Goal: Task Accomplishment & Management: Manage account settings

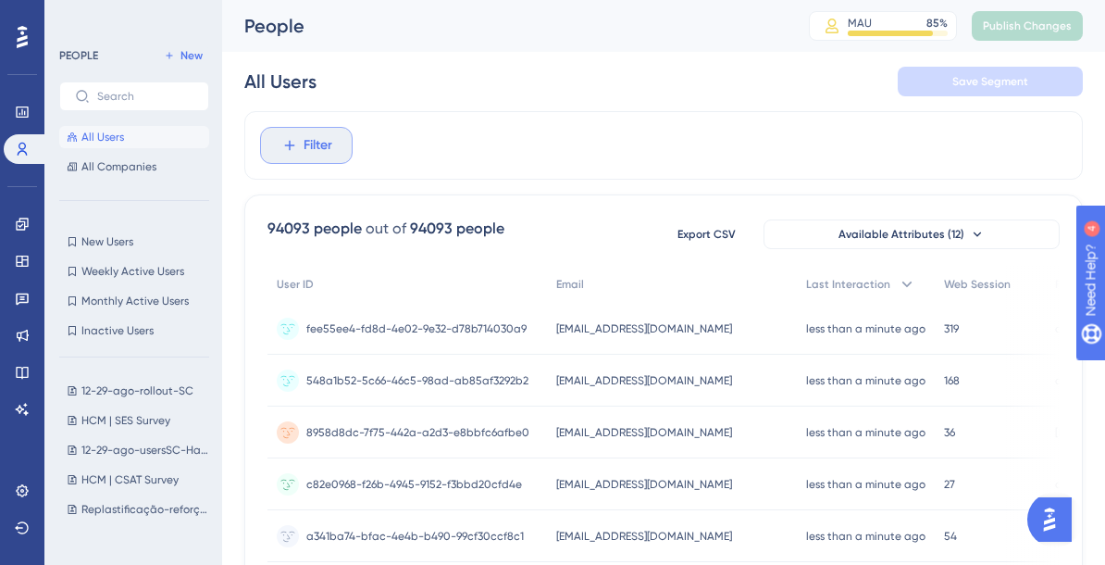
click at [294, 141] on icon at bounding box center [289, 145] width 17 height 17
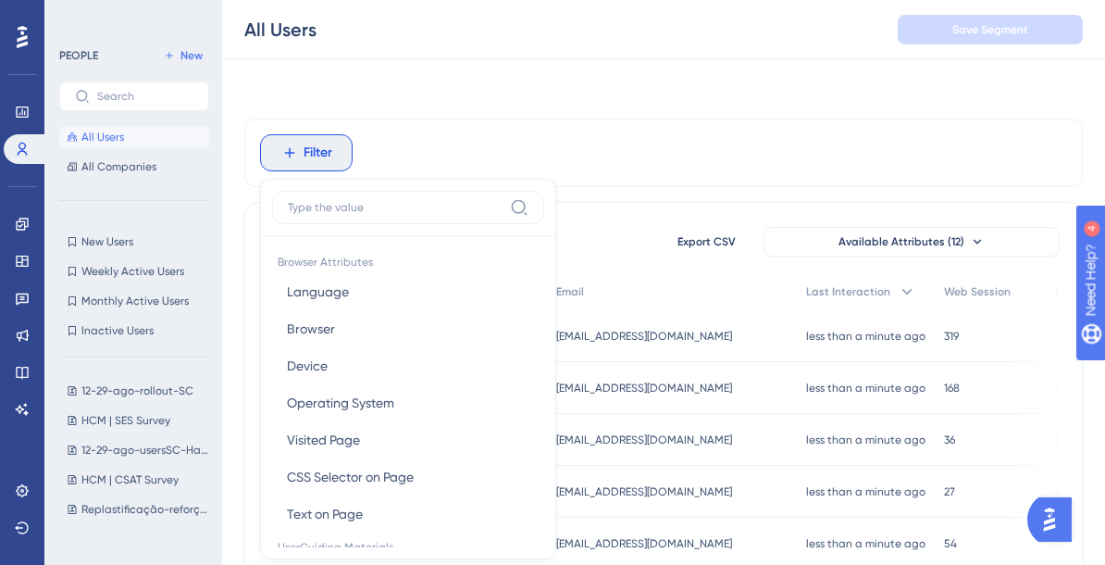
scroll to position [79, 0]
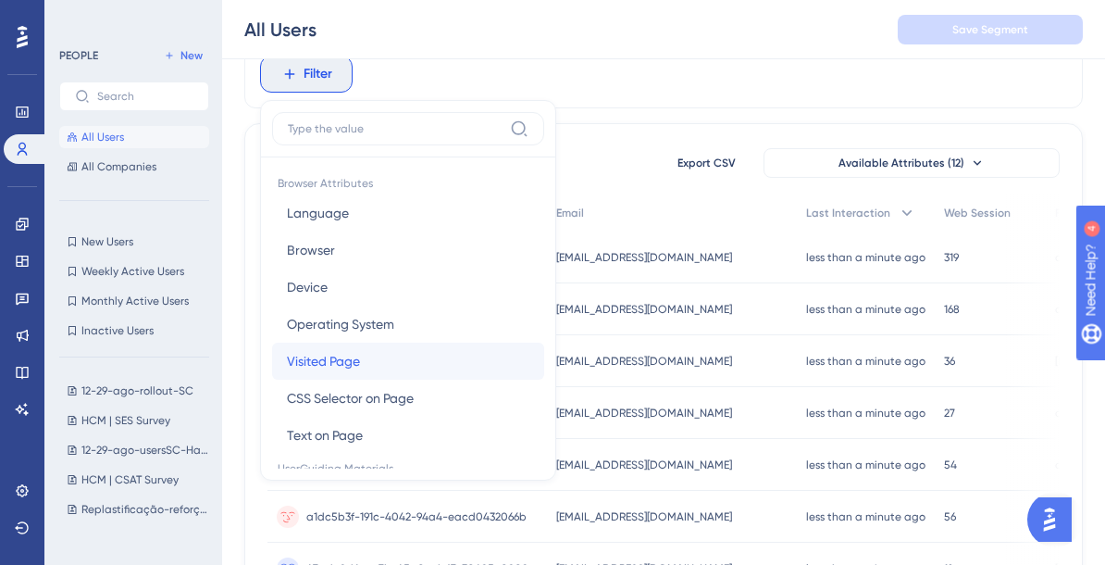
click at [412, 367] on button "Visited Page Visited Page" at bounding box center [408, 360] width 272 height 37
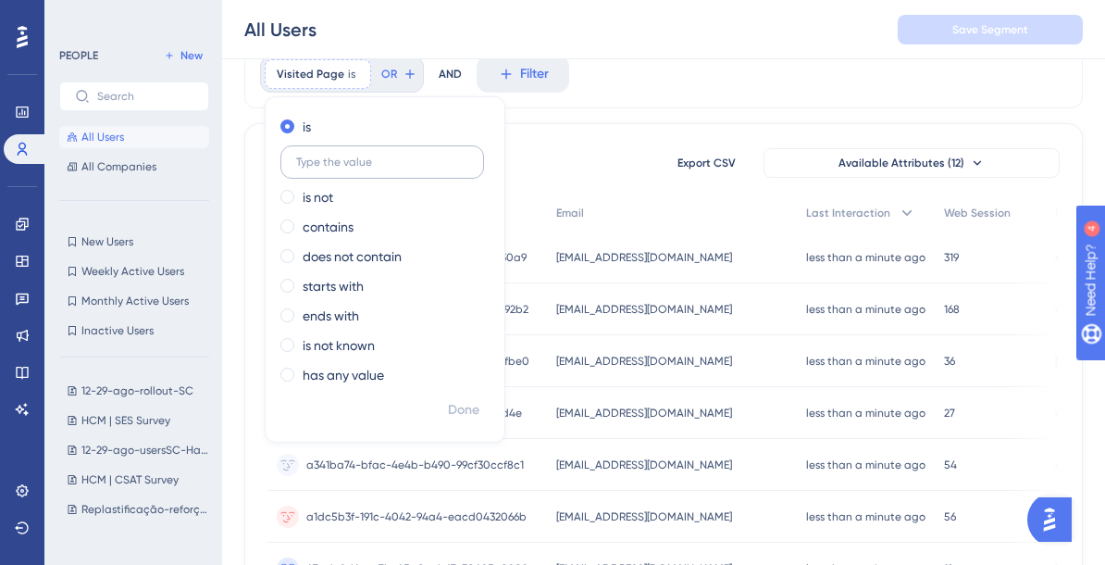
click at [432, 159] on input "text" at bounding box center [382, 161] width 172 height 13
paste input "https://empresa.caju.com.br/onboarding/#/dashboard"
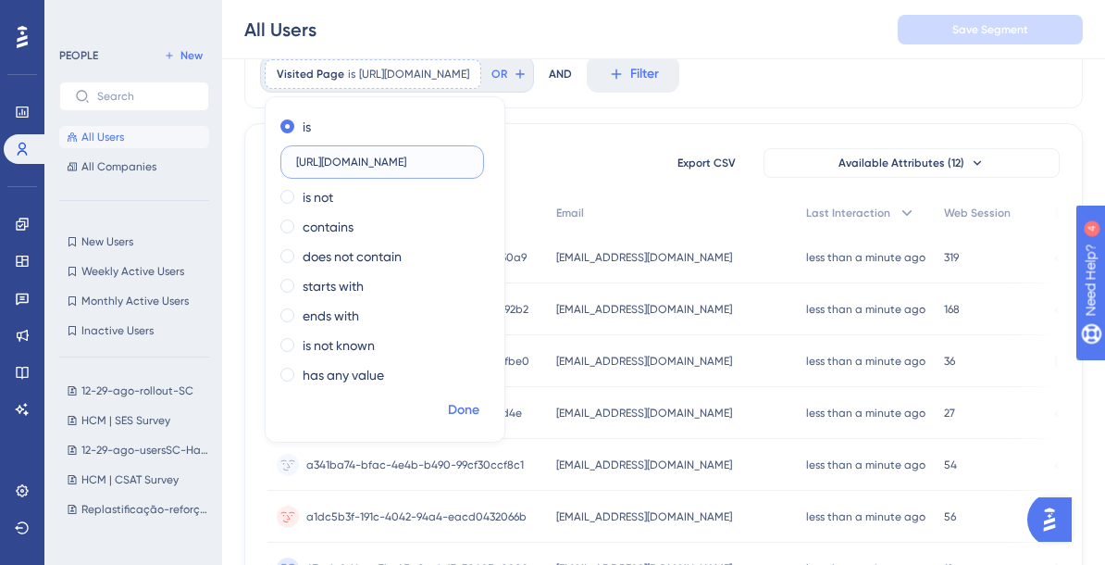
type input "https://empresa.caju.com.br/onboarding/#/dashboard"
click at [465, 413] on span "Done" at bounding box center [463, 410] width 31 height 22
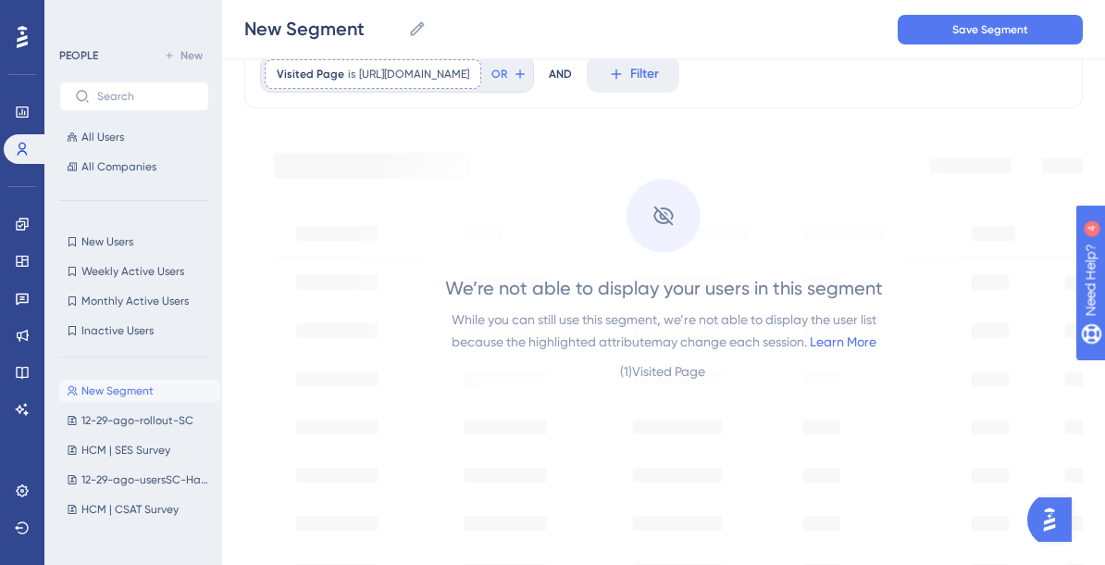
click at [634, 371] on div "( 1 ) Visited Page" at bounding box center [664, 371] width 88 height 22
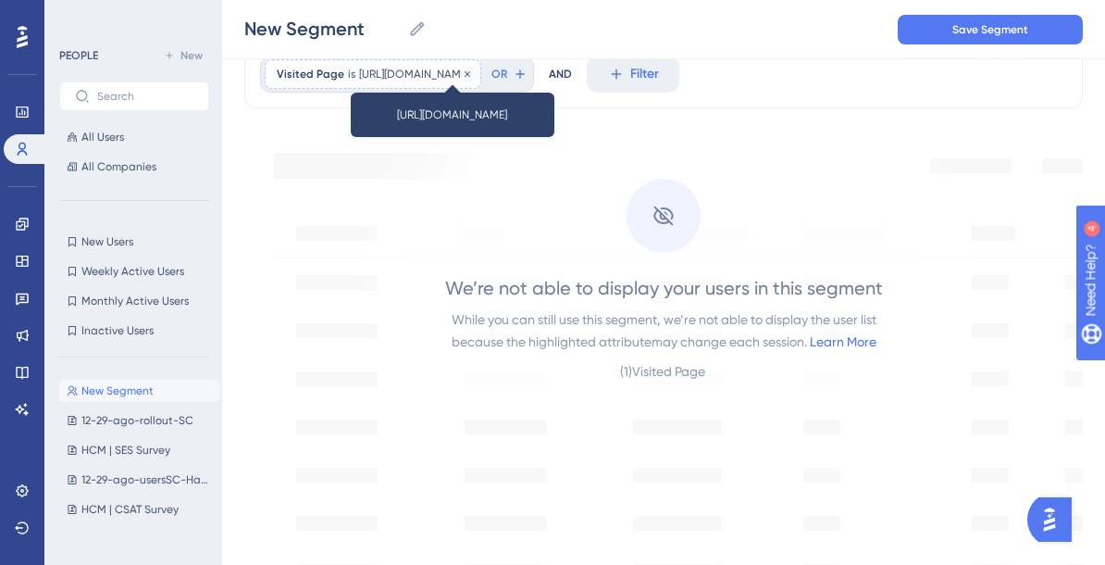
click at [469, 75] on span "https://empresa.caju.com.br/onboarding/#/dashboard" at bounding box center [414, 74] width 110 height 15
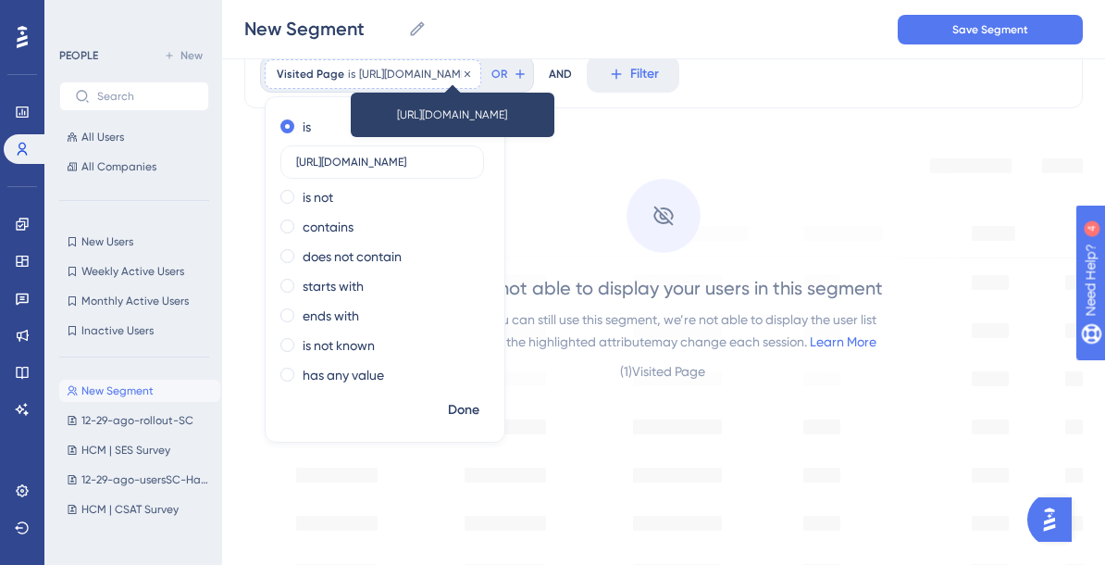
scroll to position [0, 115]
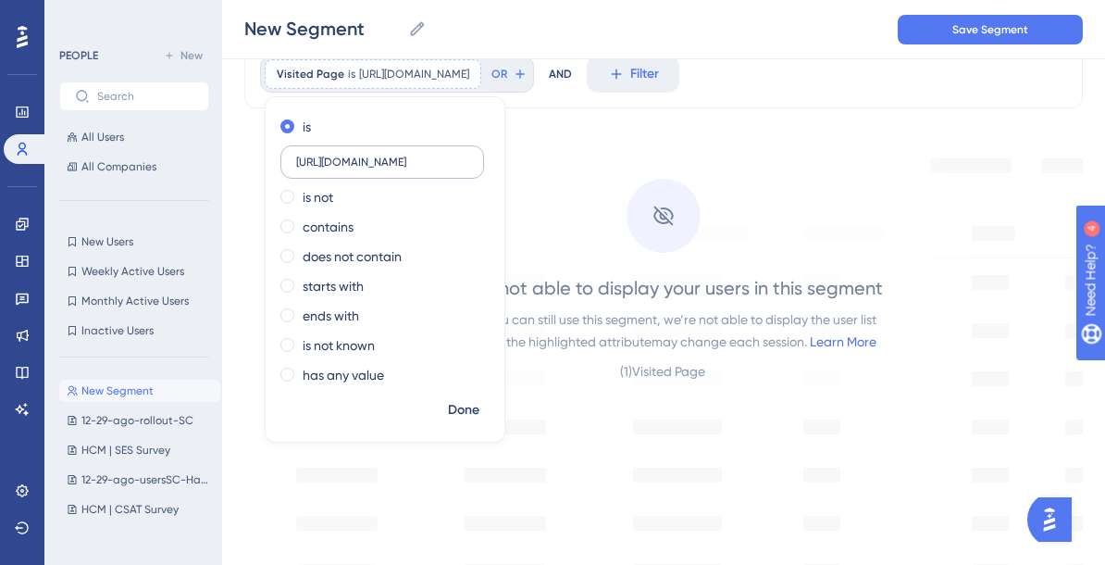
click at [307, 161] on input "https://empresa.caju.com.br/onboarding/#/dashboard" at bounding box center [382, 161] width 172 height 13
type input "empresa.caju.com.br/onboarding/#/dashboard"
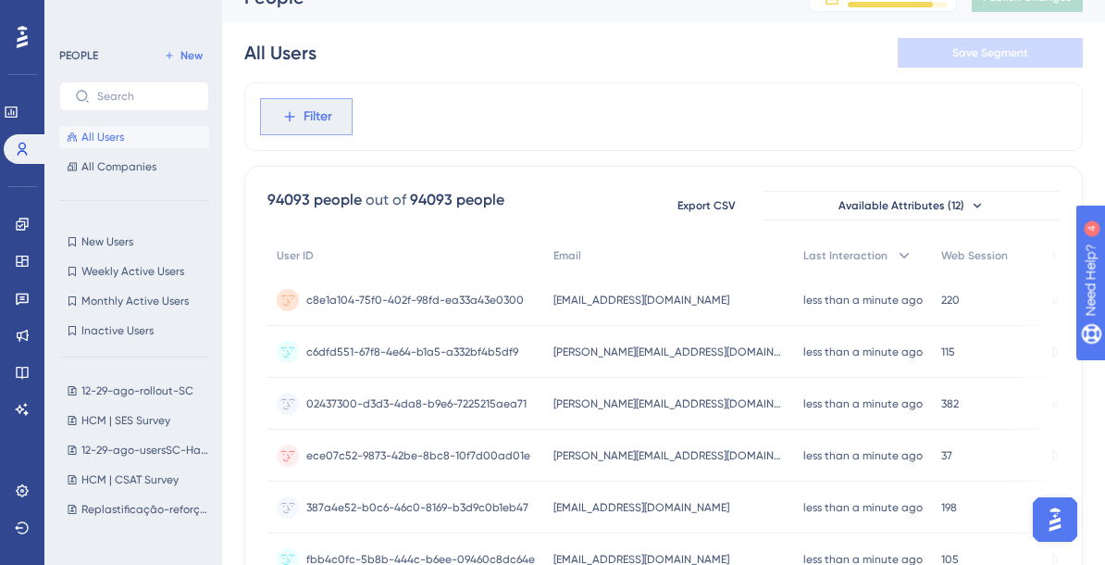
click at [330, 111] on span "Filter" at bounding box center [318, 117] width 29 height 22
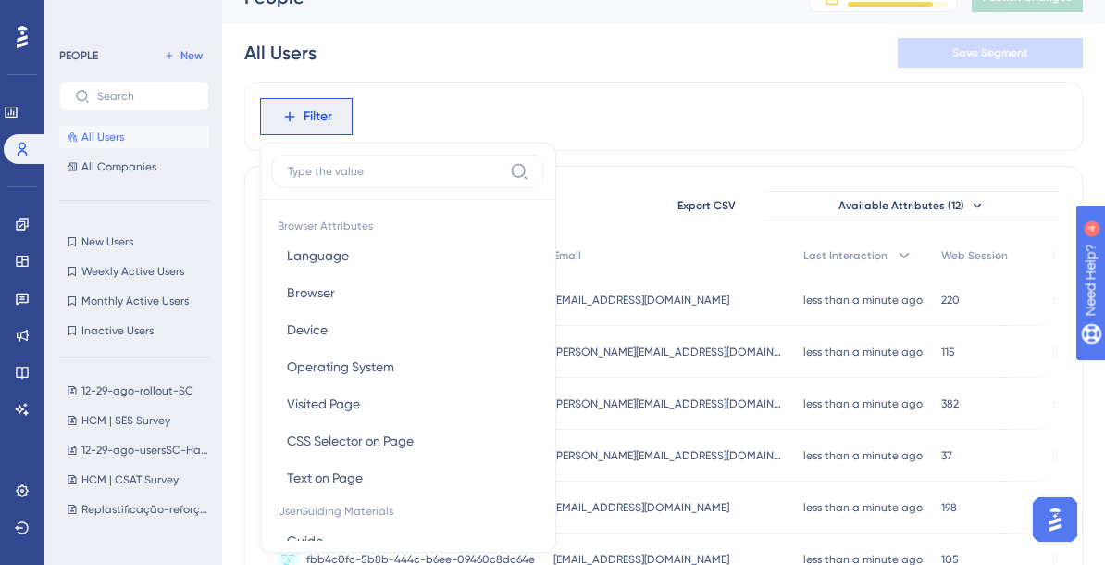
scroll to position [93, 0]
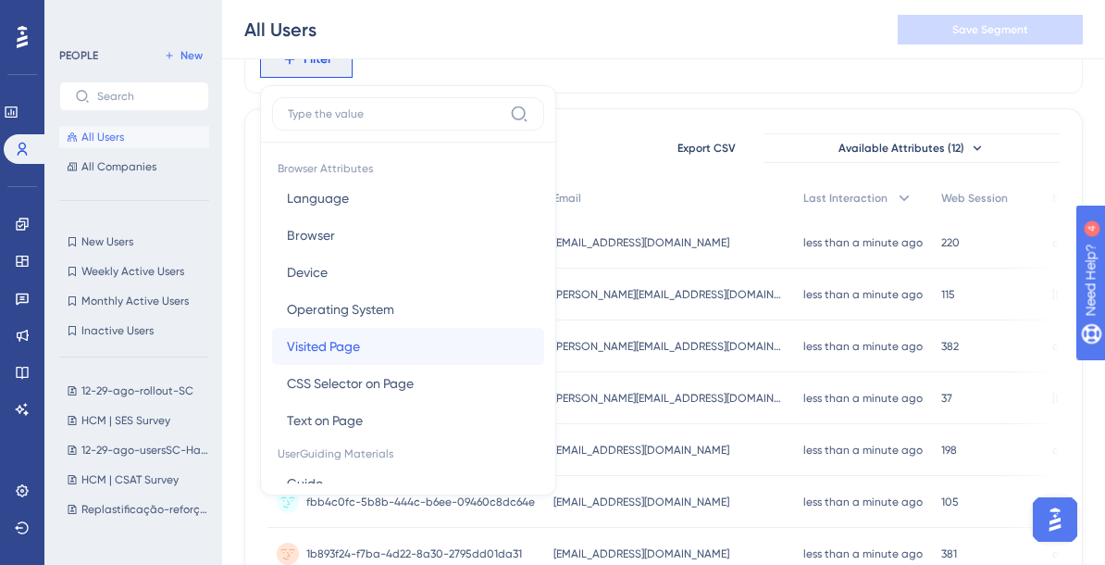
click at [328, 338] on span "Visited Page" at bounding box center [323, 346] width 73 height 22
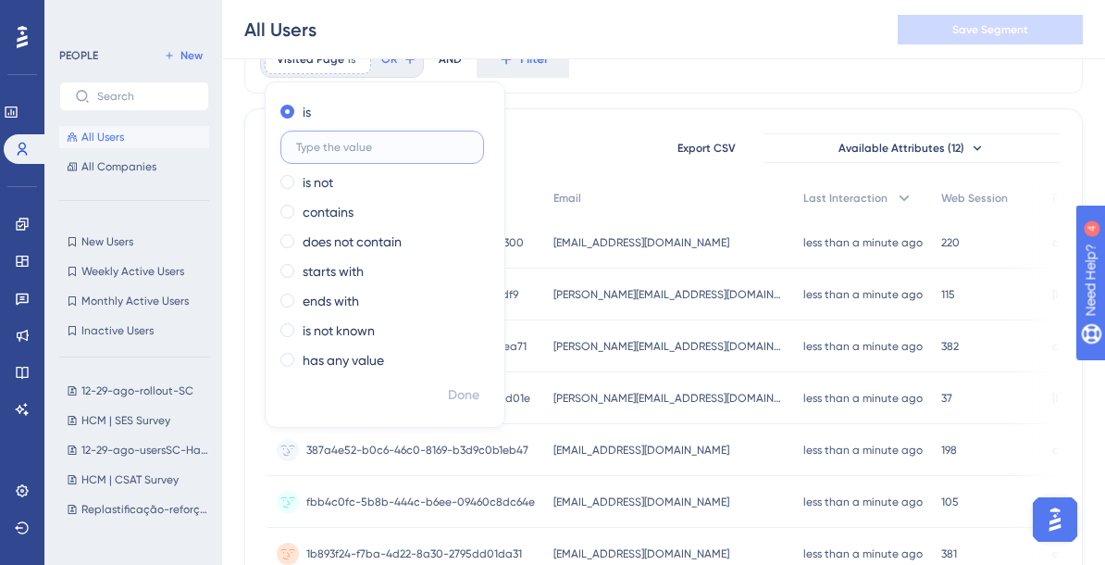
paste input "https://empresa.caju.com.br/onboarding/#/directory/active"
type input "https://empresa.caju.com.br/onboarding/#/directory/active"
click at [455, 396] on span "Done" at bounding box center [463, 395] width 31 height 22
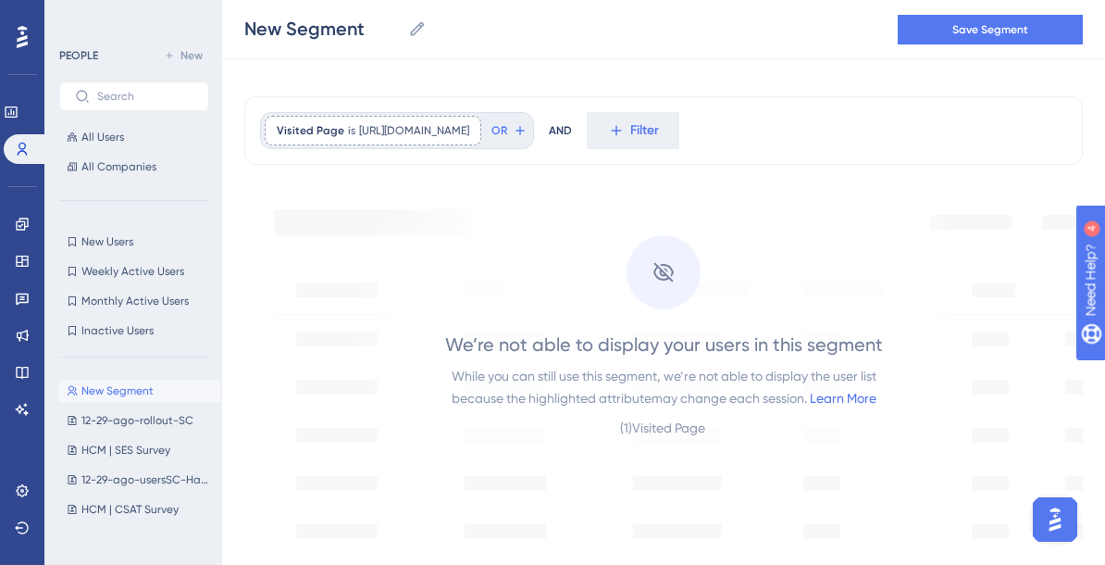
scroll to position [0, 0]
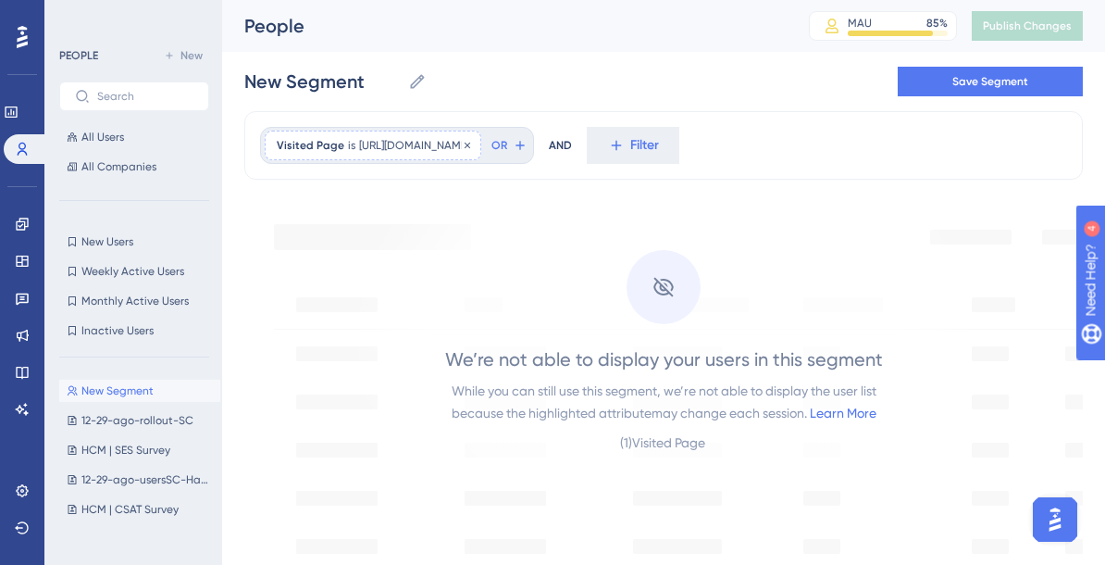
click at [474, 155] on div "Visited Page is https://empresa.caju.com.br/onboarding/#/directory/active https…" at bounding box center [373, 146] width 217 height 30
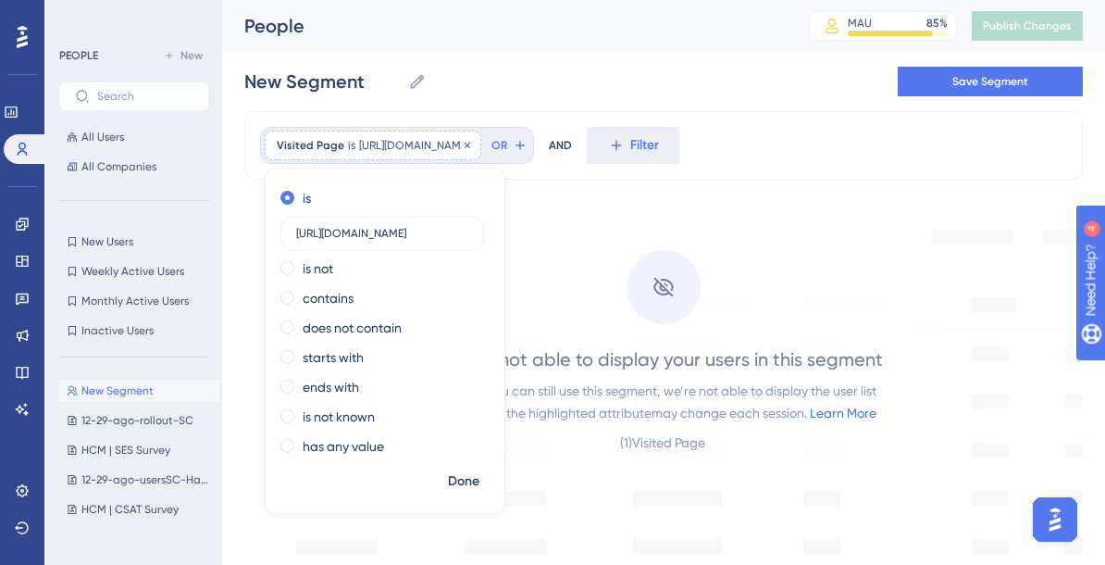
scroll to position [0, 142]
click at [342, 296] on label "contains" at bounding box center [328, 298] width 51 height 22
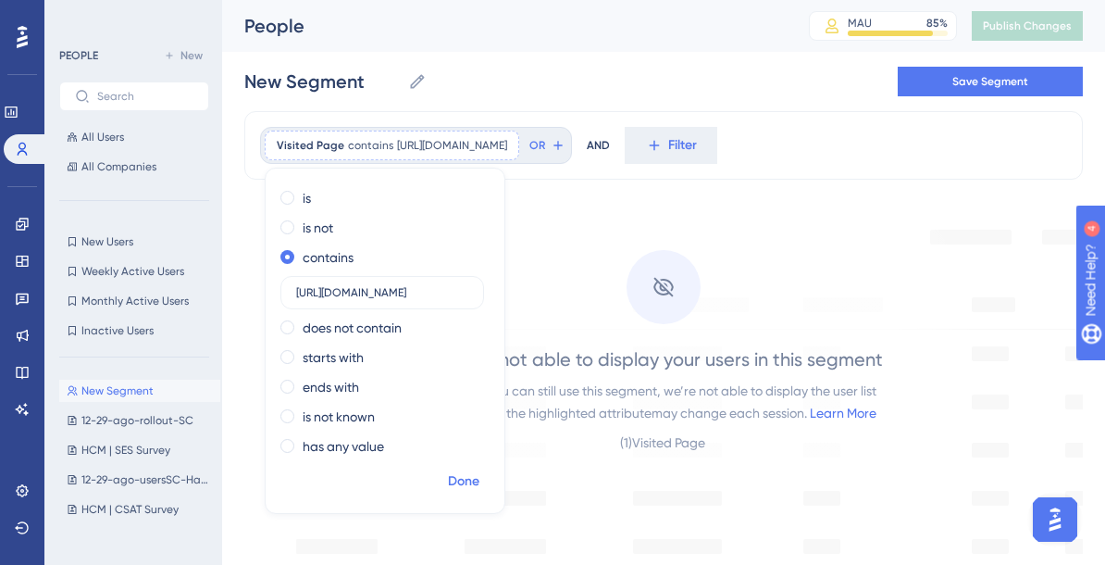
scroll to position [0, 0]
click at [465, 492] on button "Done" at bounding box center [464, 481] width 52 height 33
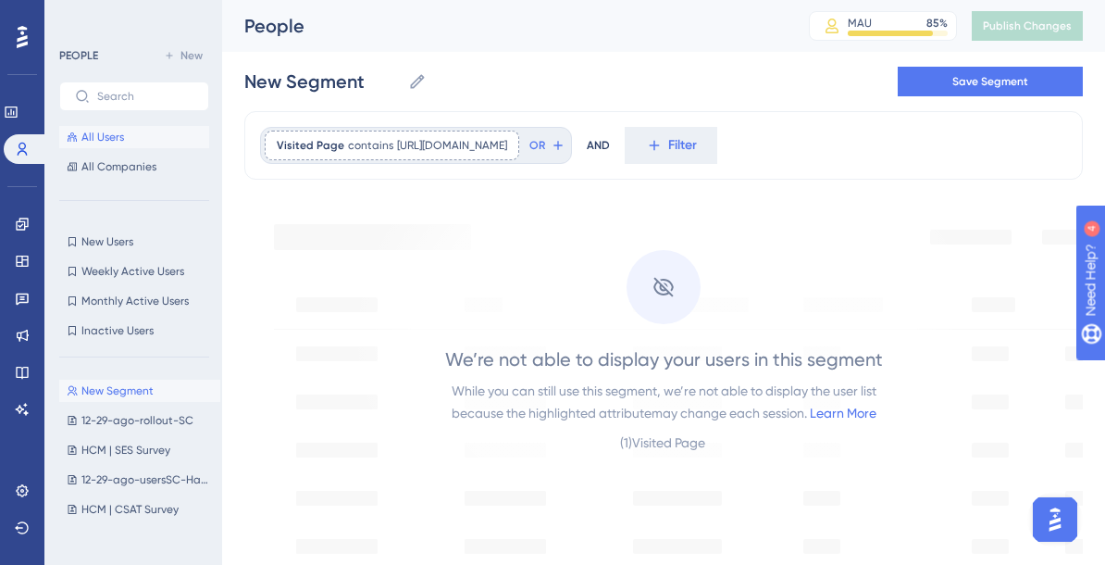
click at [134, 132] on button "All Users" at bounding box center [134, 137] width 150 height 22
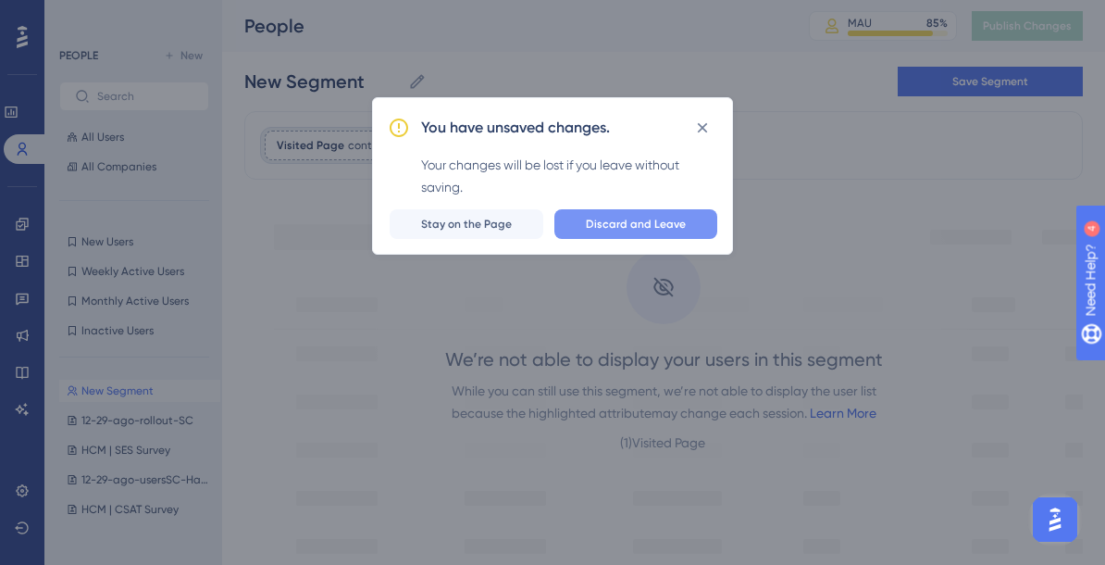
click at [628, 222] on span "Discard and Leave" at bounding box center [636, 224] width 100 height 15
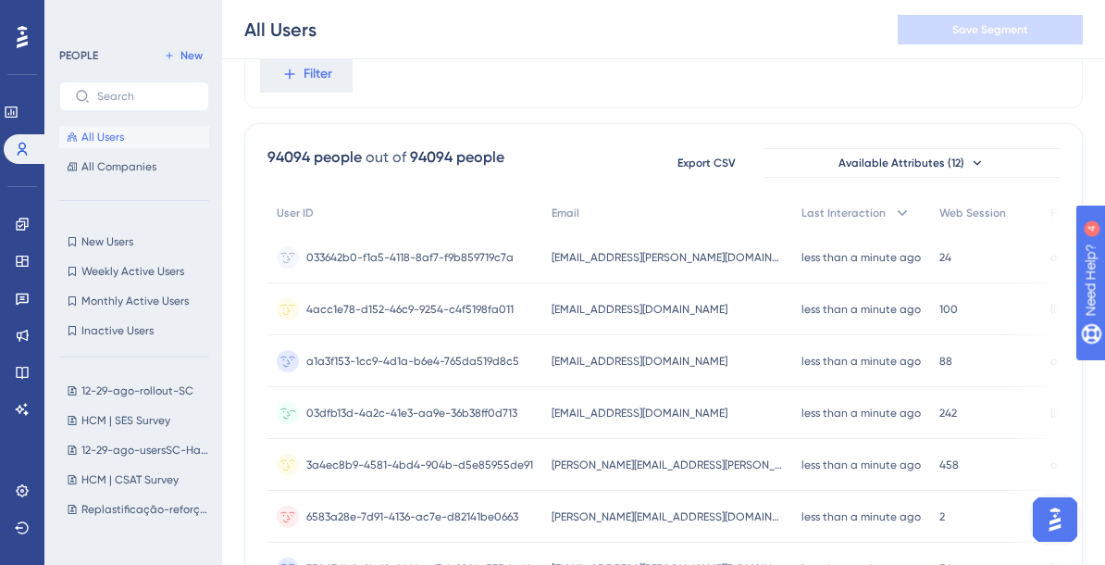
scroll to position [26, 0]
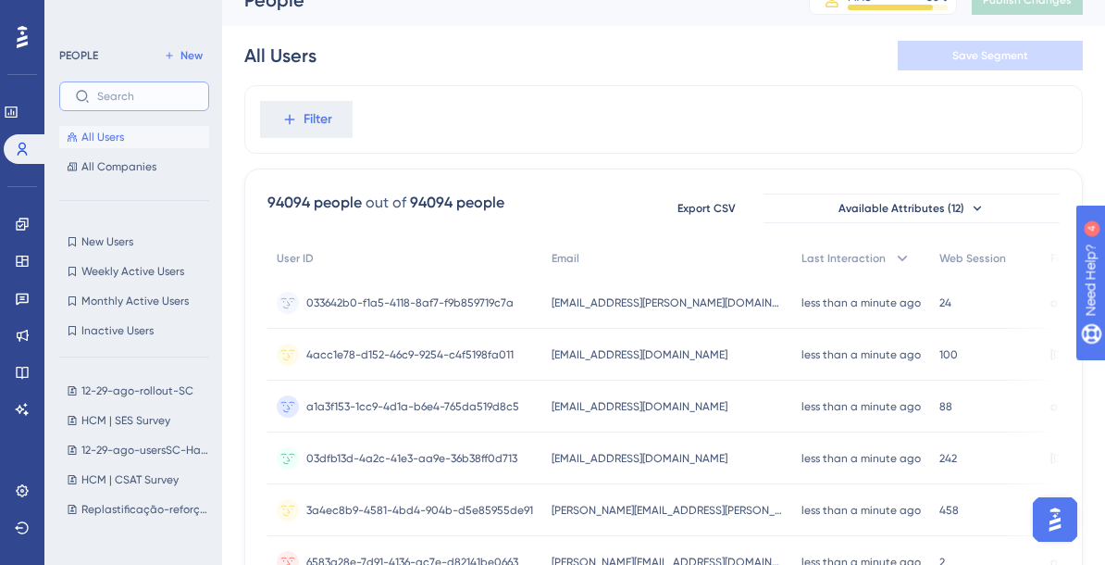
click at [143, 96] on input "text" at bounding box center [145, 96] width 96 height 13
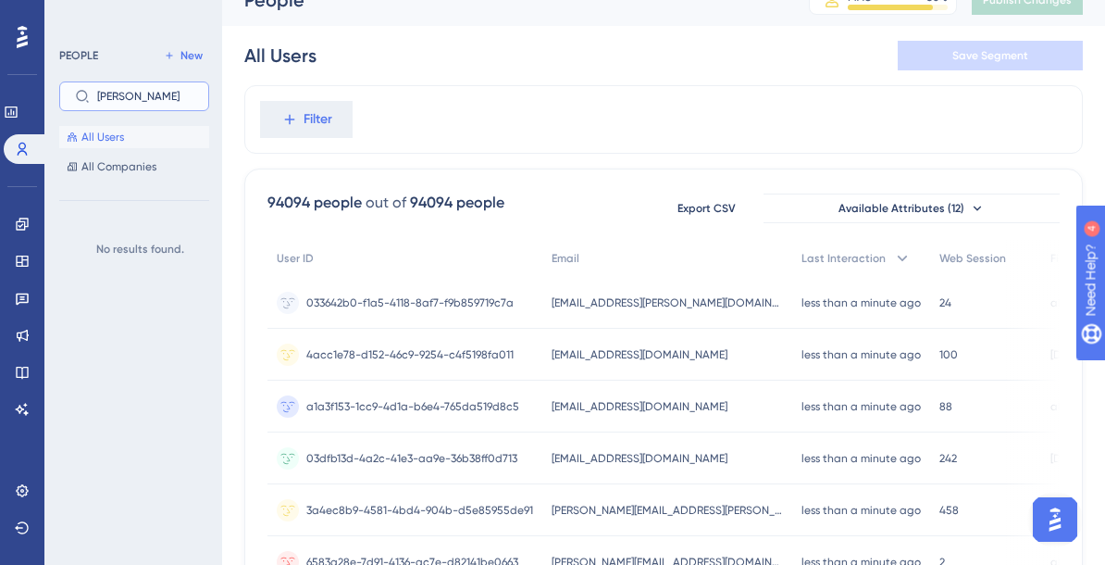
type input "[PERSON_NAME]"
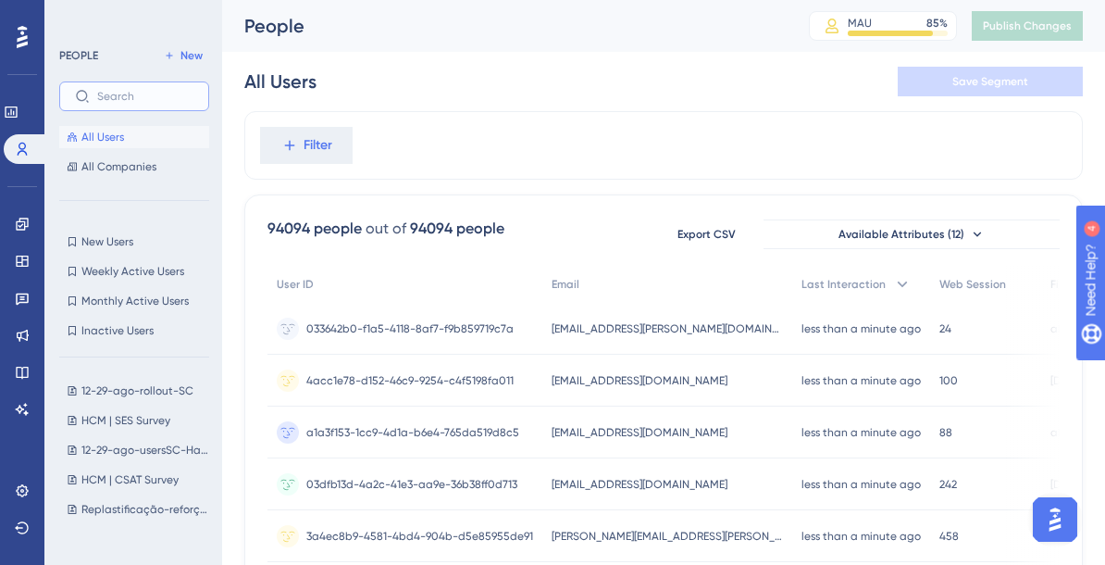
scroll to position [31, 0]
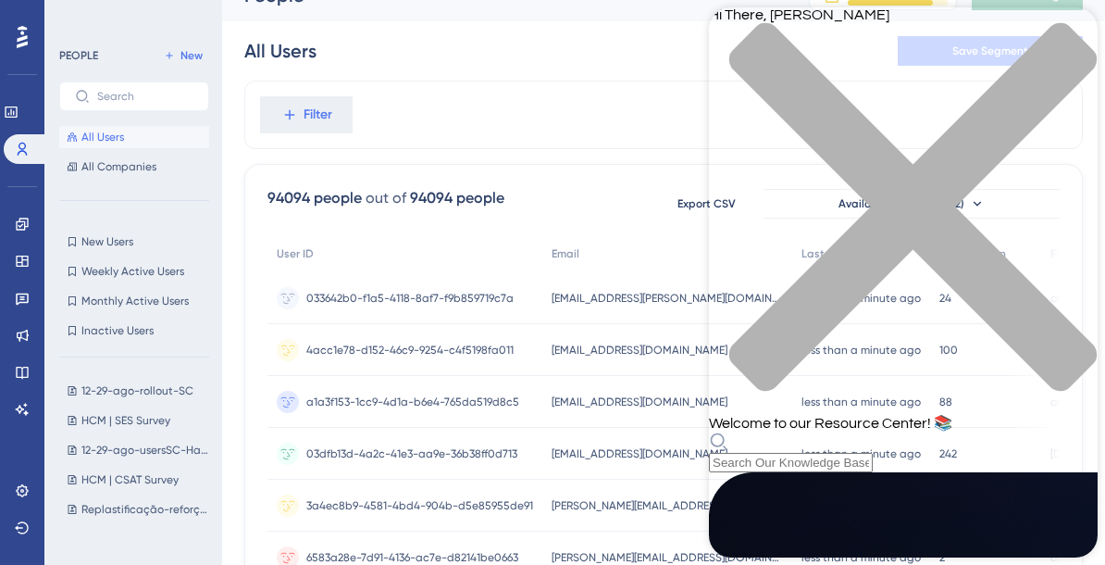
click at [1072, 38] on icon "close resource center" at bounding box center [903, 216] width 389 height 389
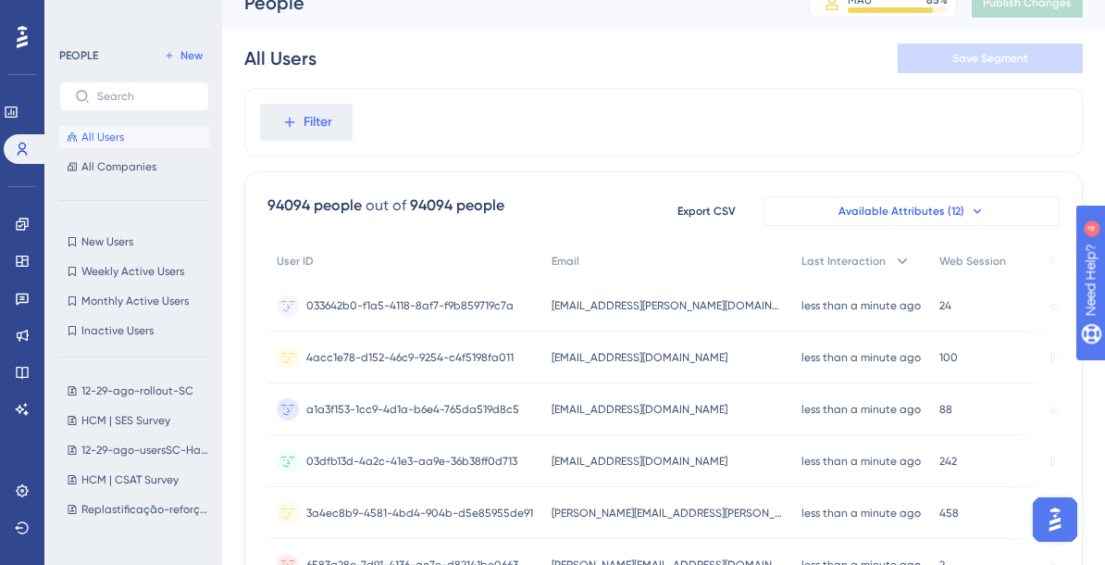
scroll to position [0, 0]
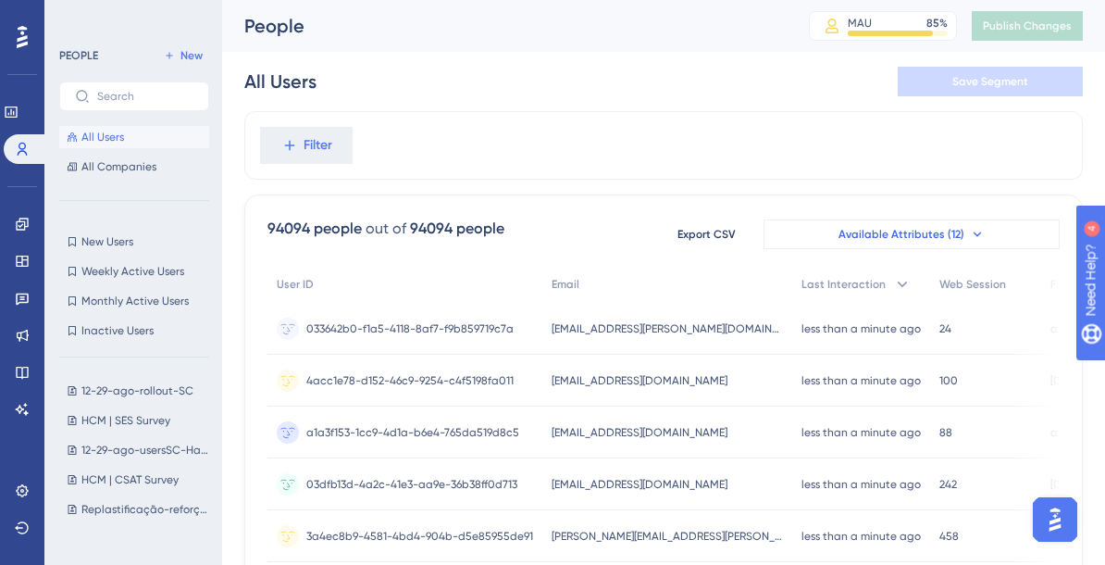
click at [900, 232] on span "Available Attributes (12)" at bounding box center [902, 234] width 126 height 15
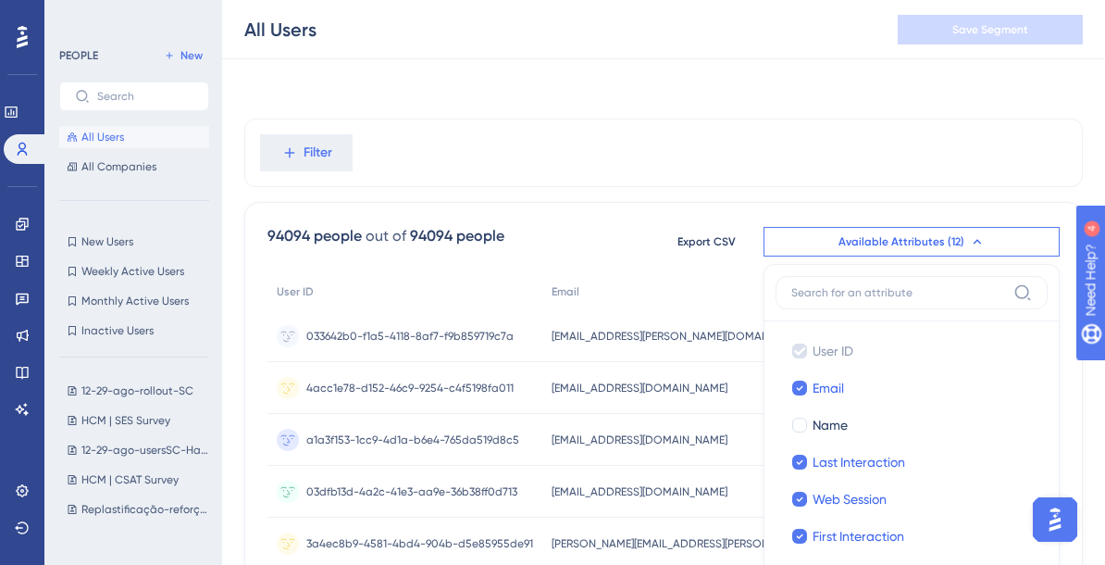
scroll to position [168, 0]
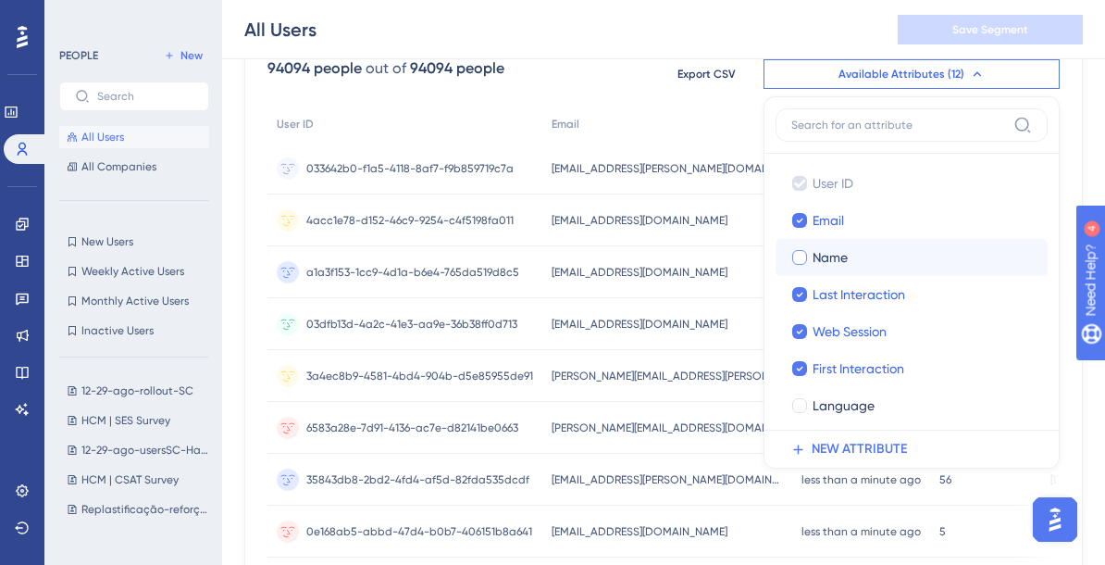
click at [866, 263] on div "Name" at bounding box center [923, 257] width 220 height 22
checkbox input "true"
click at [706, 39] on div "All Users Save Segment" at bounding box center [663, 29] width 883 height 59
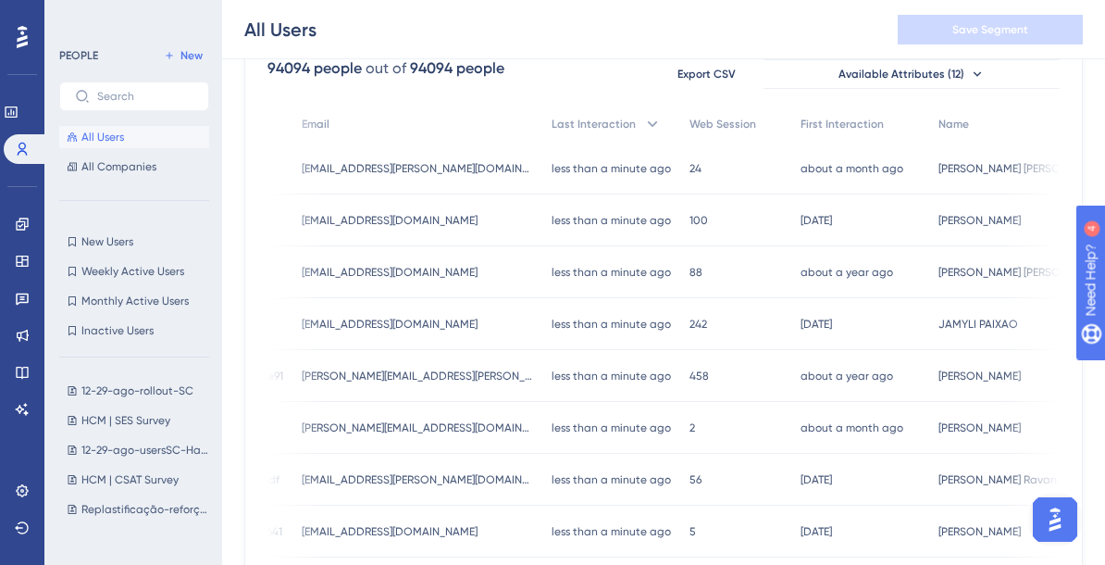
scroll to position [0, 289]
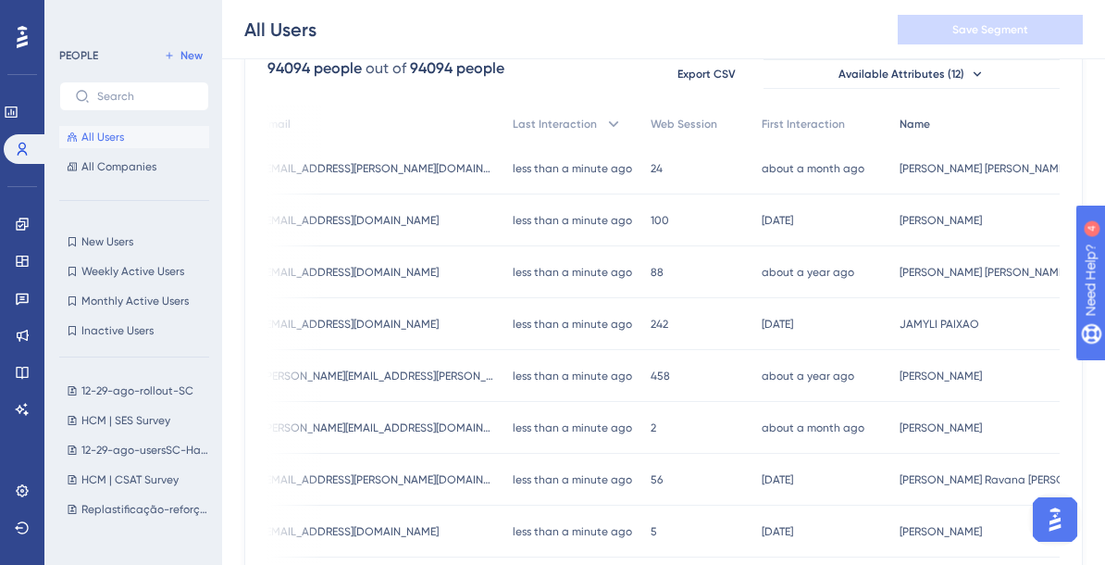
click at [900, 118] on span "Name" at bounding box center [915, 124] width 31 height 15
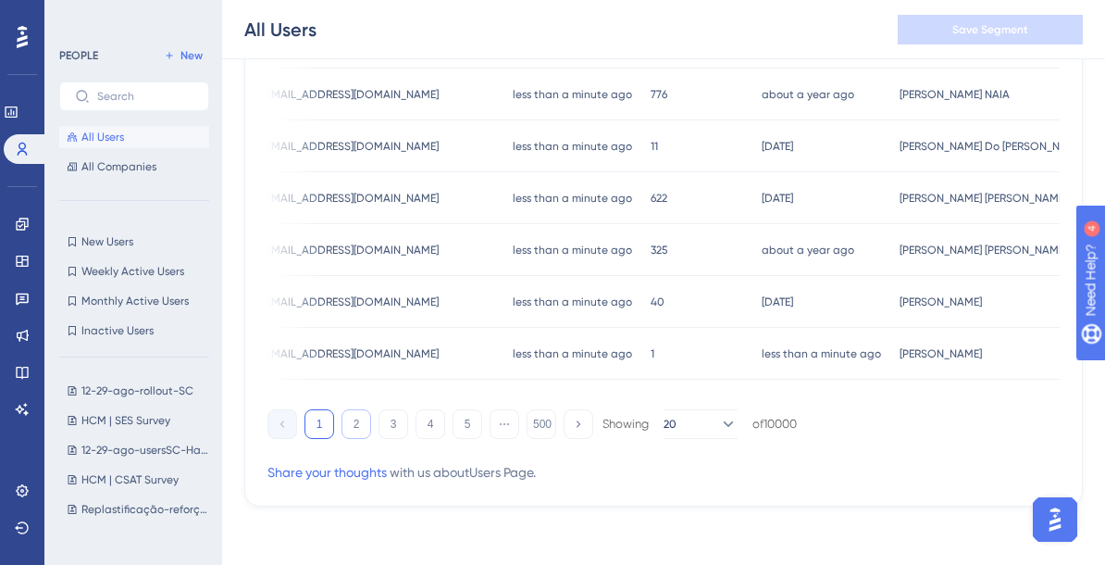
click at [347, 433] on button "2" at bounding box center [357, 424] width 30 height 30
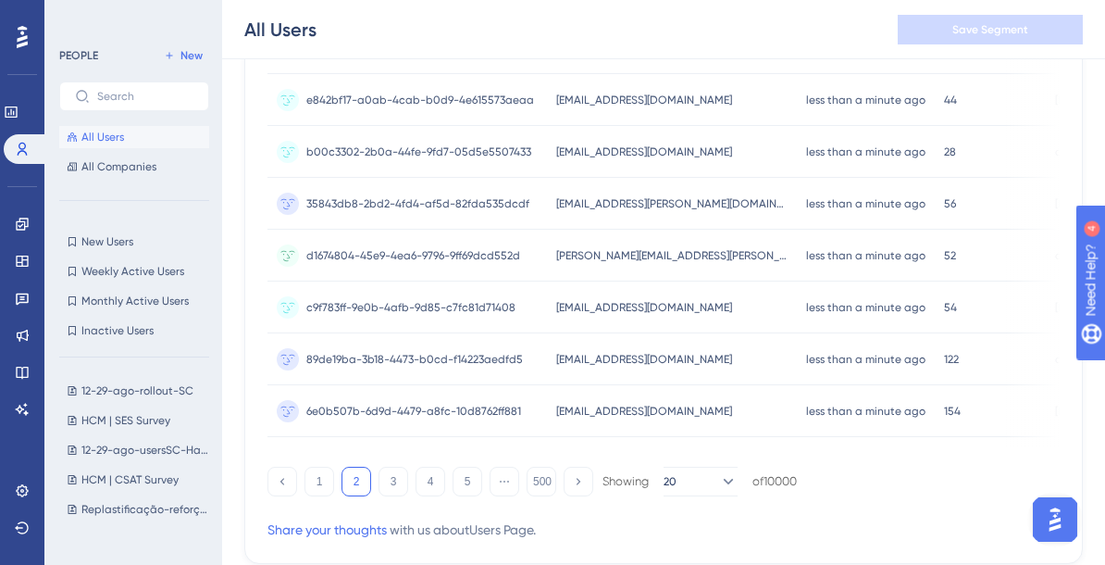
scroll to position [975, 0]
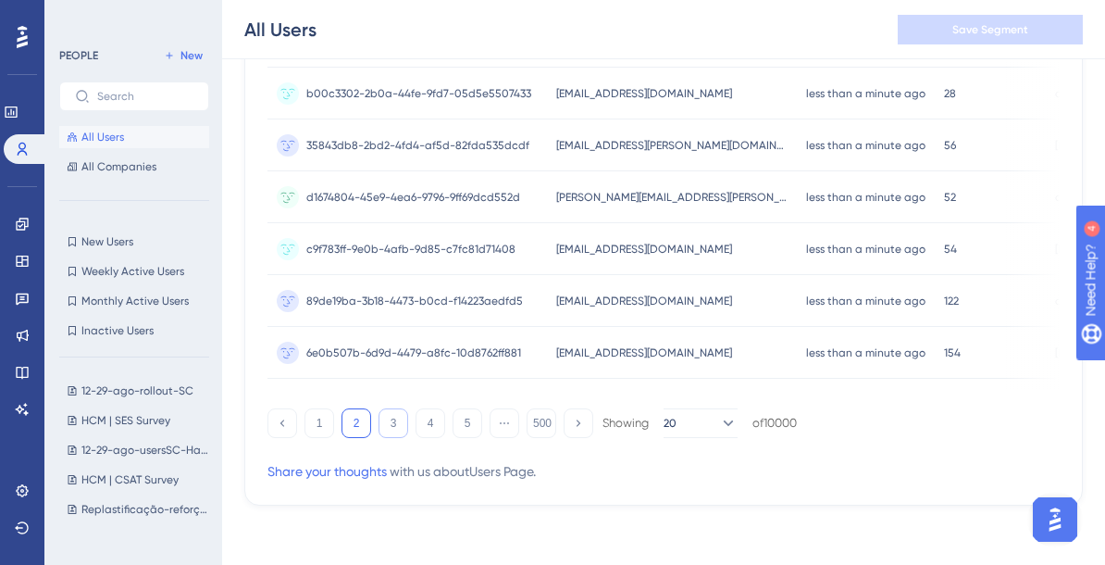
click at [382, 429] on button "3" at bounding box center [394, 423] width 30 height 30
click at [421, 420] on button "4" at bounding box center [431, 423] width 30 height 30
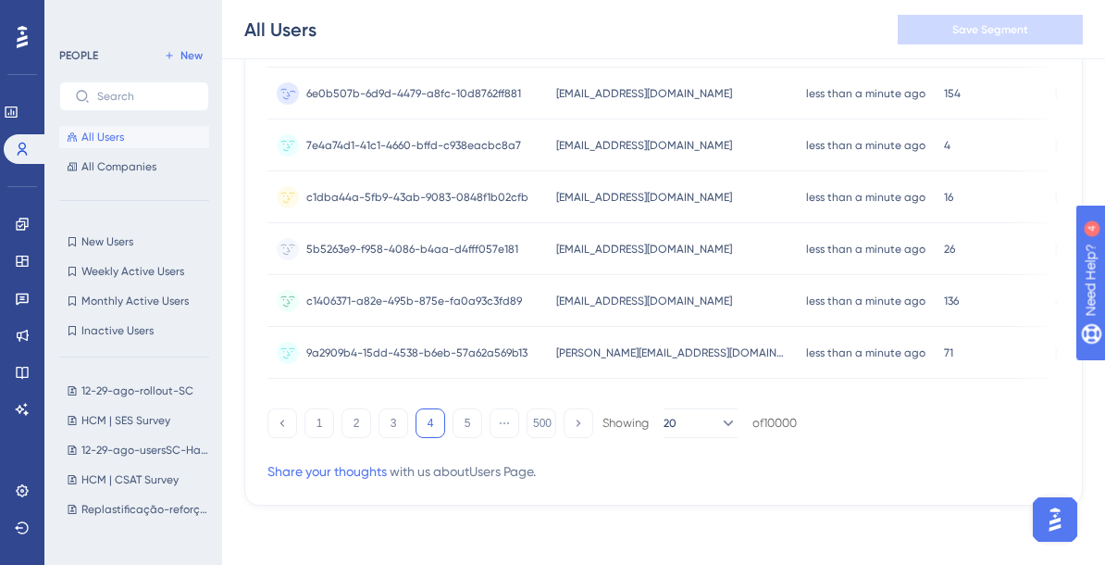
scroll to position [0, 308]
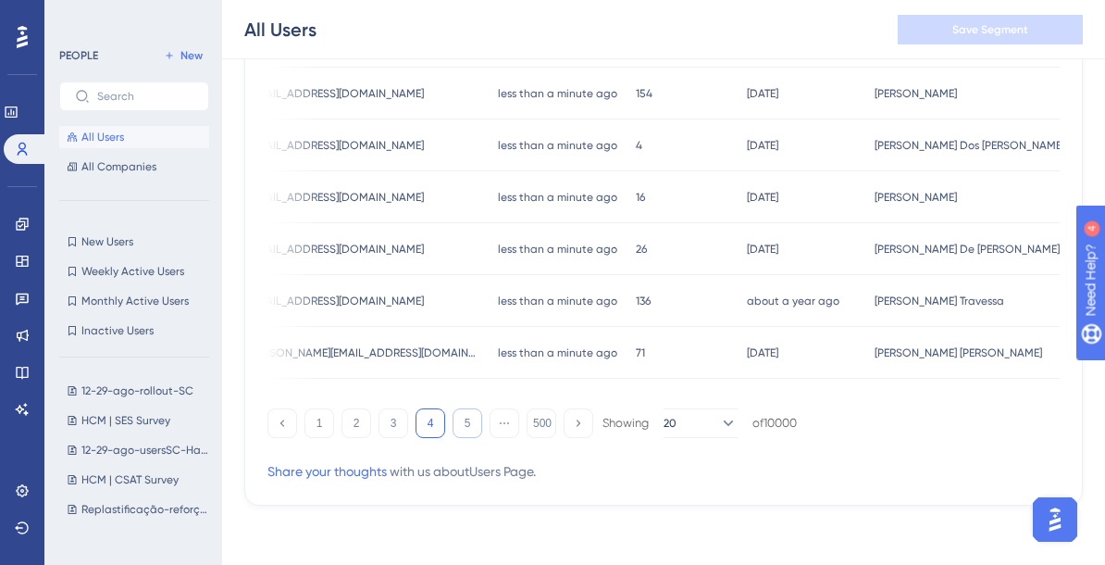
click at [458, 425] on button "5" at bounding box center [468, 423] width 30 height 30
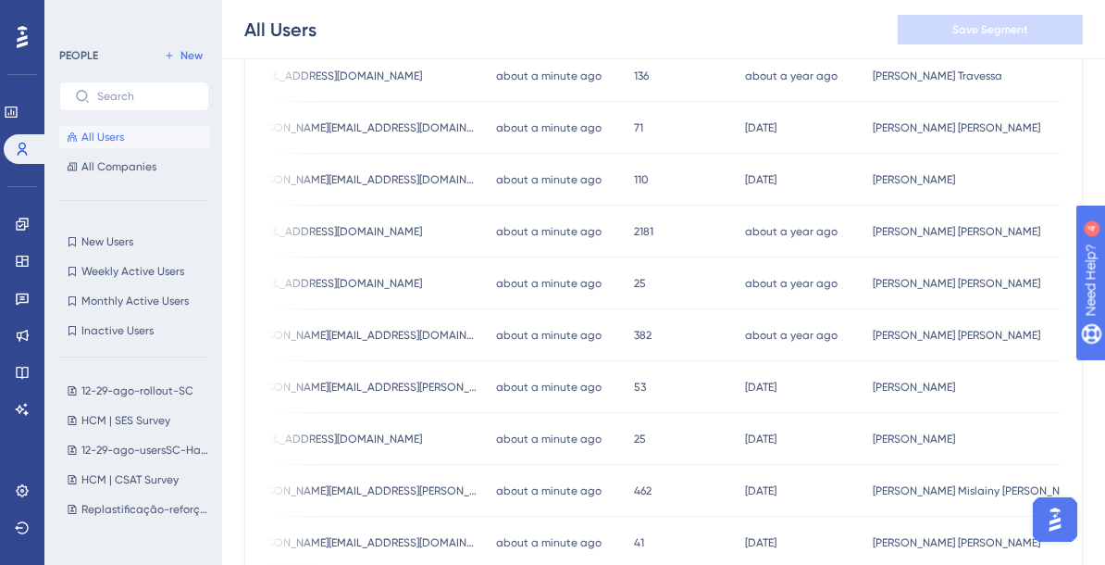
scroll to position [975, 0]
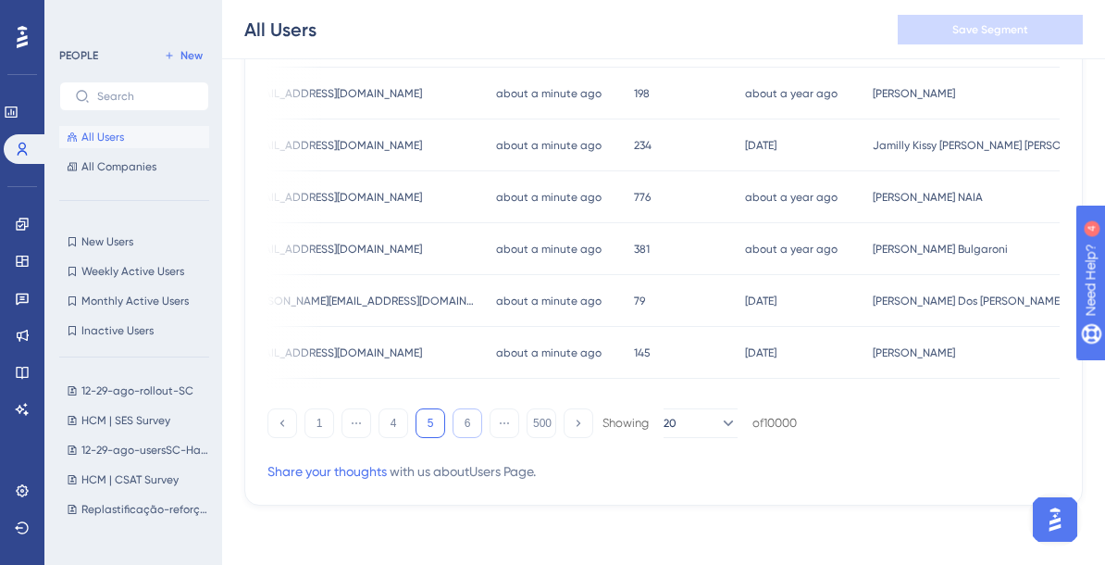
click at [473, 423] on button "6" at bounding box center [468, 423] width 30 height 30
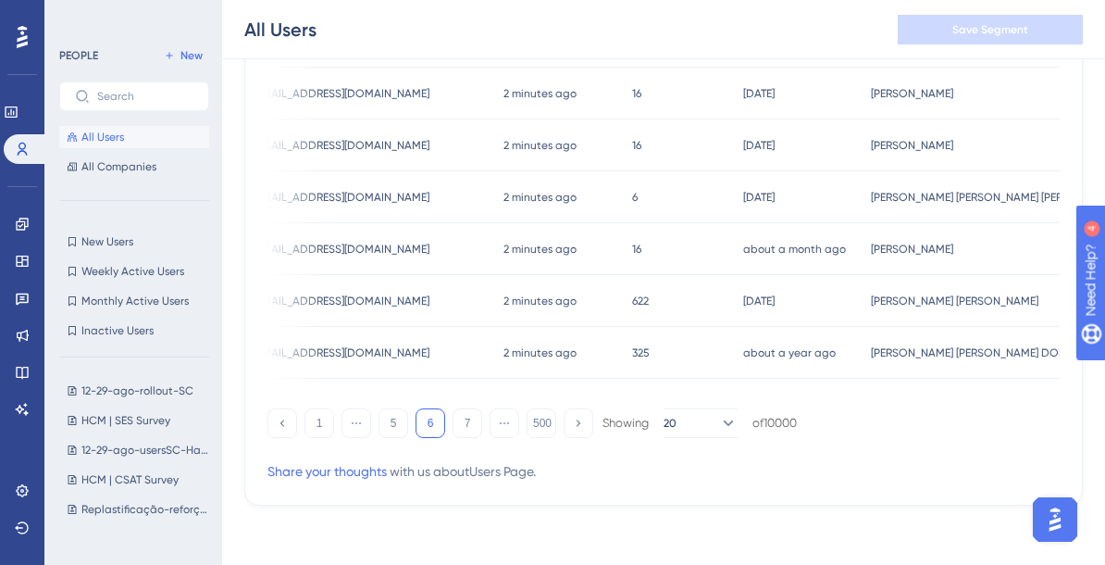
scroll to position [0, 0]
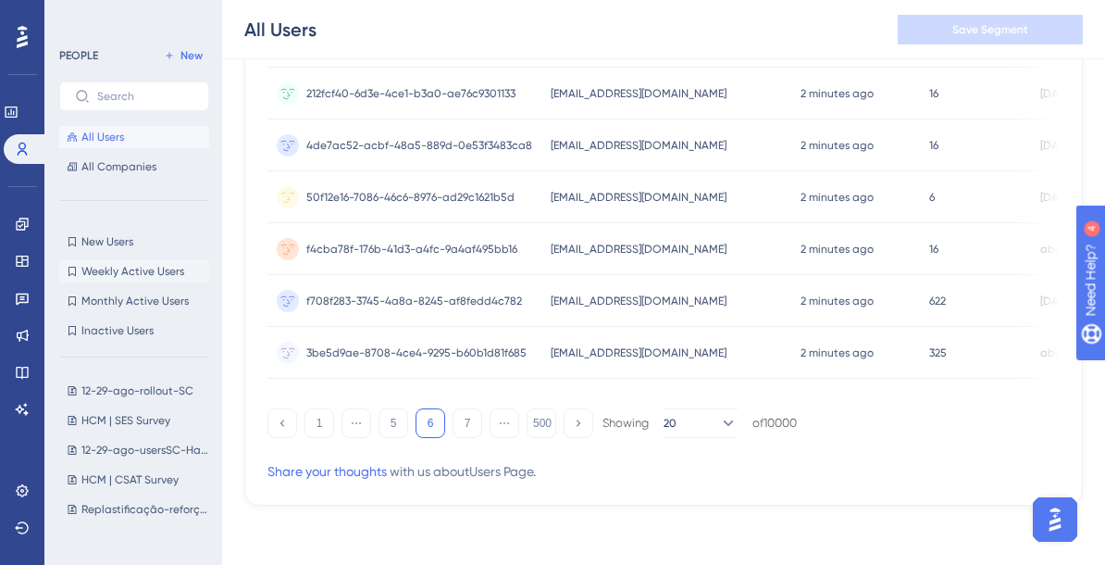
click at [134, 271] on span "Weekly Active Users" at bounding box center [132, 271] width 103 height 15
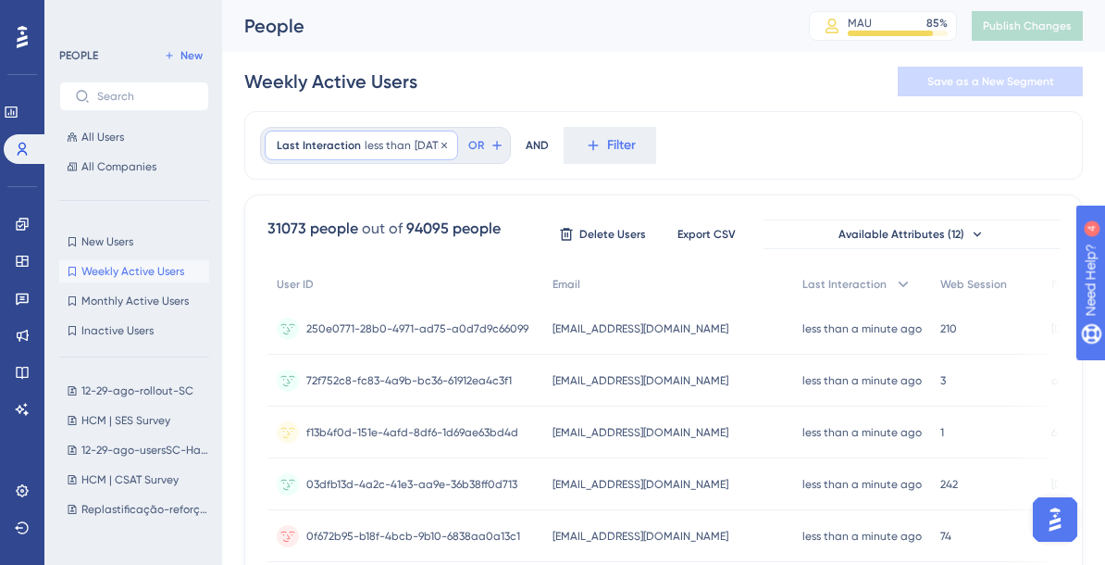
click at [417, 139] on span "7 days ago" at bounding box center [430, 145] width 31 height 15
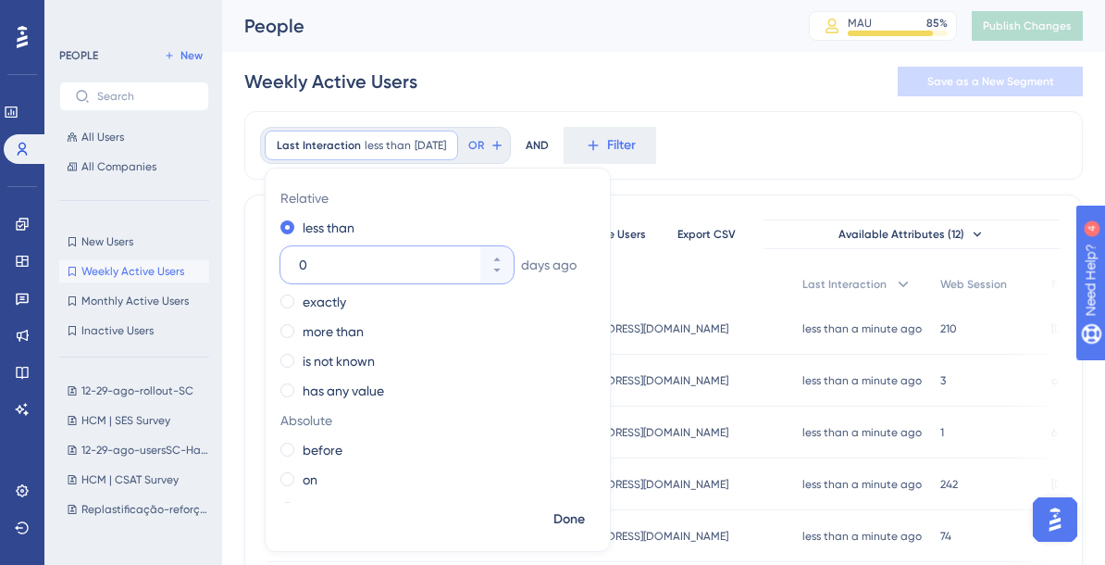
type input "0"
click at [573, 108] on div "Weekly Active Users Save as a New Segment" at bounding box center [663, 81] width 839 height 59
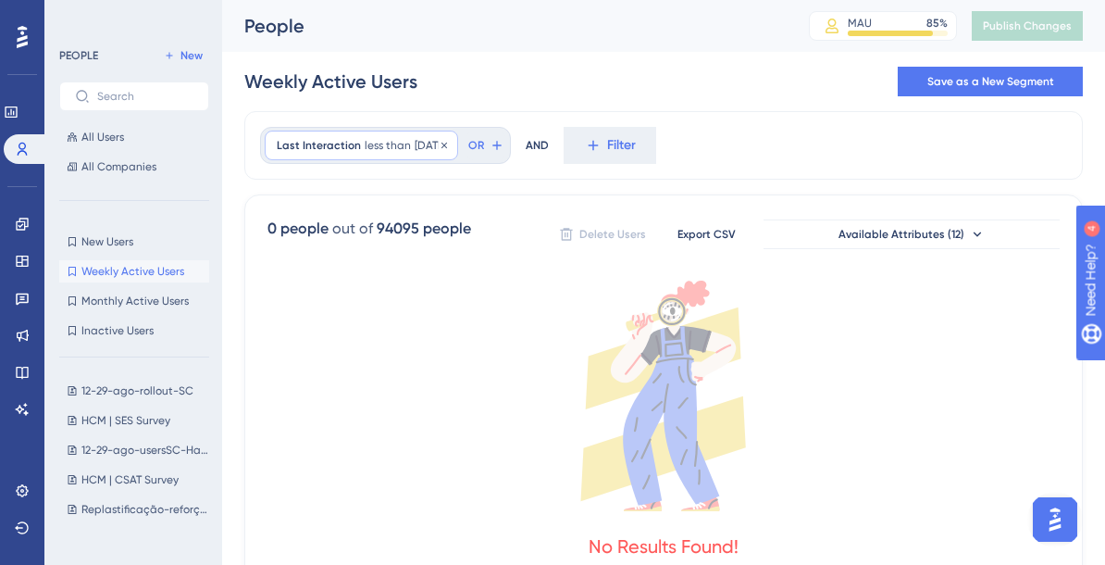
click at [438, 147] on span "0 days ago" at bounding box center [430, 145] width 31 height 15
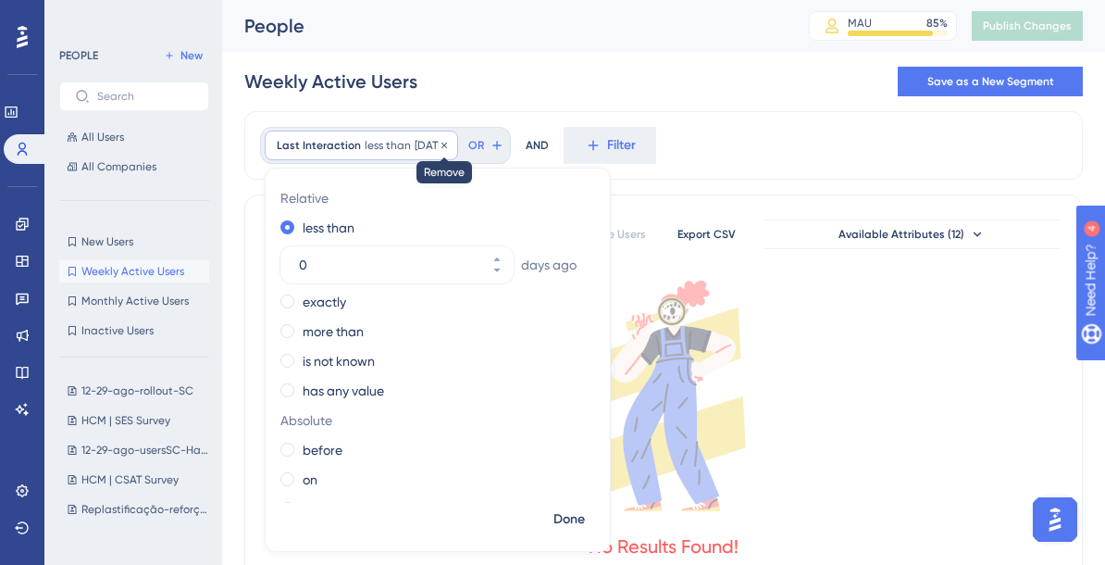
click at [450, 146] on icon at bounding box center [444, 145] width 11 height 11
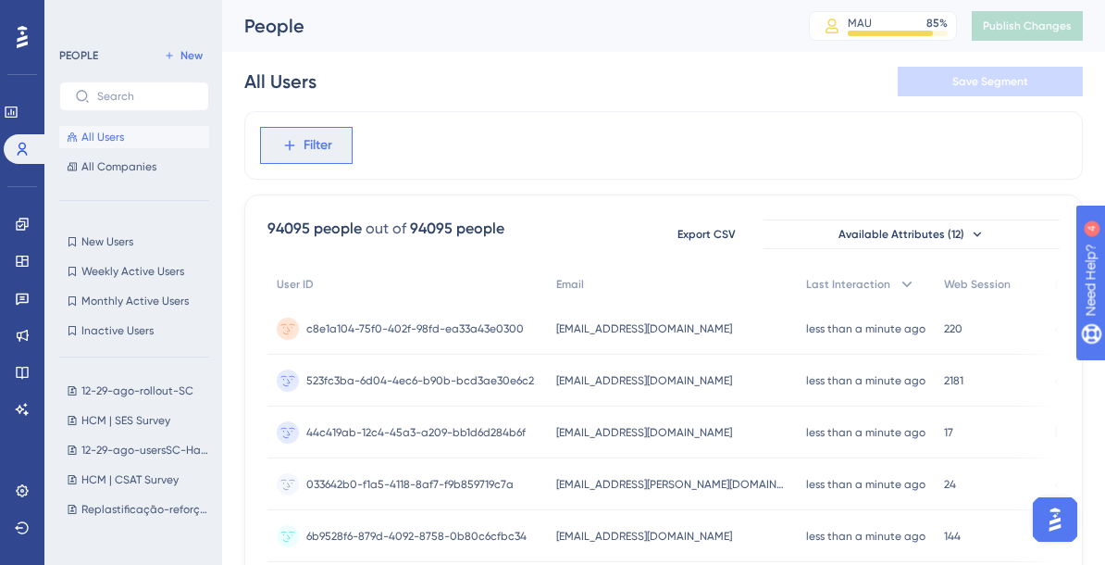
click at [310, 143] on span "Filter" at bounding box center [318, 145] width 29 height 22
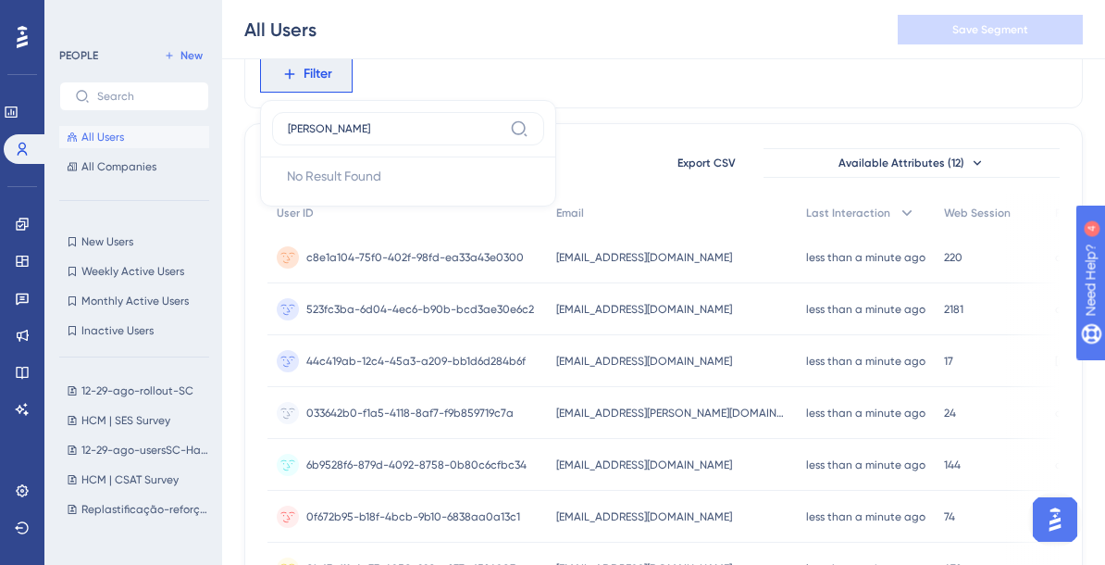
type input "[PERSON_NAME]"
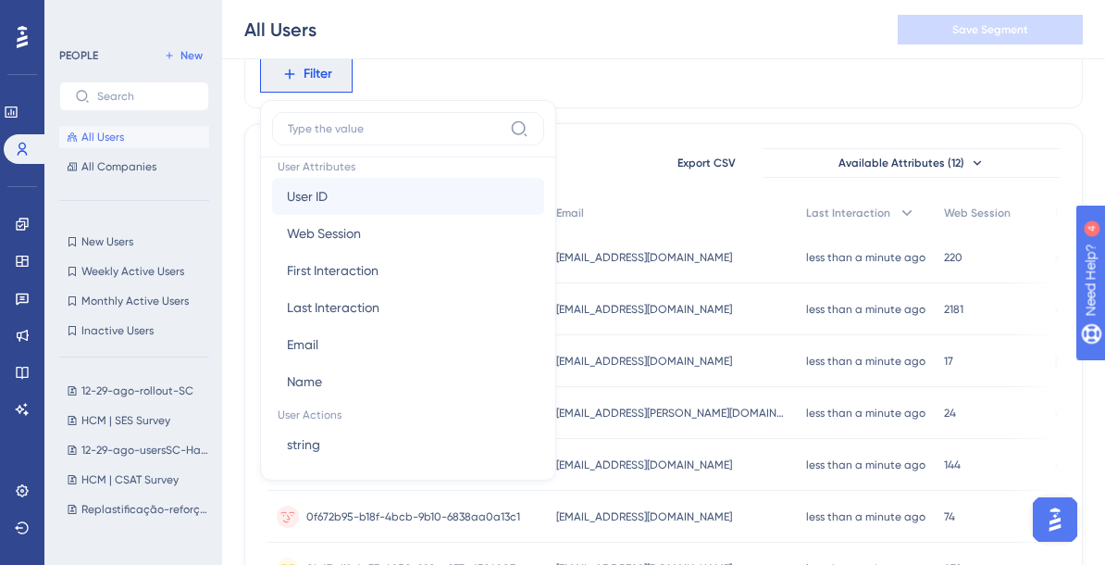
scroll to position [860, 0]
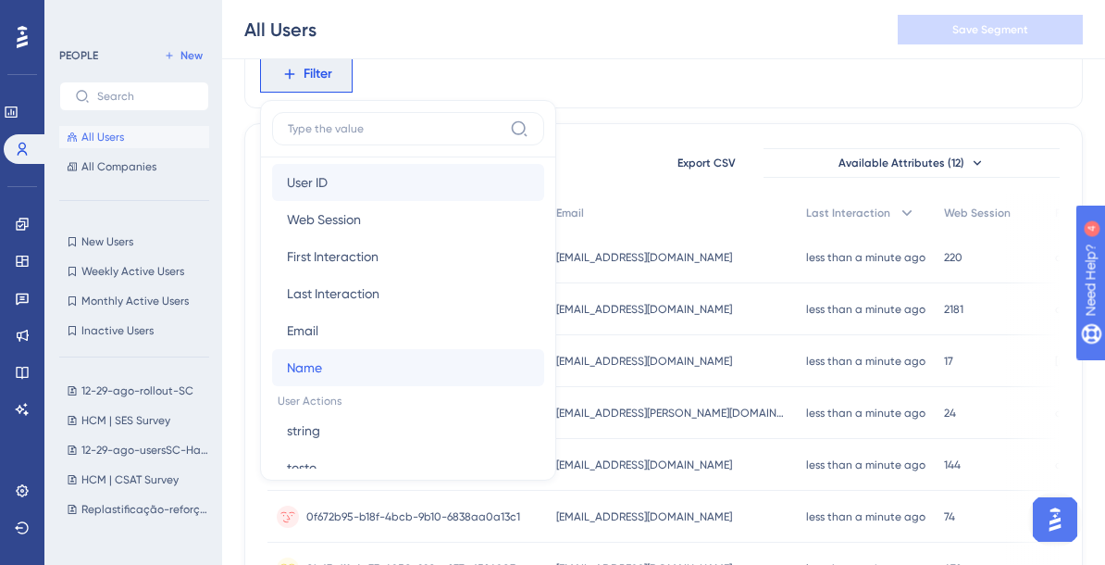
click at [325, 361] on button "Name Name" at bounding box center [408, 367] width 272 height 37
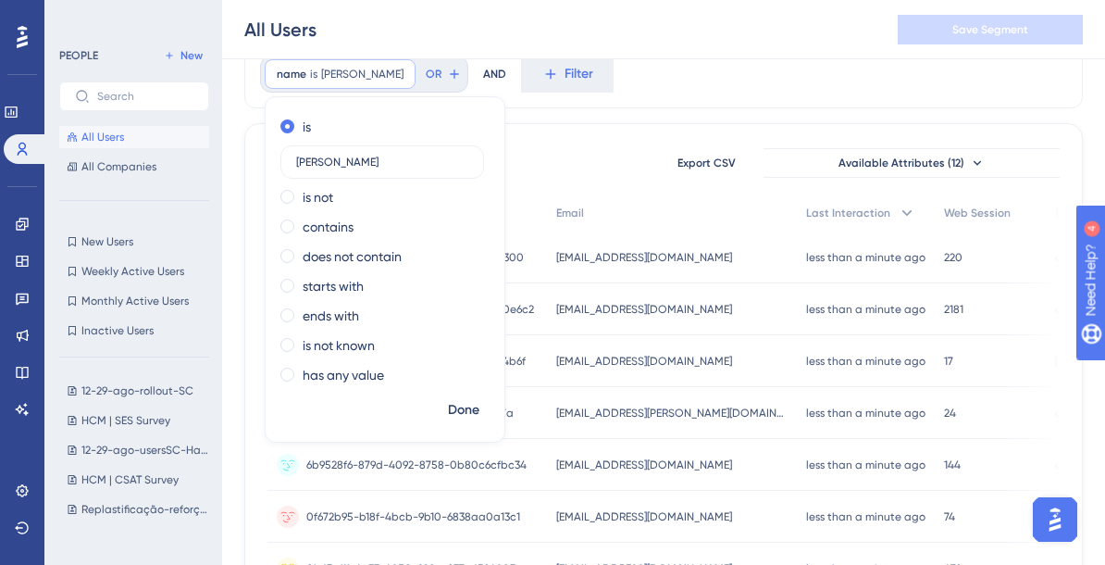
type input "[PERSON_NAME]"
click at [378, 221] on div "contains" at bounding box center [381, 227] width 202 height 22
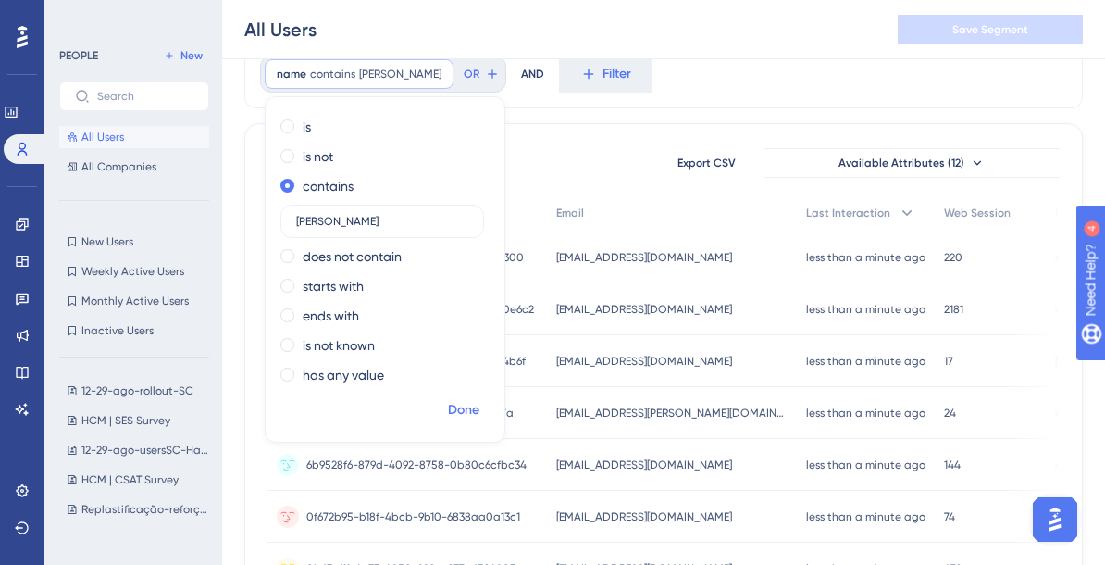
click at [453, 408] on span "Done" at bounding box center [463, 410] width 31 height 22
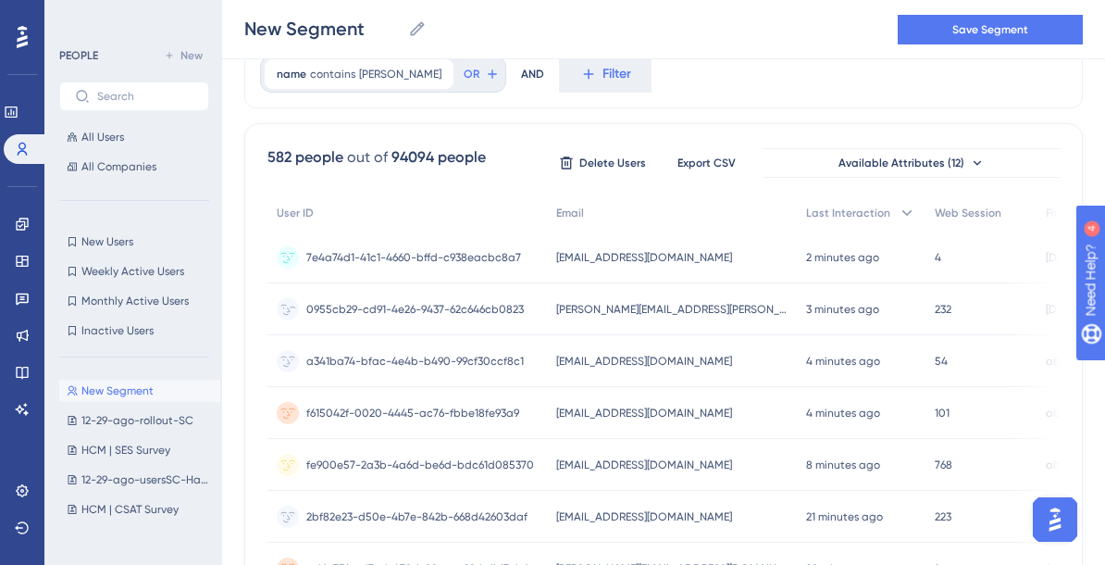
click at [650, 305] on span "eduardo.marques@caju.com.br" at bounding box center [671, 309] width 231 height 15
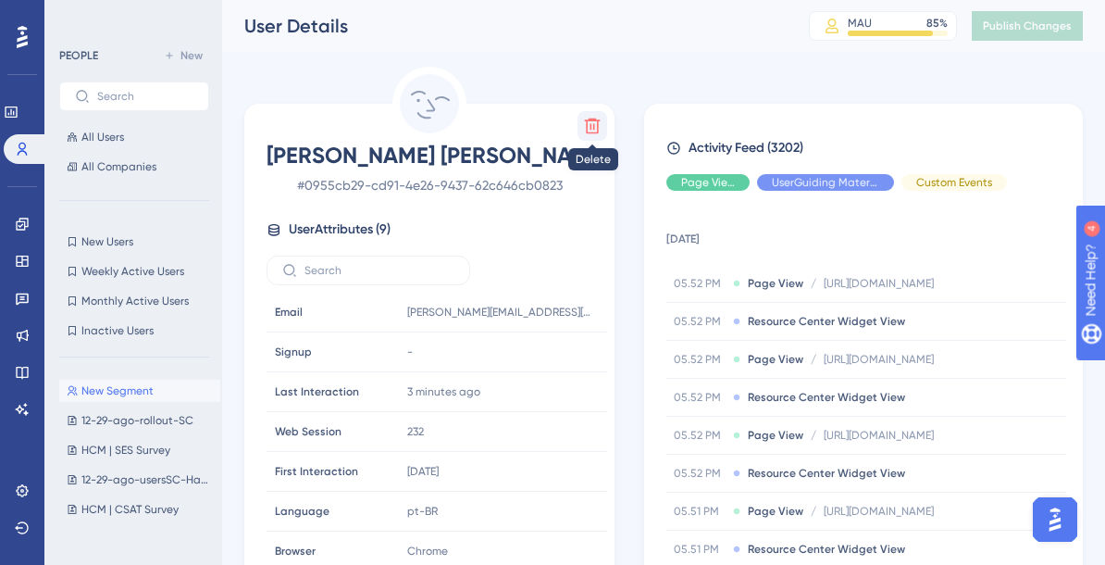
click at [587, 125] on icon at bounding box center [593, 126] width 16 height 16
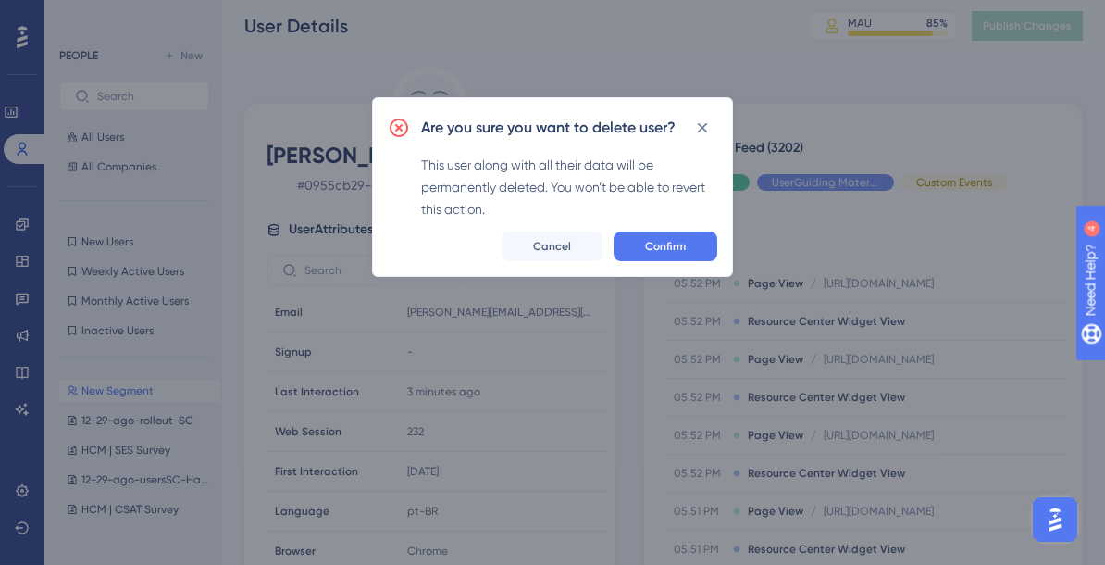
click at [665, 262] on div "Are you sure you want to delete user? This user along with all their data will …" at bounding box center [552, 187] width 361 height 180
click at [668, 245] on span "Confirm" at bounding box center [665, 246] width 41 height 15
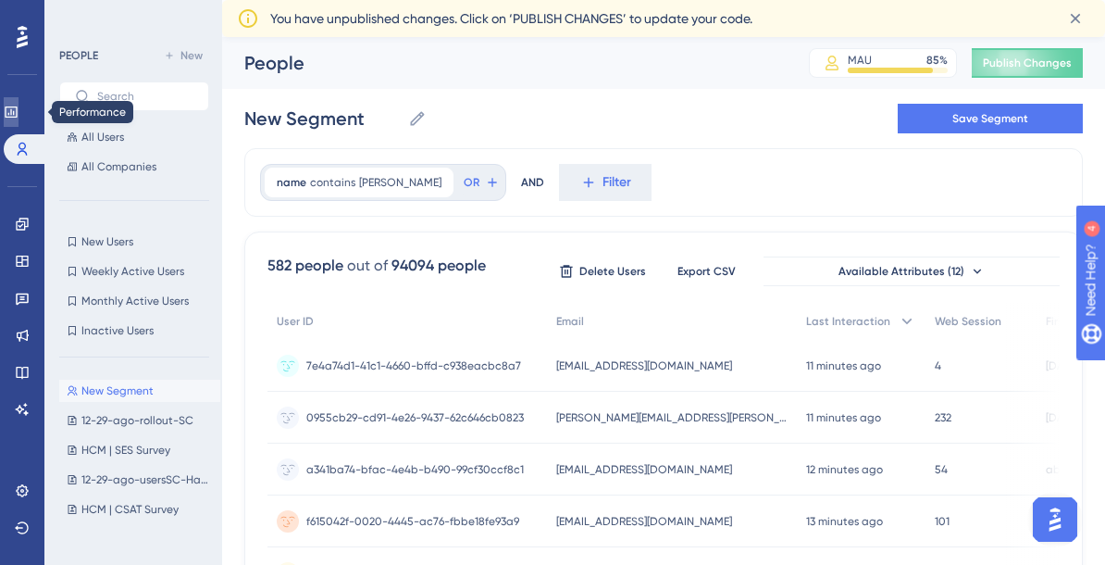
click at [19, 113] on icon at bounding box center [11, 112] width 15 height 15
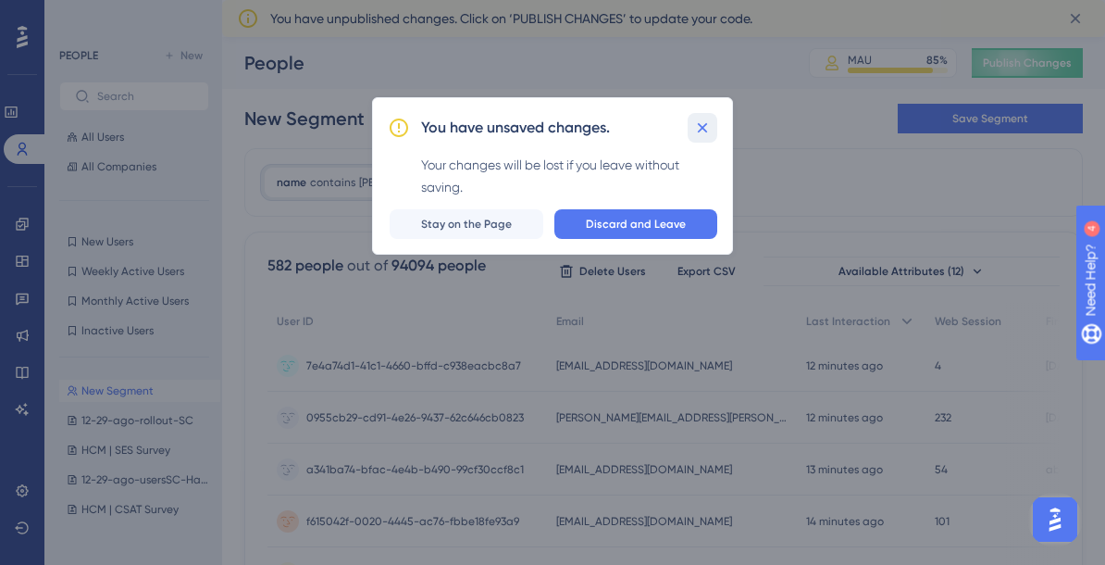
click at [709, 122] on icon at bounding box center [702, 127] width 19 height 19
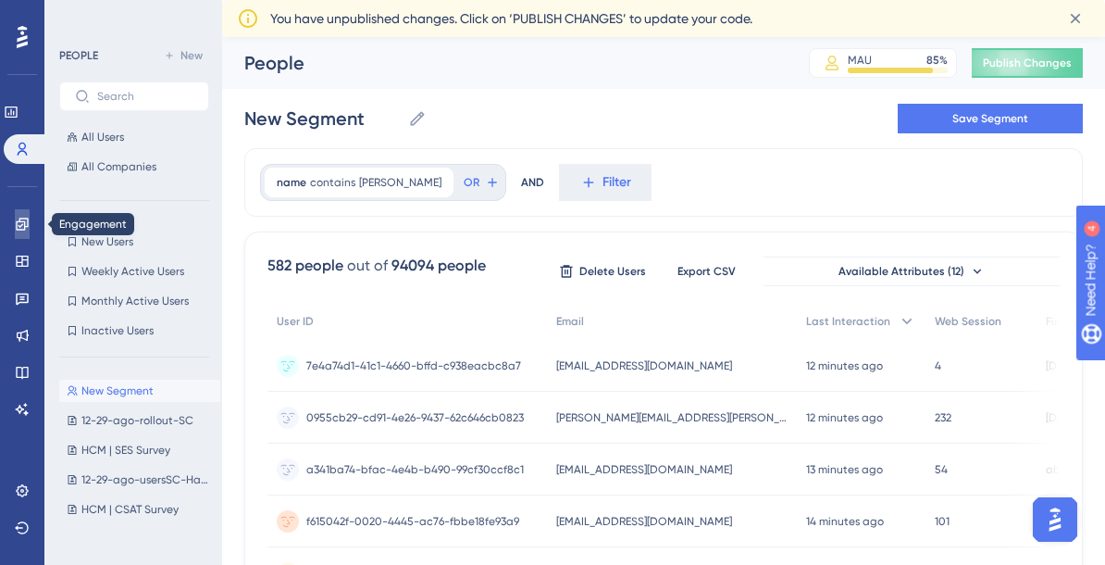
click at [28, 222] on icon at bounding box center [22, 224] width 15 height 15
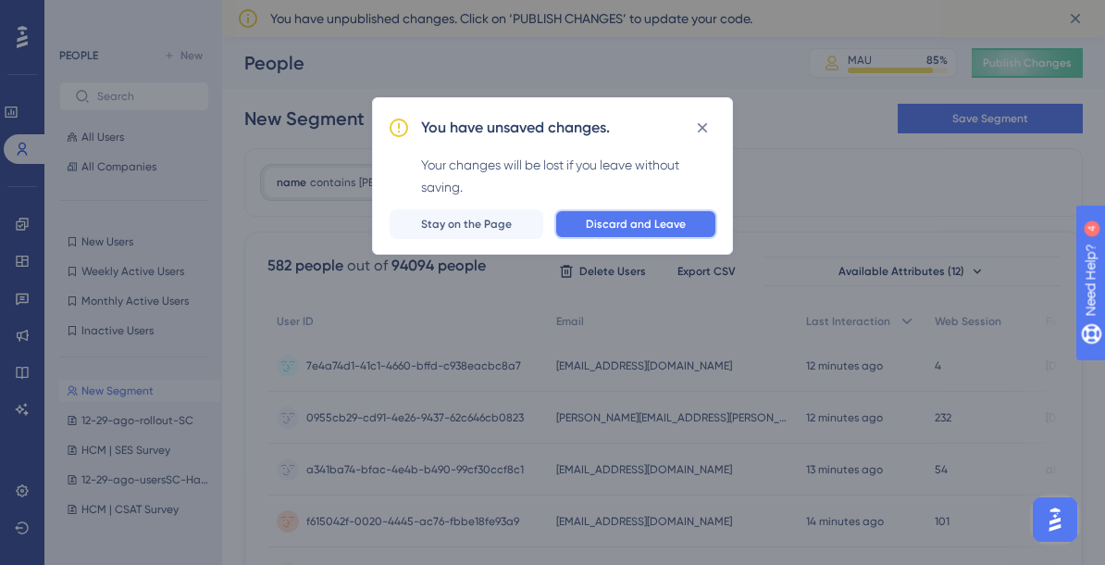
click at [692, 224] on button "Discard and Leave" at bounding box center [635, 224] width 163 height 30
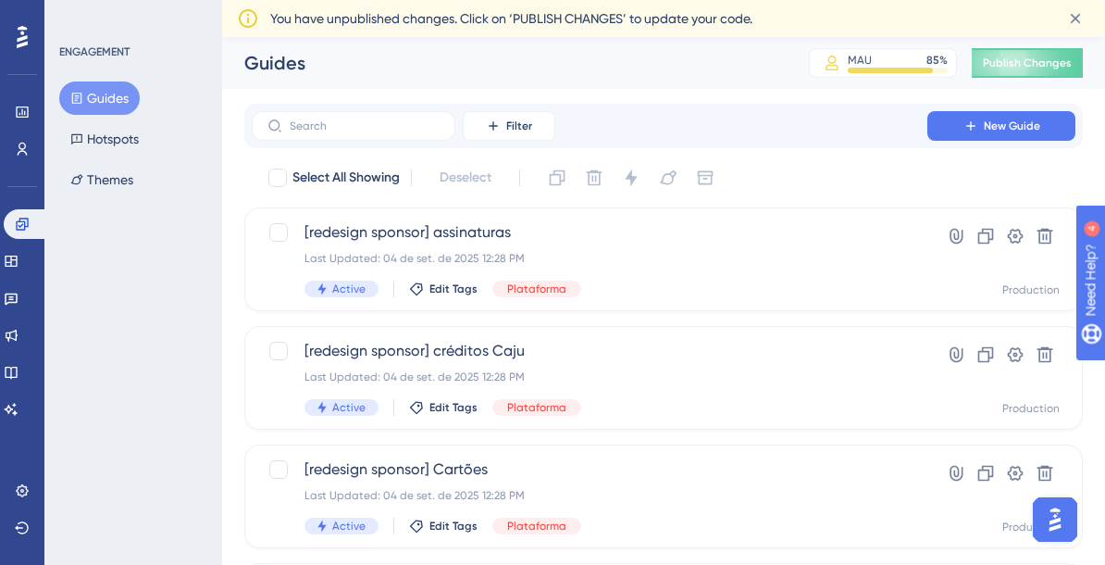
click at [101, 99] on button "Guides" at bounding box center [99, 97] width 81 height 33
click at [517, 120] on span "Filter" at bounding box center [519, 125] width 26 height 15
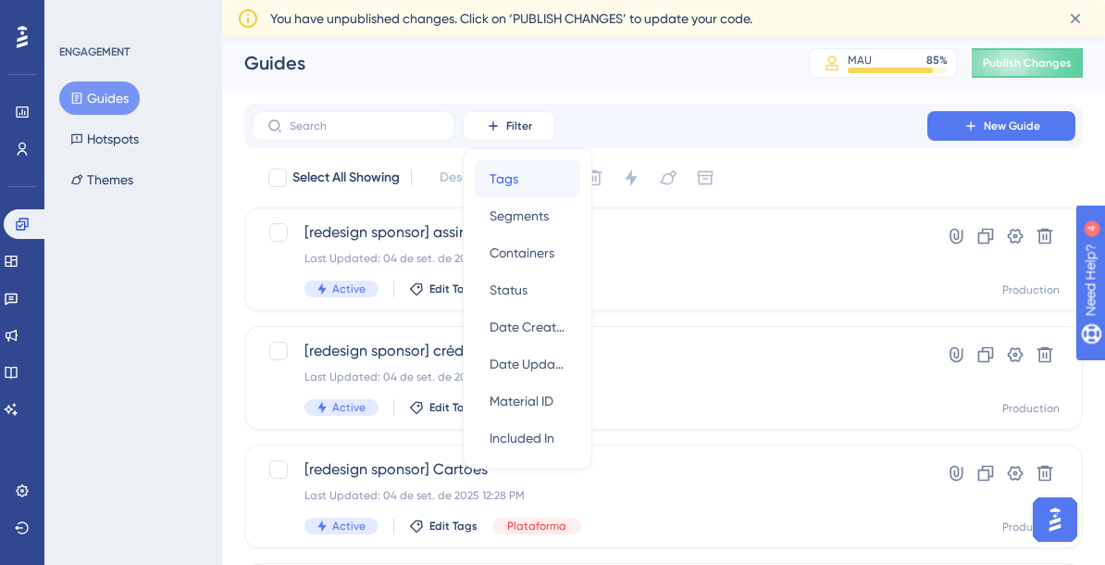
click at [506, 161] on div "Tags Tags" at bounding box center [528, 178] width 76 height 37
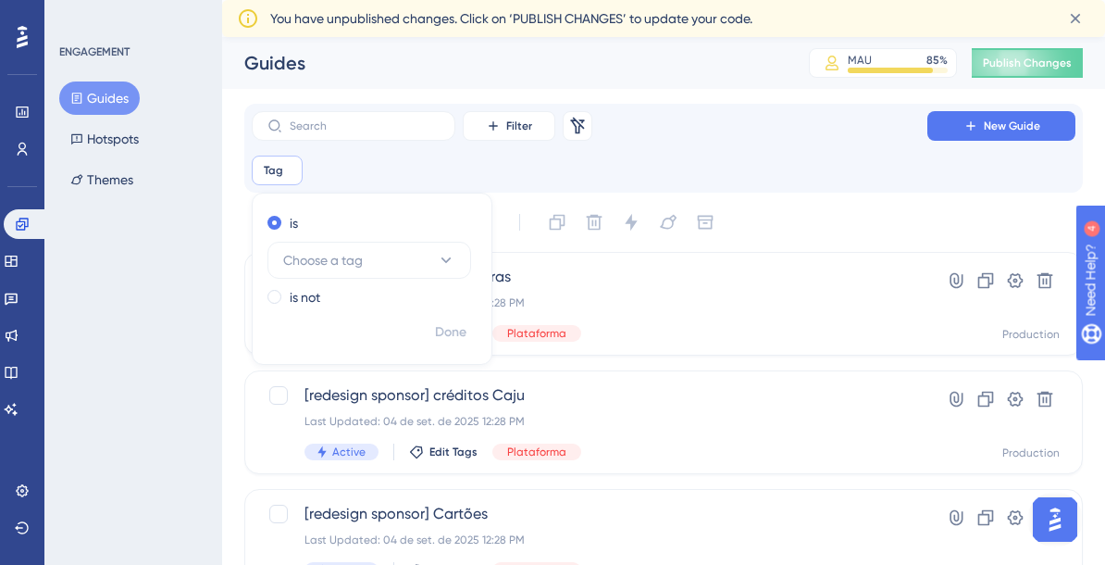
scroll to position [26, 0]
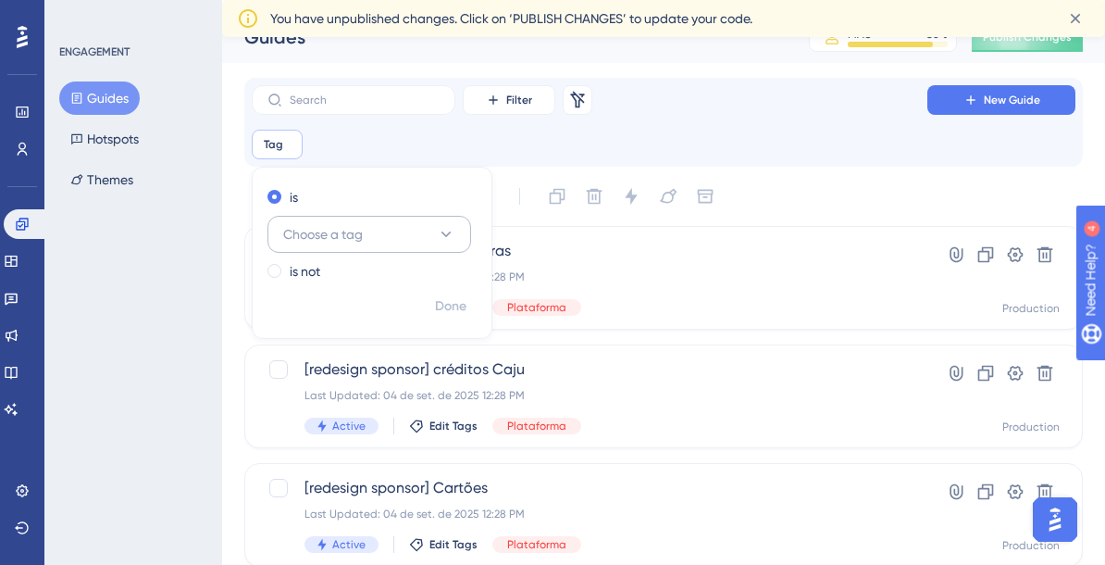
click at [301, 231] on span "Choose a tag" at bounding box center [323, 234] width 80 height 22
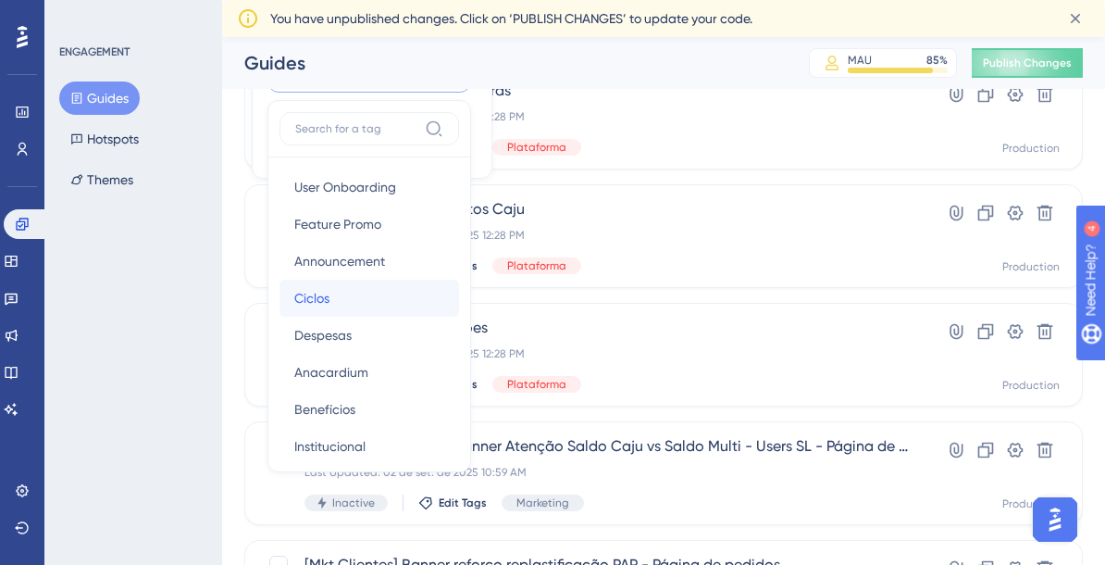
click at [342, 305] on div "Ciclos Ciclos" at bounding box center [369, 298] width 150 height 37
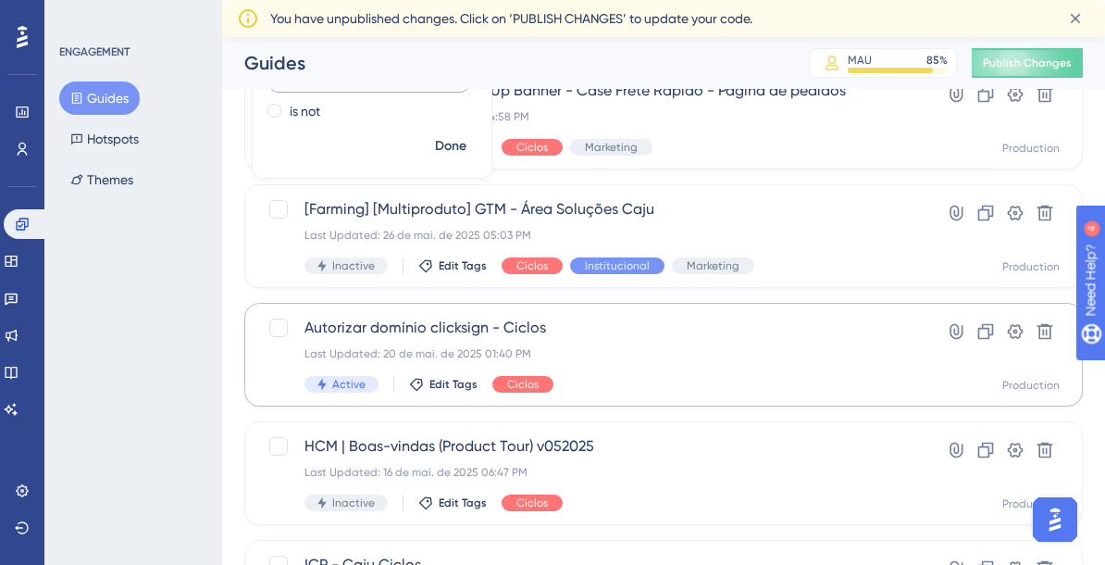
scroll to position [0, 0]
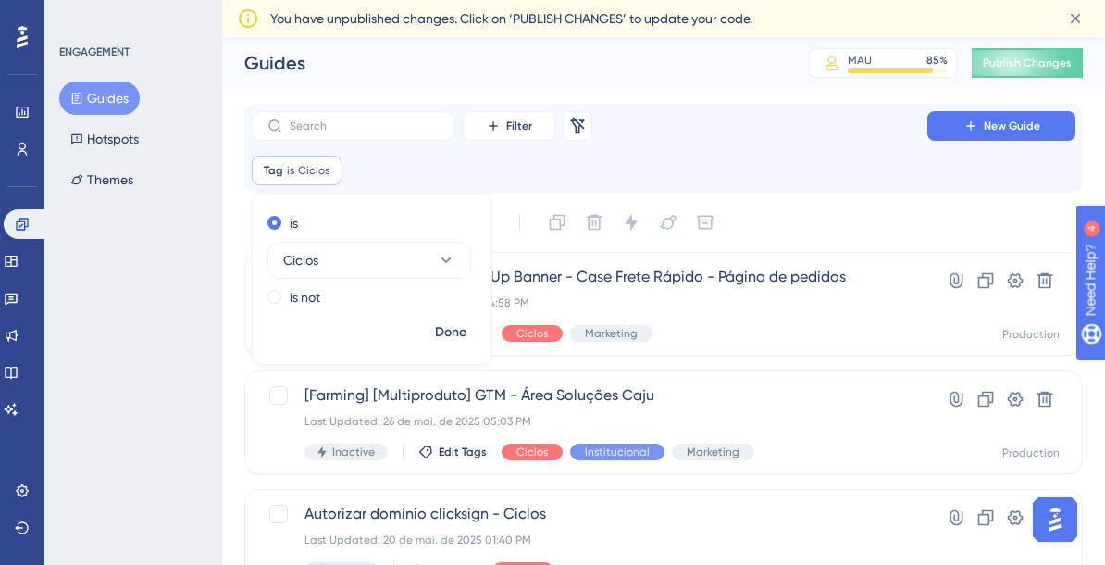
click at [764, 138] on div "Filter Remove Filters New Guide" at bounding box center [664, 126] width 824 height 30
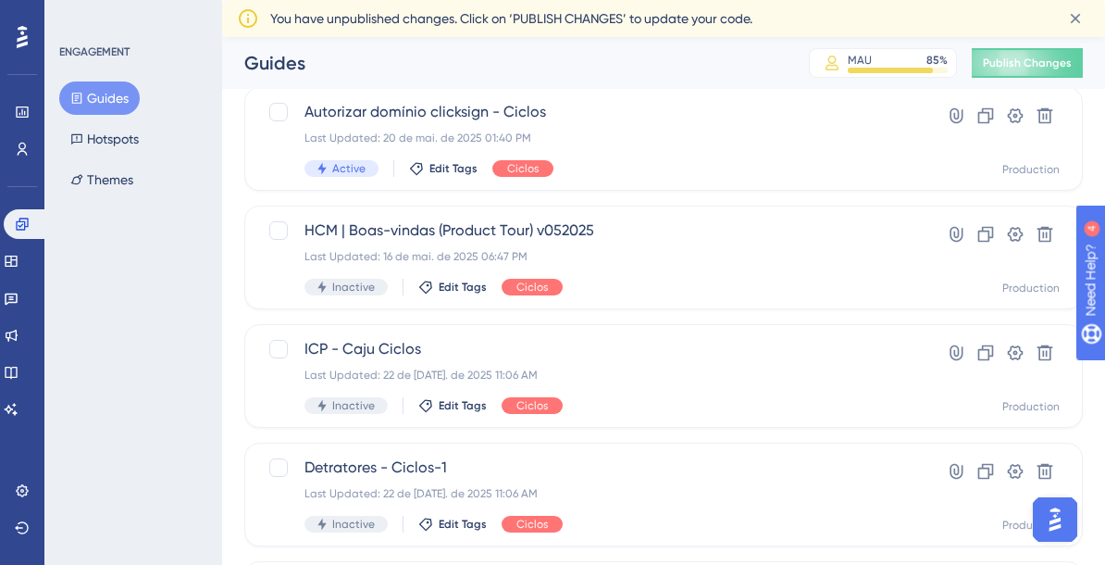
scroll to position [364, 0]
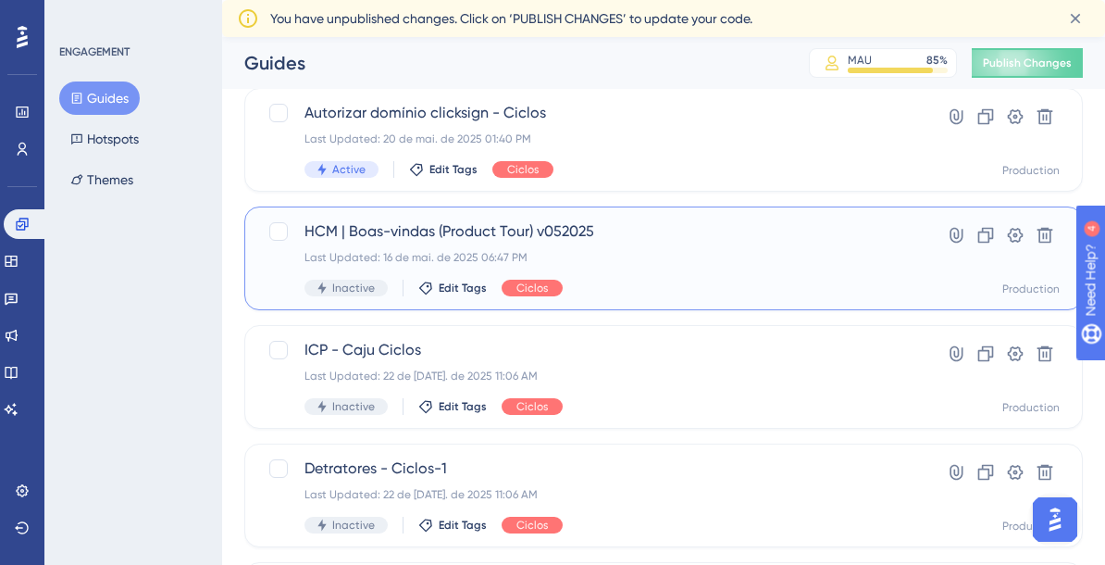
click at [676, 260] on div "Last Updated: 16 de mai. de 2025 06:47 PM" at bounding box center [590, 257] width 570 height 15
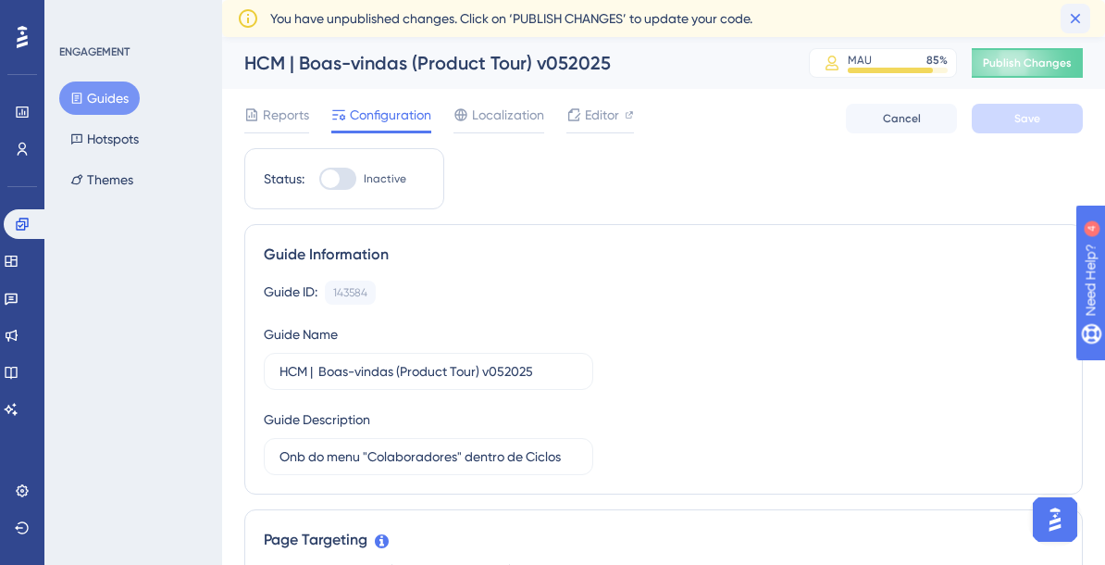
click at [1080, 18] on icon at bounding box center [1075, 18] width 19 height 19
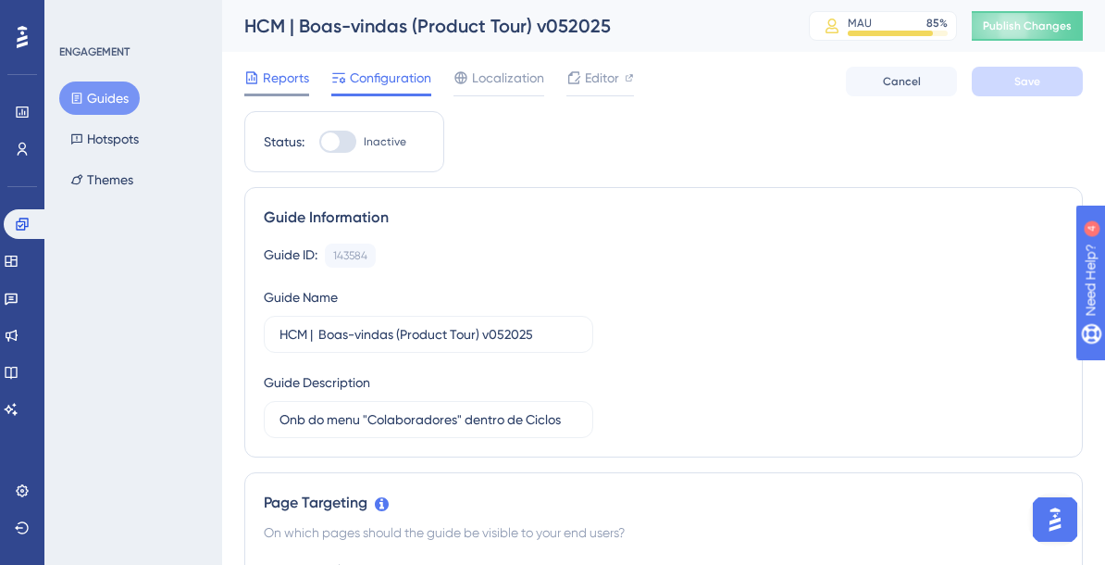
click at [267, 74] on span "Reports" at bounding box center [286, 78] width 46 height 22
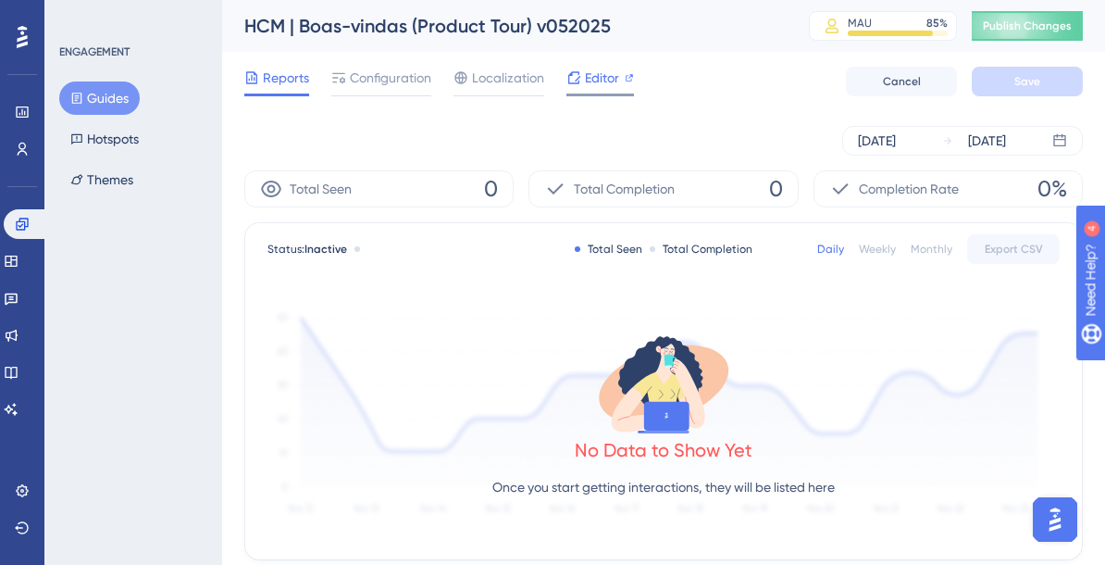
click at [599, 83] on span "Editor" at bounding box center [602, 78] width 34 height 22
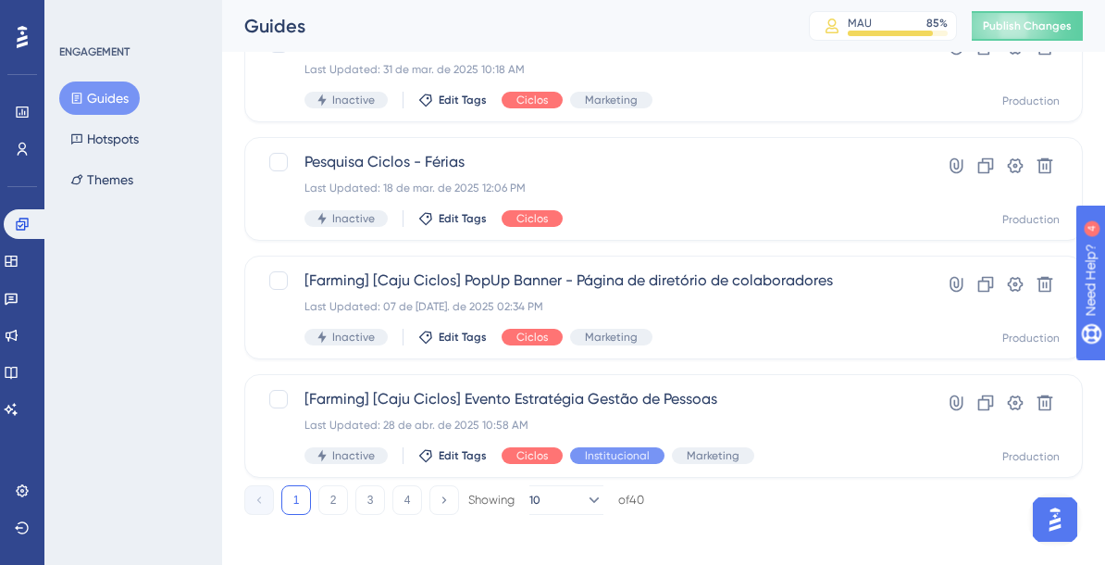
scroll to position [916, 0]
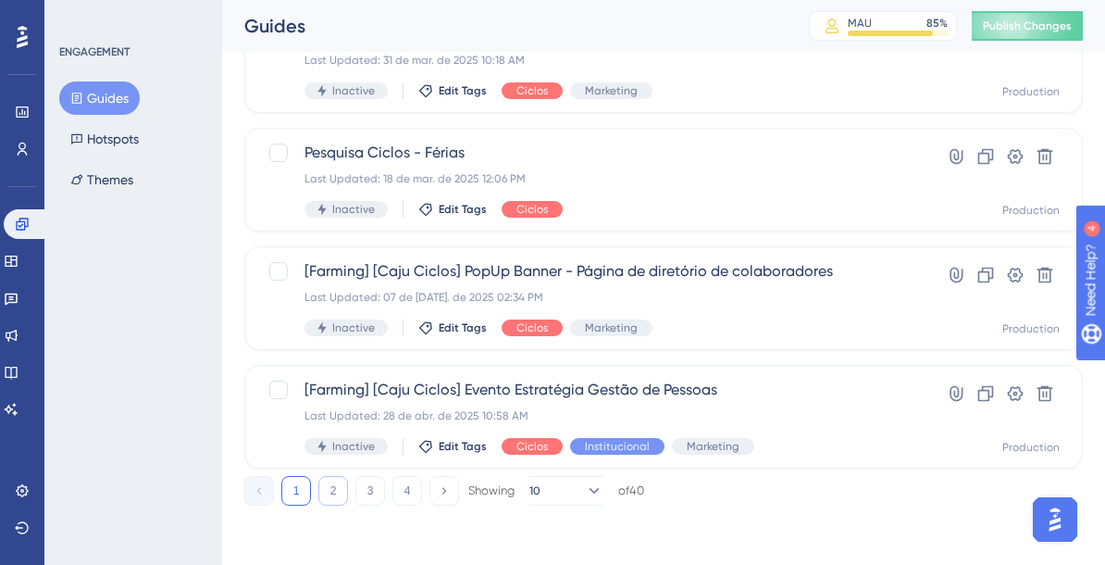
click at [328, 488] on button "2" at bounding box center [333, 491] width 30 height 30
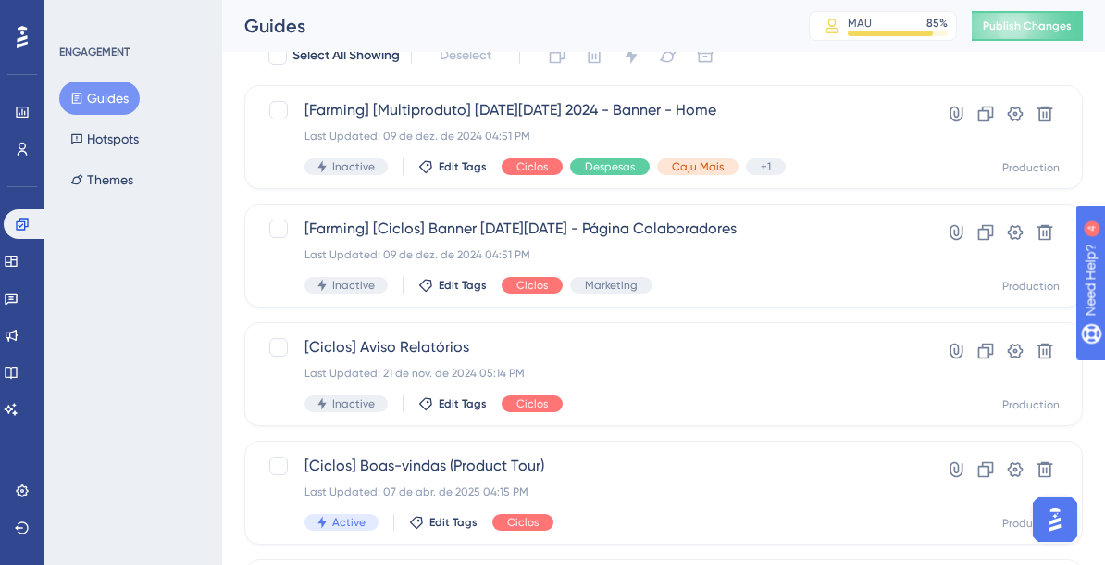
scroll to position [0, 0]
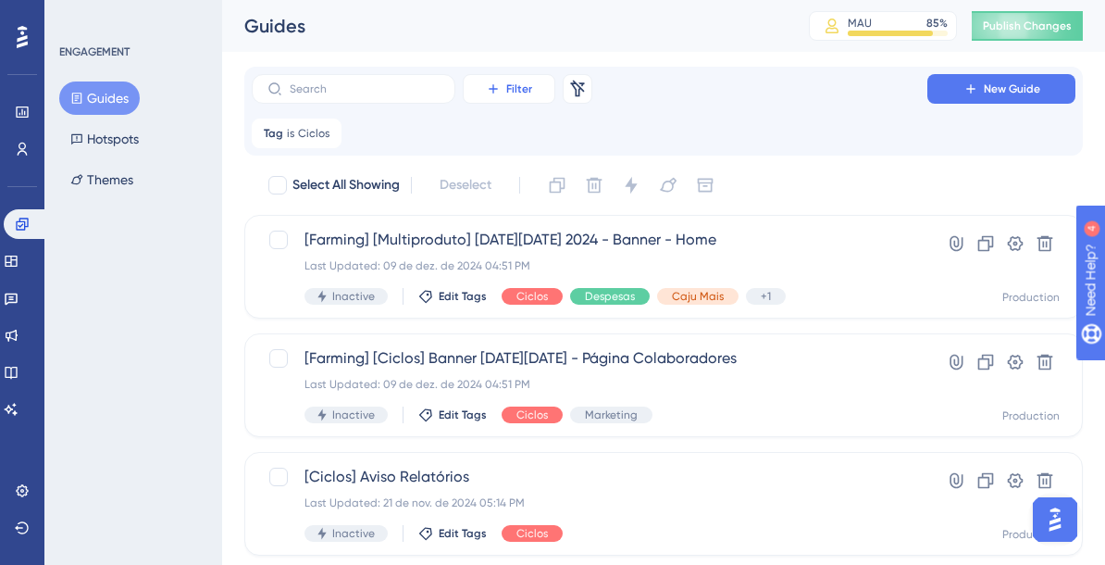
click at [534, 98] on button "Filter" at bounding box center [509, 89] width 93 height 30
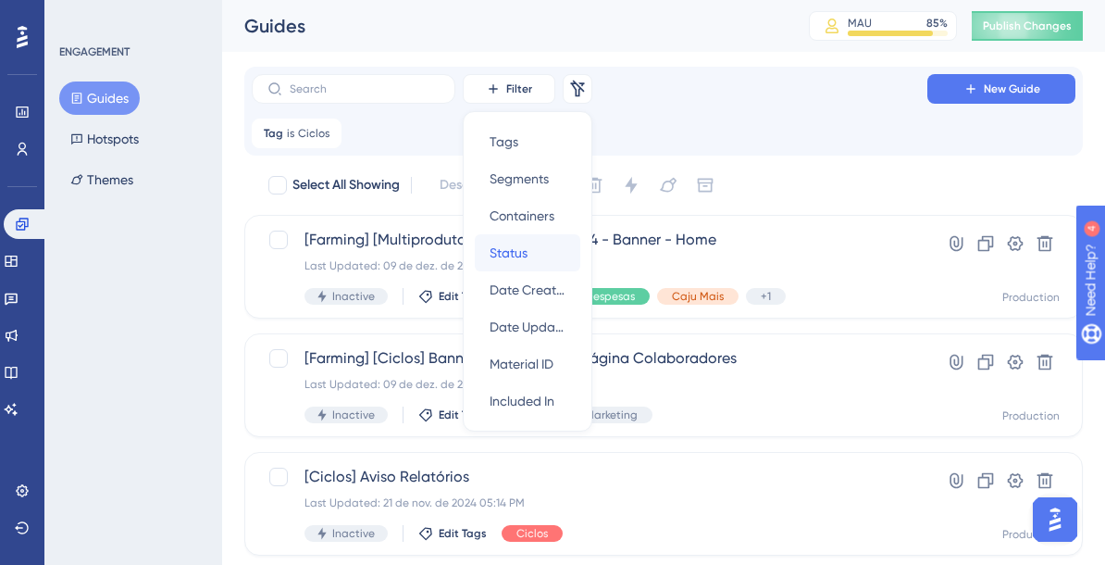
click at [532, 250] on div "Status Status" at bounding box center [528, 252] width 76 height 37
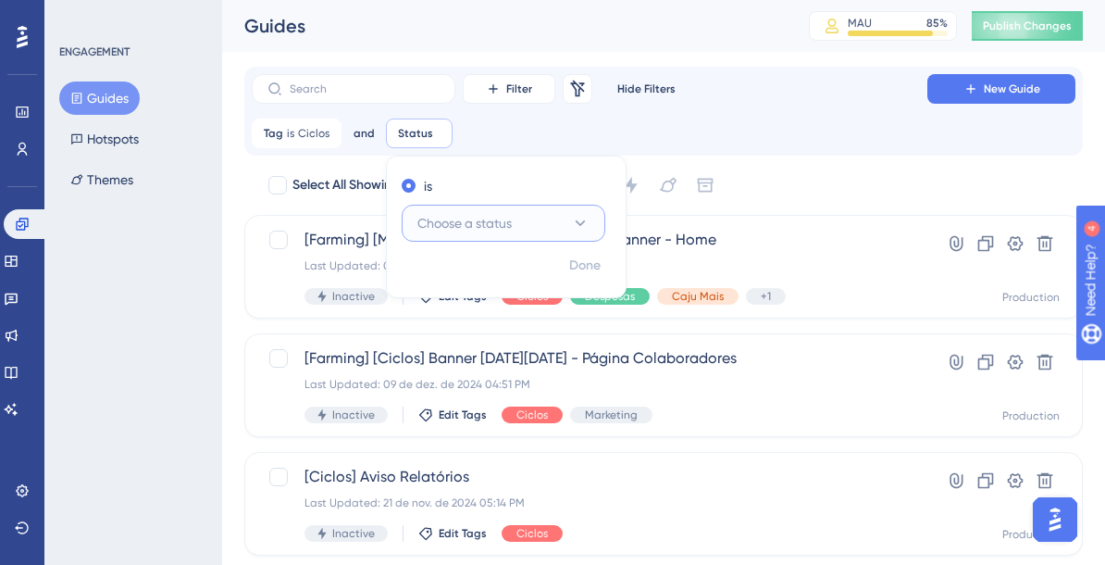
click at [534, 230] on button "Choose a status" at bounding box center [504, 223] width 204 height 37
click at [486, 280] on div "Active Active" at bounding box center [504, 279] width 150 height 37
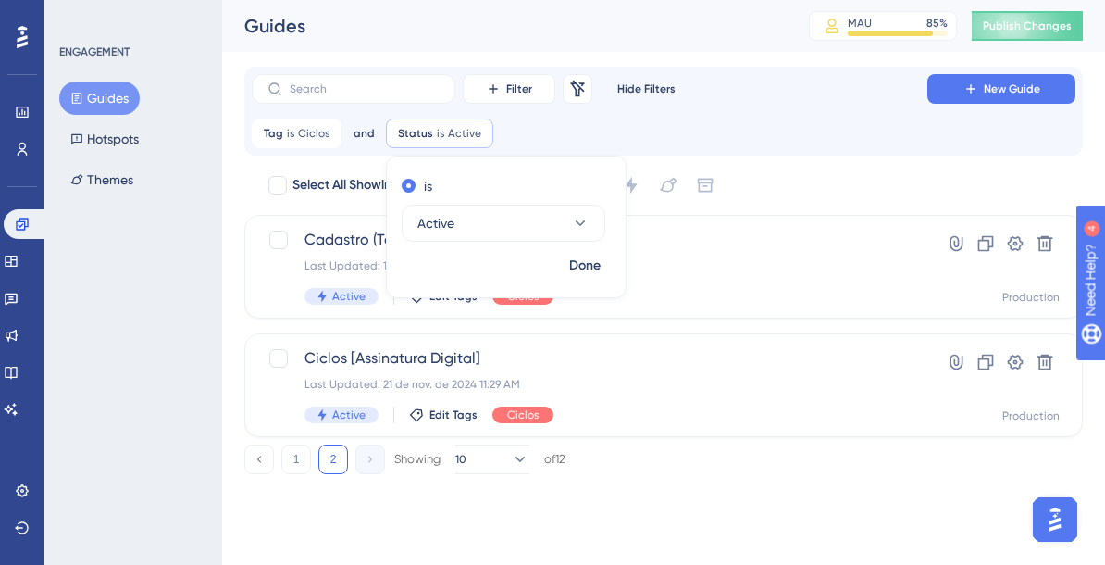
click at [802, 163] on div "Filter Remove Filters Hide Filters New Guide Tag is Ciclos Ciclos Remove and St…" at bounding box center [663, 270] width 839 height 407
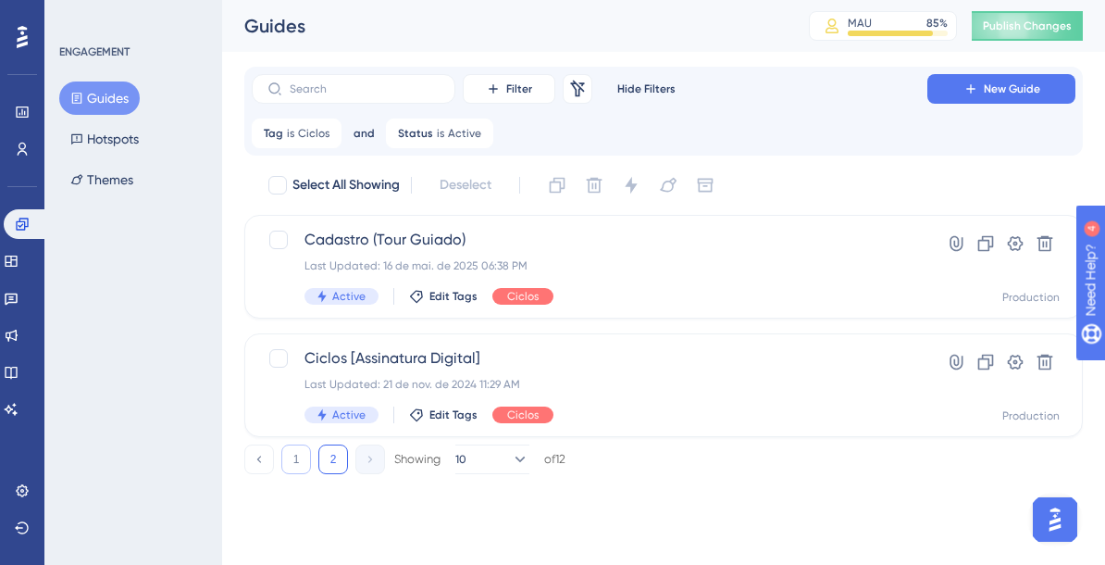
click at [292, 452] on button "1" at bounding box center [296, 459] width 30 height 30
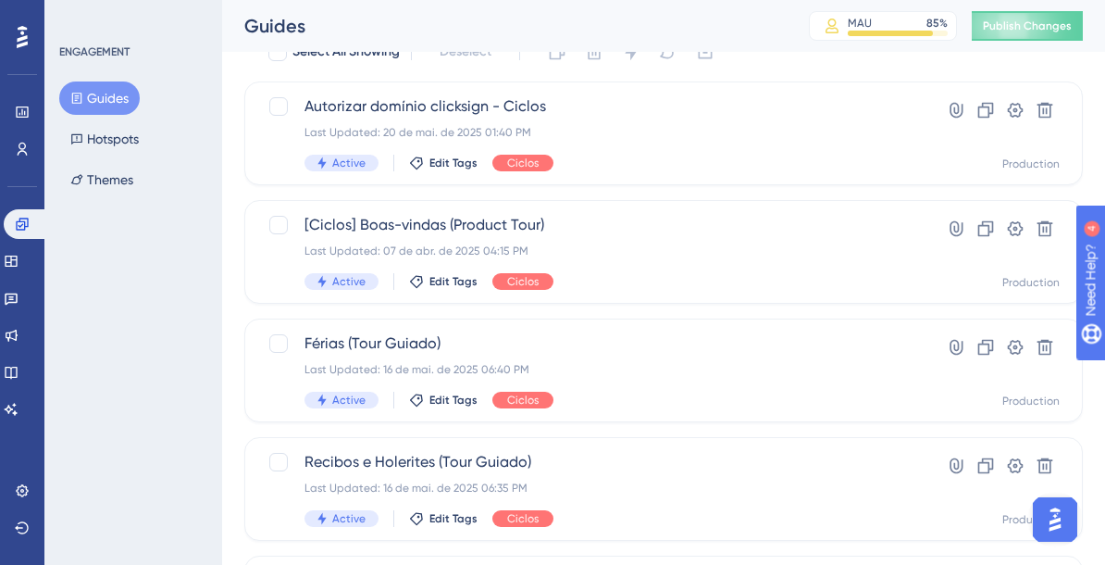
scroll to position [137, 0]
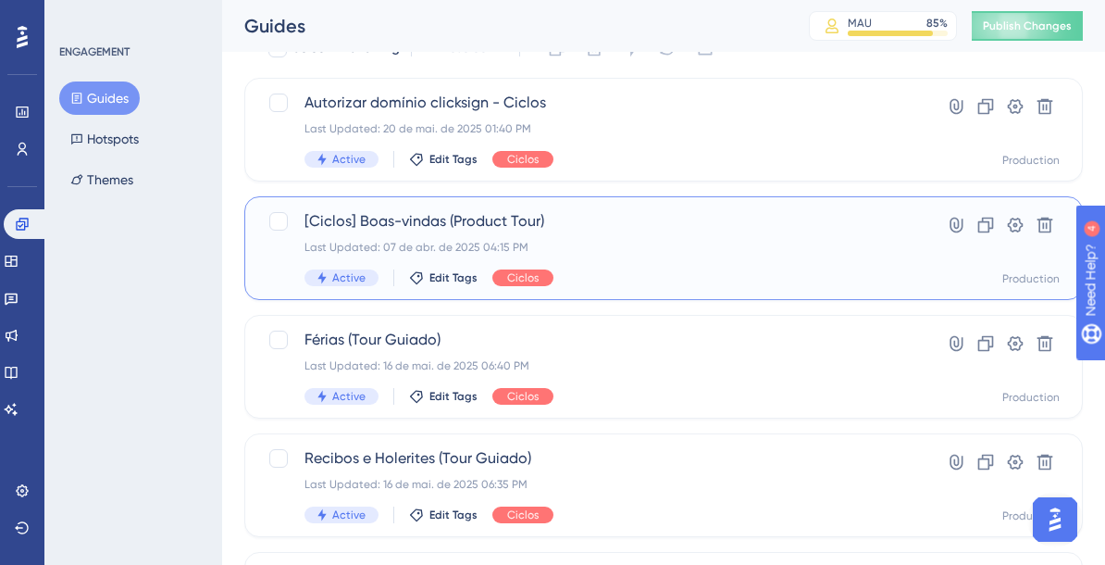
click at [695, 261] on div "[Ciclos] Boas-vindas (Product Tour) Last Updated: 07 de abr. de 2025 04:15 PM A…" at bounding box center [590, 248] width 570 height 76
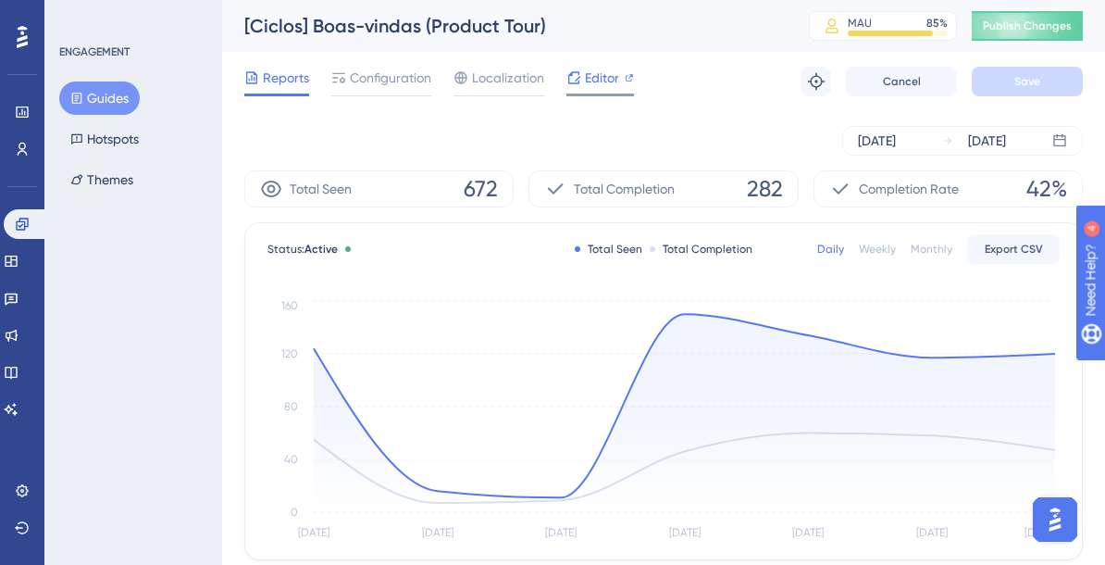
click at [602, 77] on span "Editor" at bounding box center [602, 78] width 34 height 22
click at [695, 245] on div "Total Completion" at bounding box center [701, 249] width 103 height 15
click at [408, 75] on span "Configuration" at bounding box center [390, 78] width 81 height 22
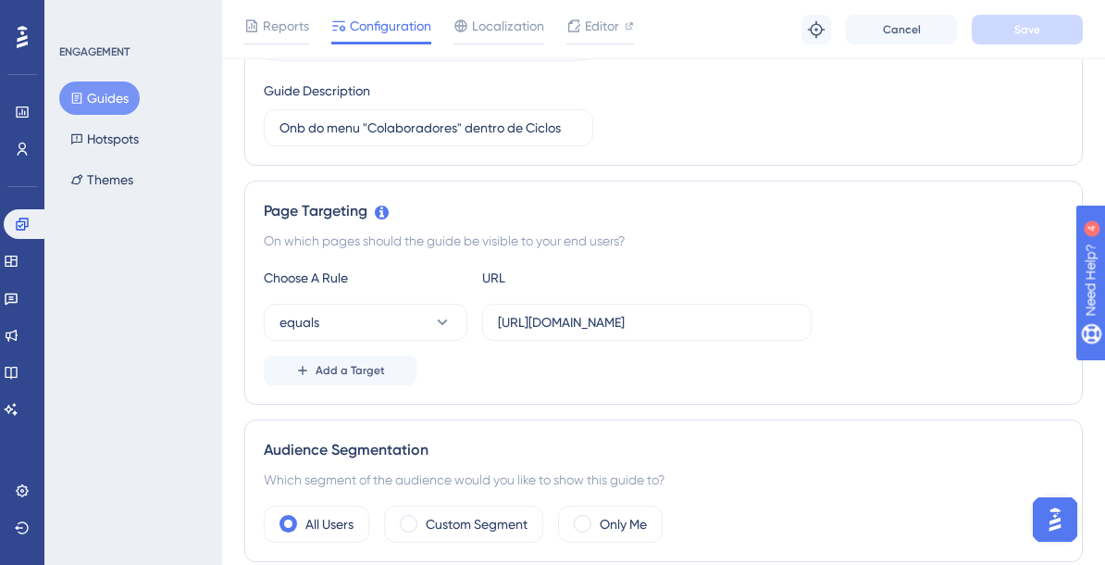
scroll to position [301, 0]
click at [585, 317] on input "https://empresa.caju.com.br/onboarding/#/directory/active" at bounding box center [647, 320] width 298 height 20
click at [659, 327] on input "https://empresa.caju.com.br/onboarding/#/directory/active" at bounding box center [647, 320] width 298 height 20
click at [444, 319] on icon at bounding box center [443, 320] width 10 height 6
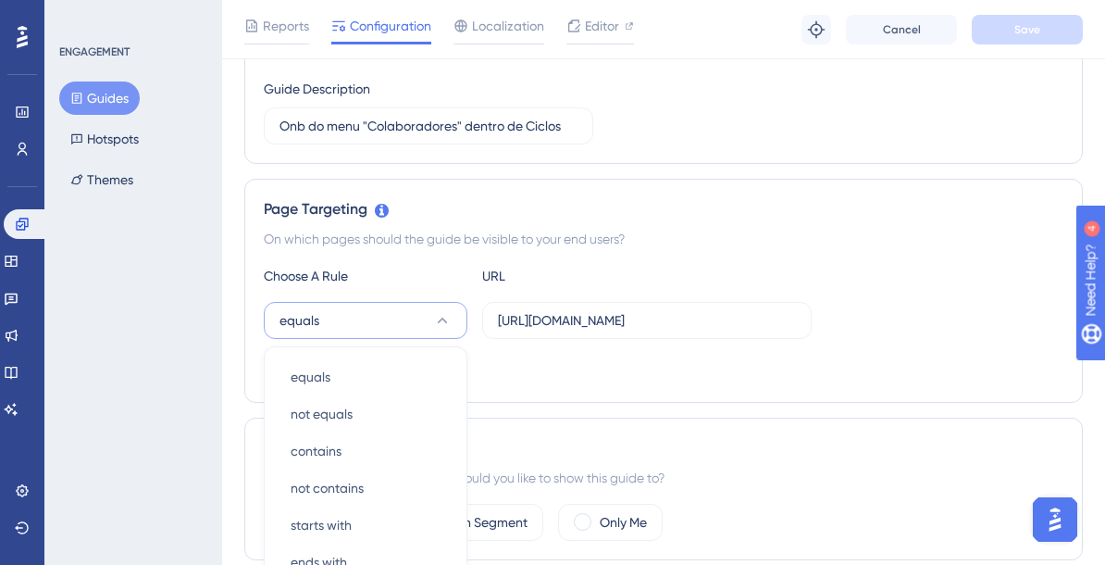
scroll to position [506, 0]
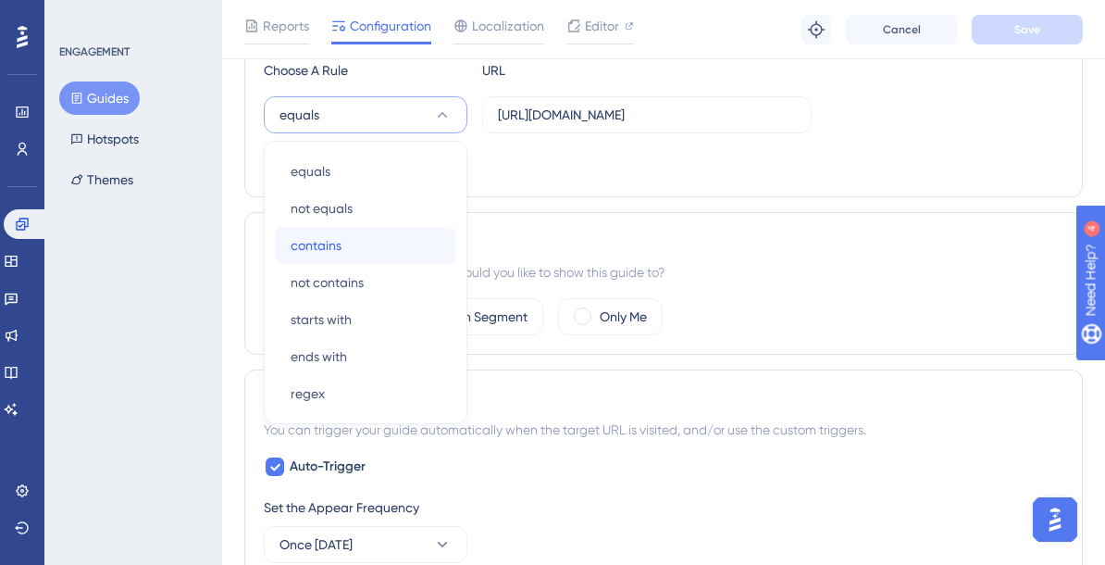
click at [419, 238] on div "contains contains" at bounding box center [366, 245] width 150 height 37
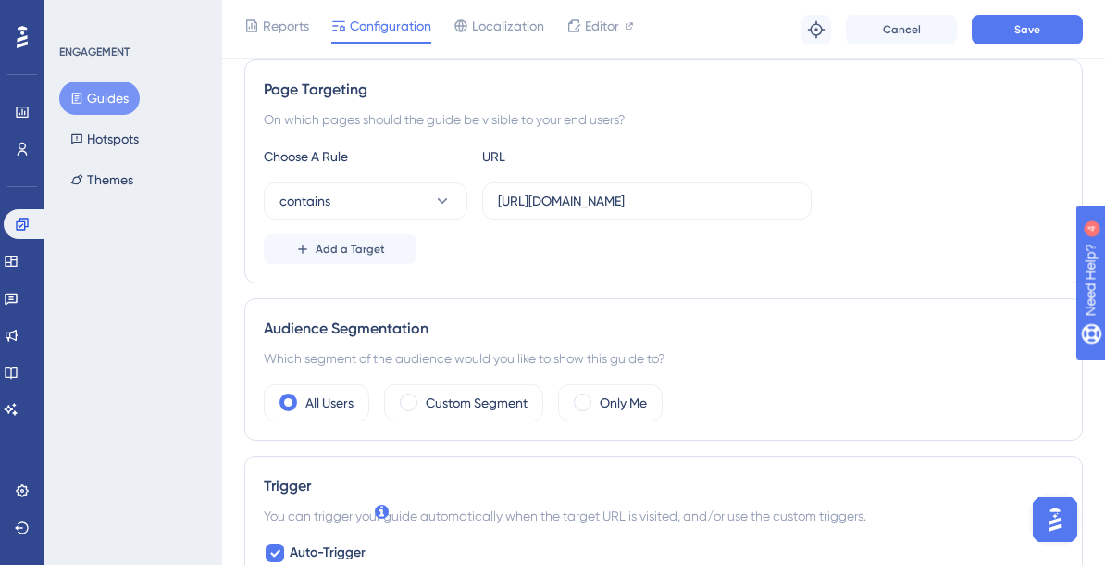
scroll to position [418, 0]
click at [582, 214] on label "https://empresa.caju.com.br/onboarding/#/directory/active" at bounding box center [647, 202] width 330 height 37
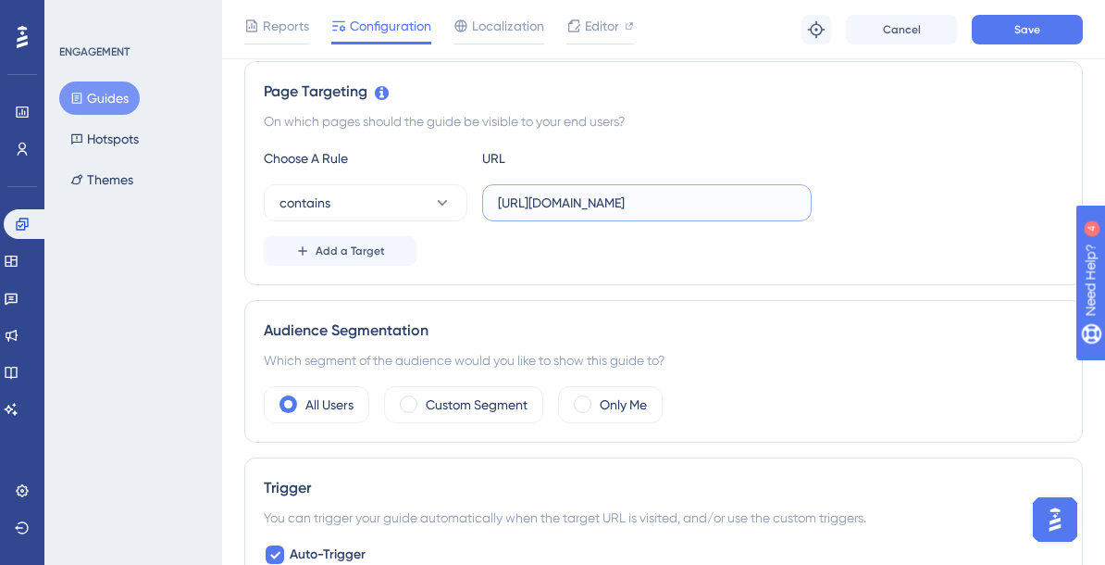
click at [582, 213] on input "https://empresa.caju.com.br/onboarding/#/directory/active" at bounding box center [647, 203] width 298 height 20
paste input "ashboard"
type input "https://empresa.caju.com.br/onboarding/#/dashboard"
click at [748, 300] on div "Audience Segmentation Which segment of the audience would you like to show this…" at bounding box center [663, 371] width 839 height 143
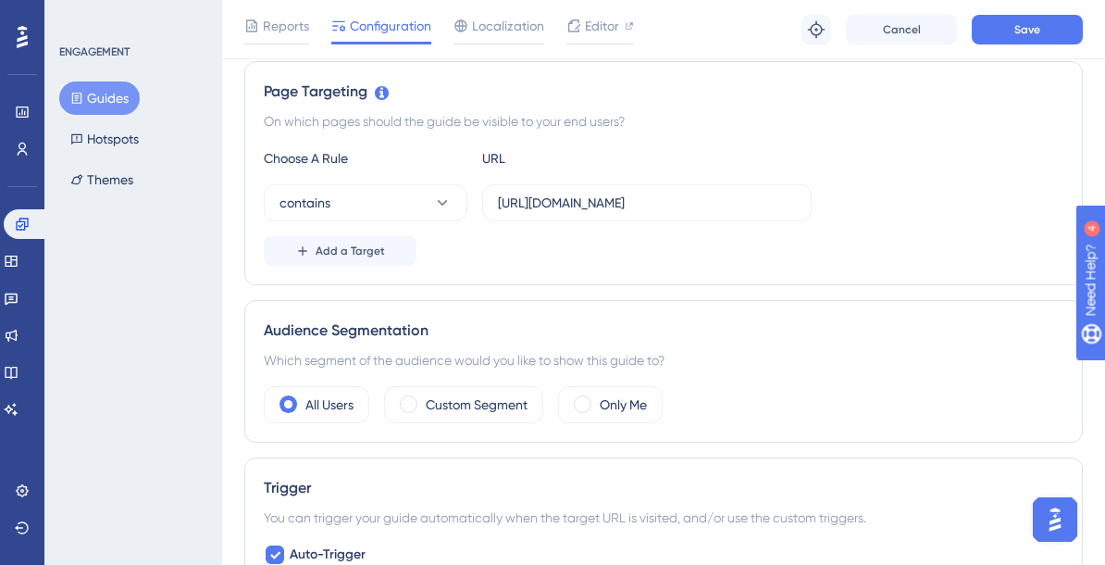
scroll to position [0, 0]
click at [1001, 31] on button "Save" at bounding box center [1027, 30] width 111 height 30
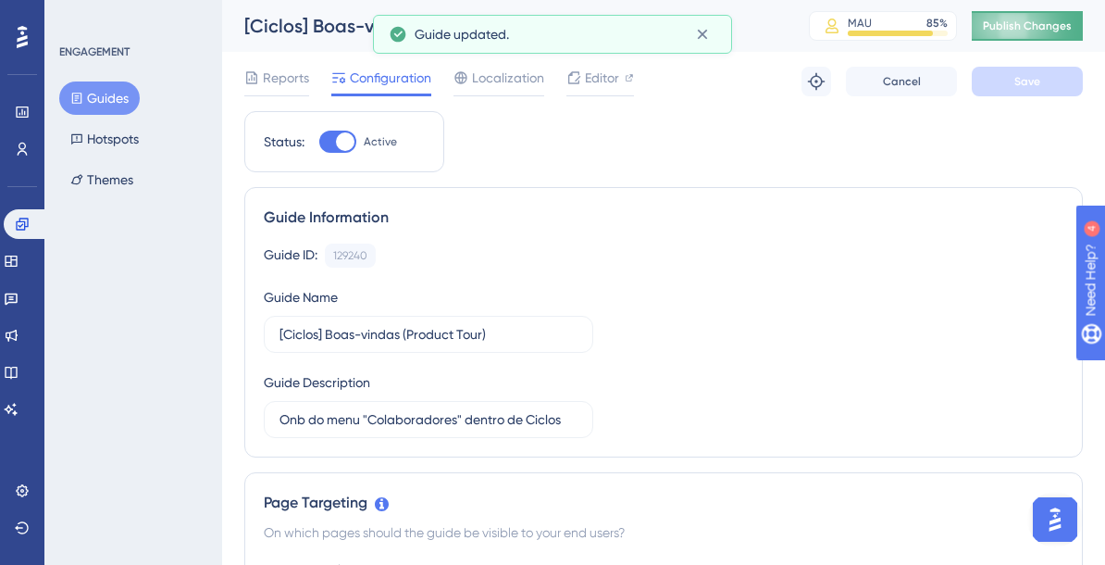
click at [1036, 22] on button "Publish Changes" at bounding box center [1027, 26] width 111 height 30
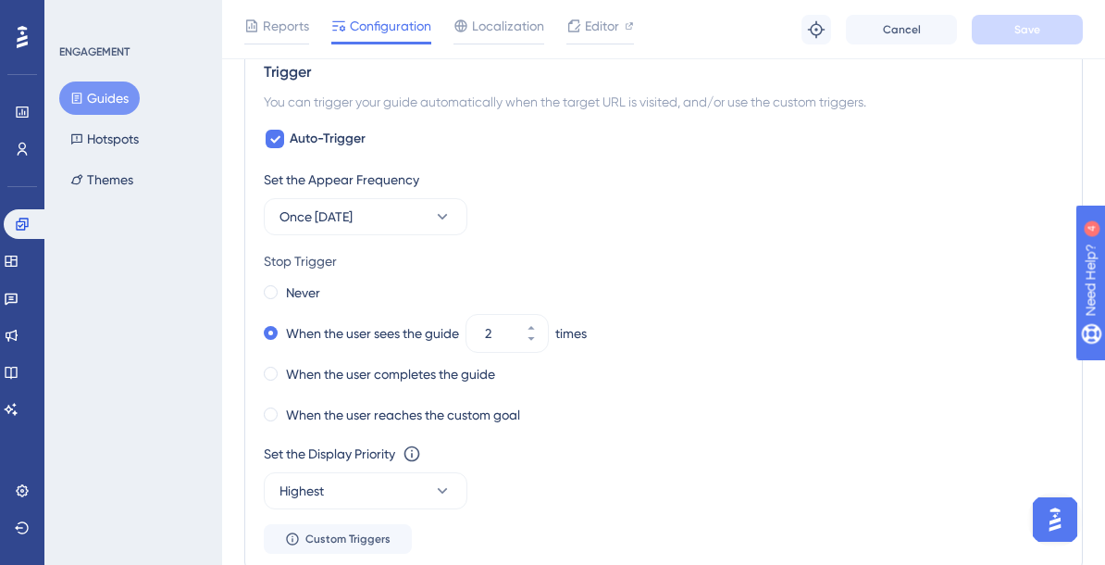
scroll to position [852, 0]
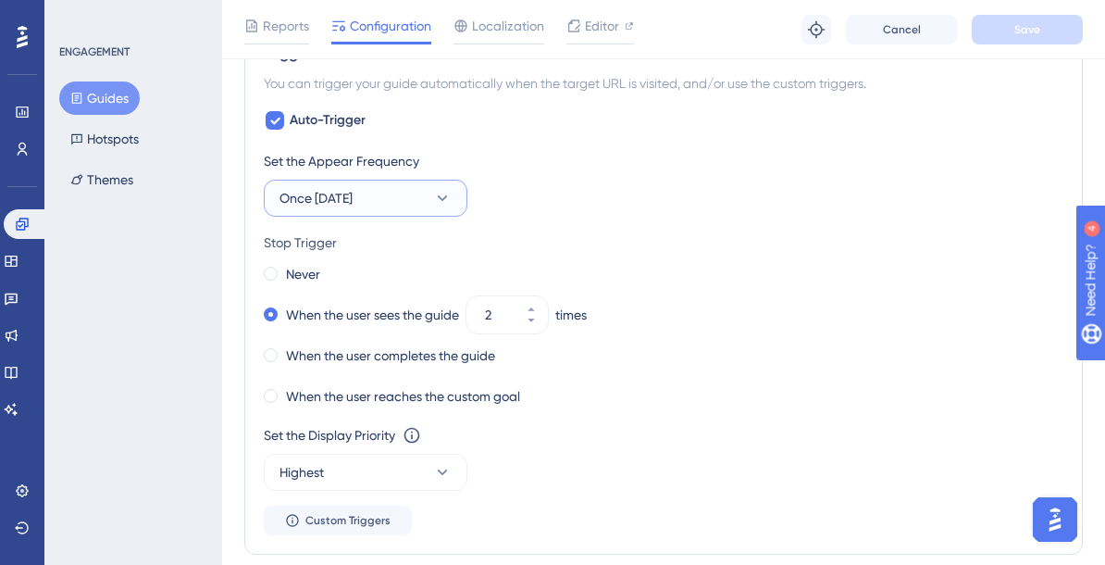
click at [405, 187] on button "Once in 1 day" at bounding box center [366, 198] width 204 height 37
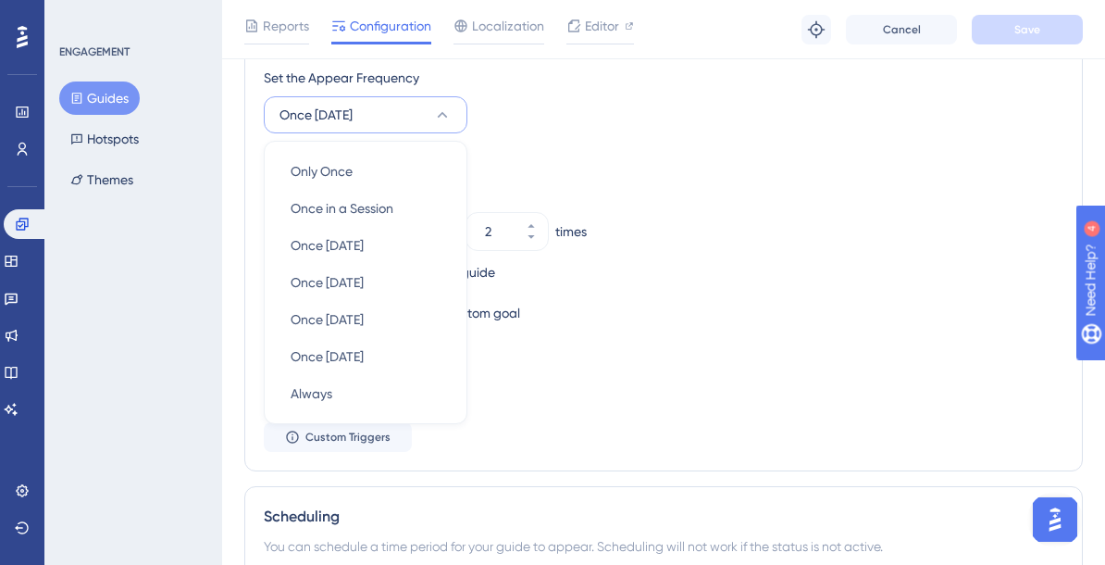
click at [638, 174] on div "Stop Trigger Never When the user sees the guide 2 times When the user completes…" at bounding box center [664, 237] width 800 height 178
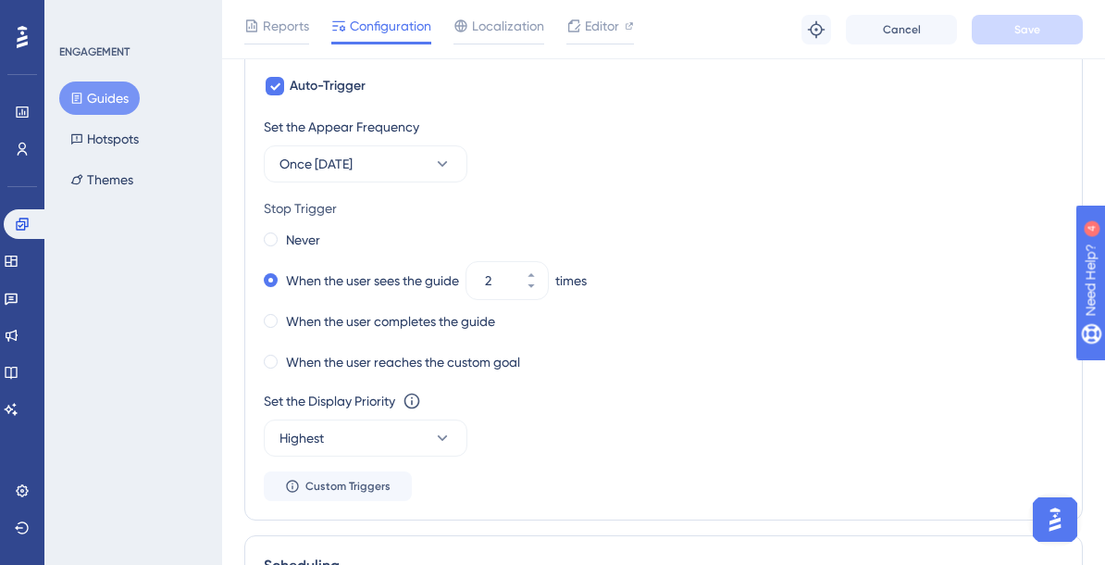
scroll to position [877, 0]
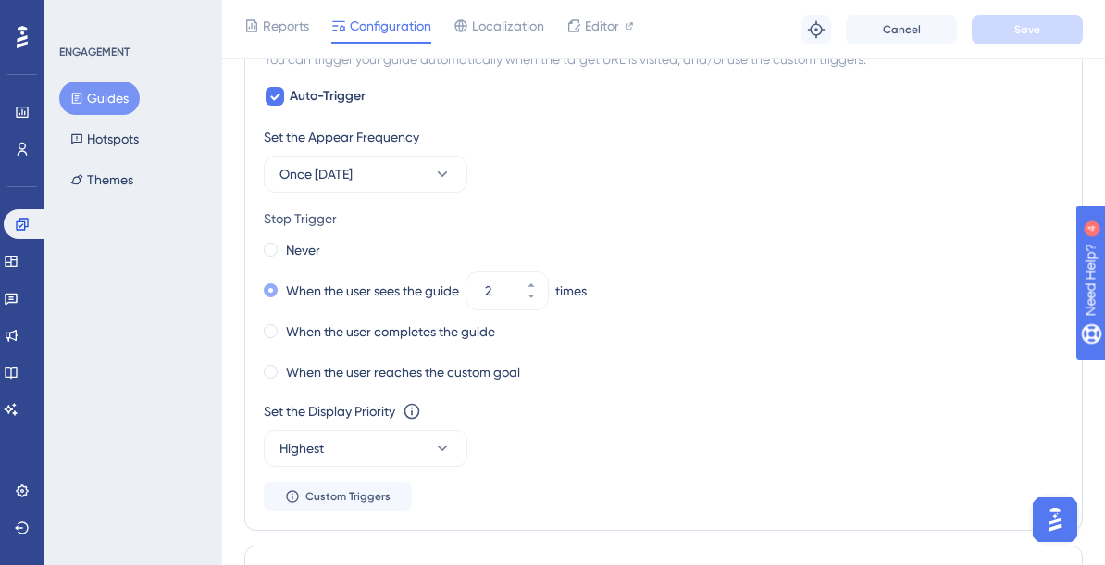
click at [407, 292] on label "When the user sees the guide" at bounding box center [372, 291] width 173 height 22
click at [533, 295] on icon at bounding box center [531, 296] width 6 height 4
type input "1"
click at [429, 331] on label "When the user completes the guide" at bounding box center [390, 331] width 209 height 22
click at [420, 175] on button "Once in 1 day" at bounding box center [366, 173] width 204 height 37
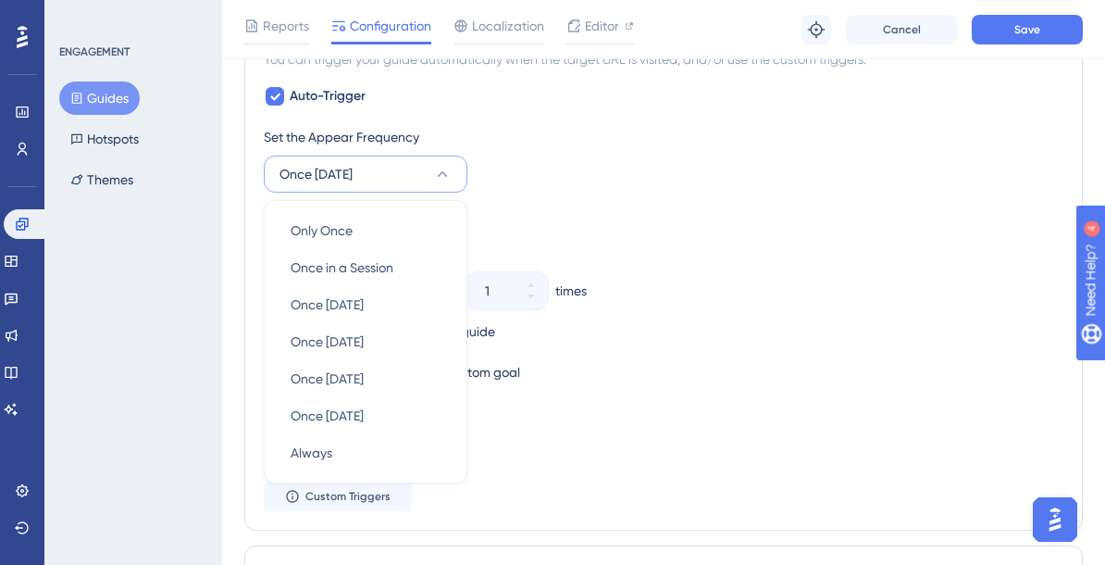
scroll to position [936, 0]
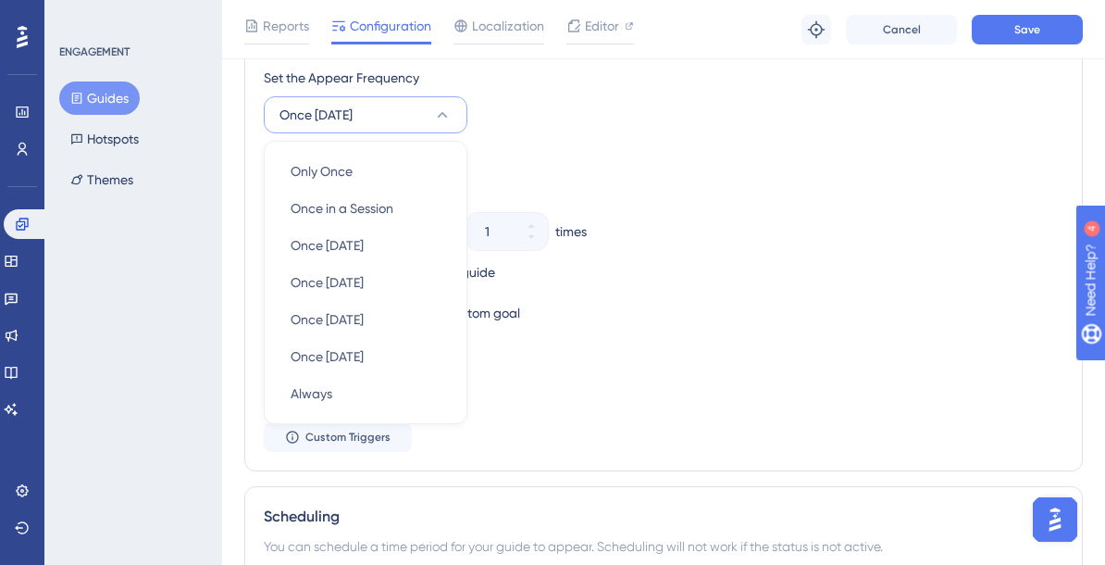
click at [636, 142] on div "Set the Appear Frequency Once in 1 day Only Once Only Once Once in a Session On…" at bounding box center [664, 259] width 800 height 385
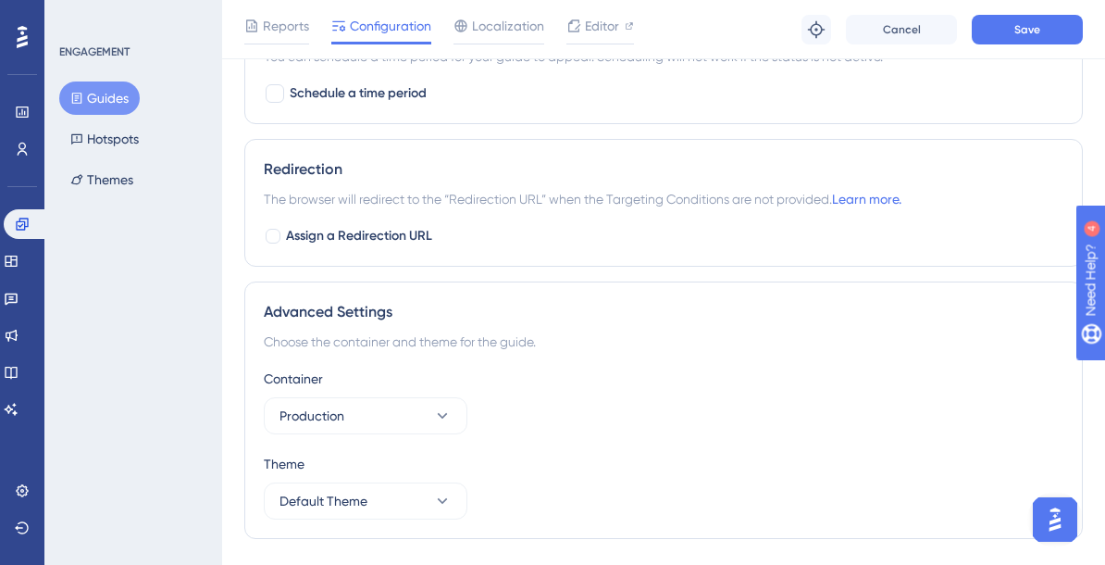
scroll to position [1473, 0]
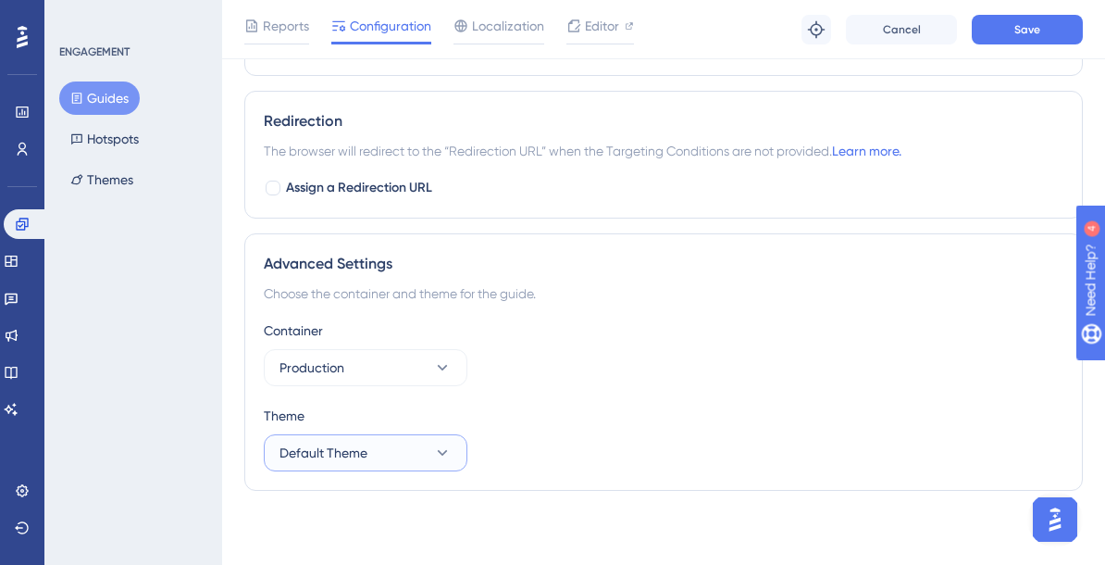
click at [419, 443] on button "Default Theme" at bounding box center [366, 452] width 204 height 37
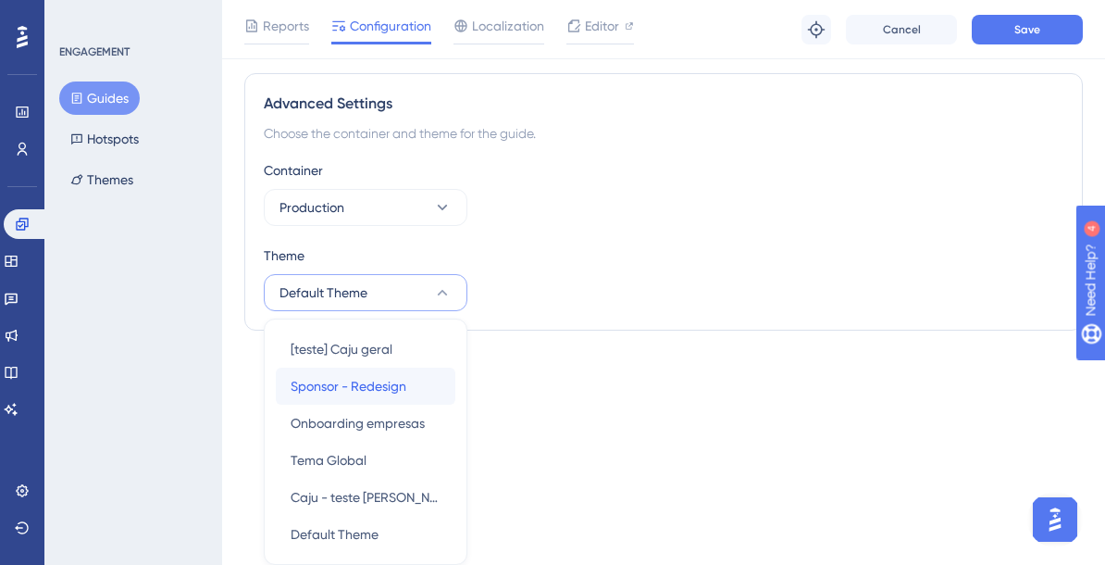
click at [439, 383] on div "Sponsor - Redesign Sponsor - Redesign" at bounding box center [366, 385] width 150 height 37
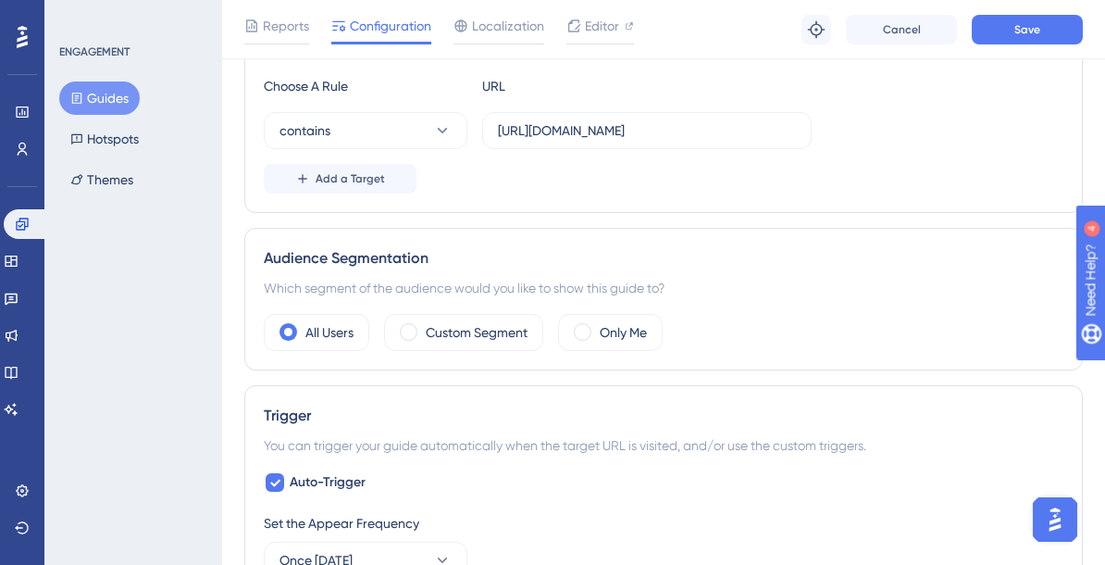
scroll to position [0, 0]
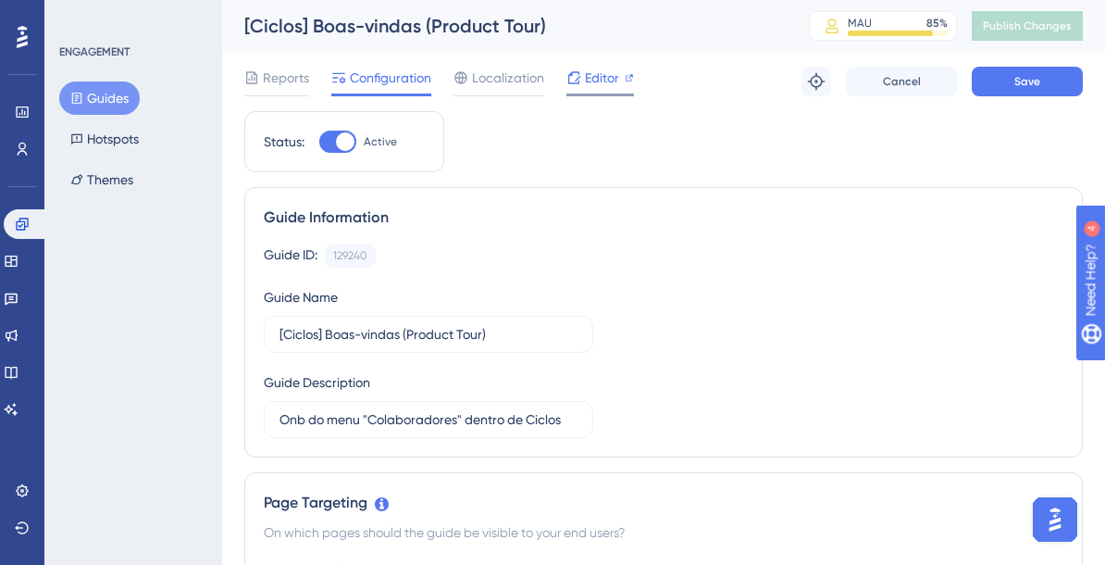
click at [599, 75] on span "Editor" at bounding box center [602, 78] width 34 height 22
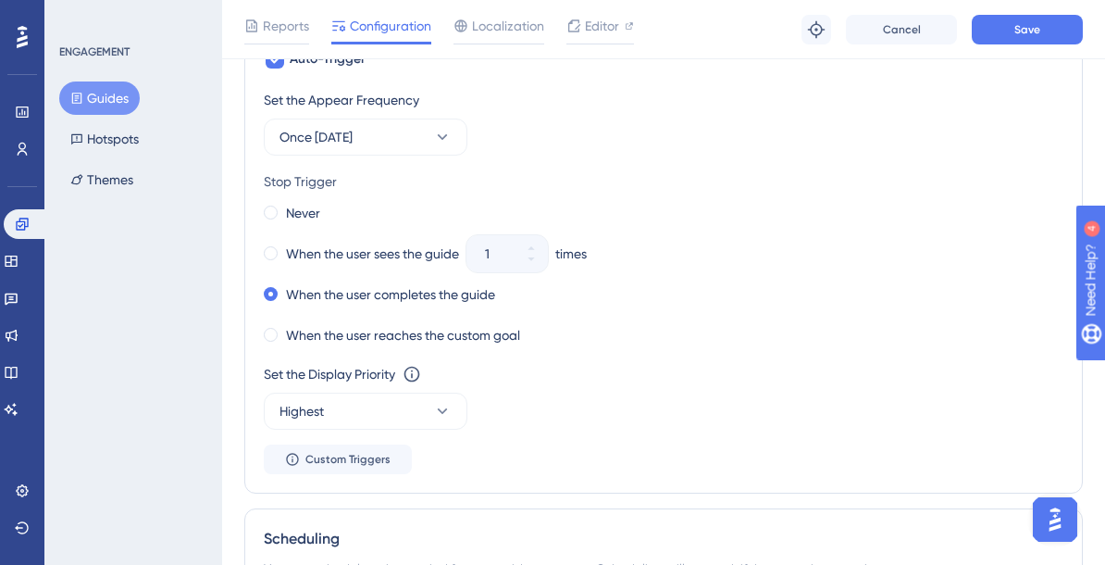
scroll to position [1473, 0]
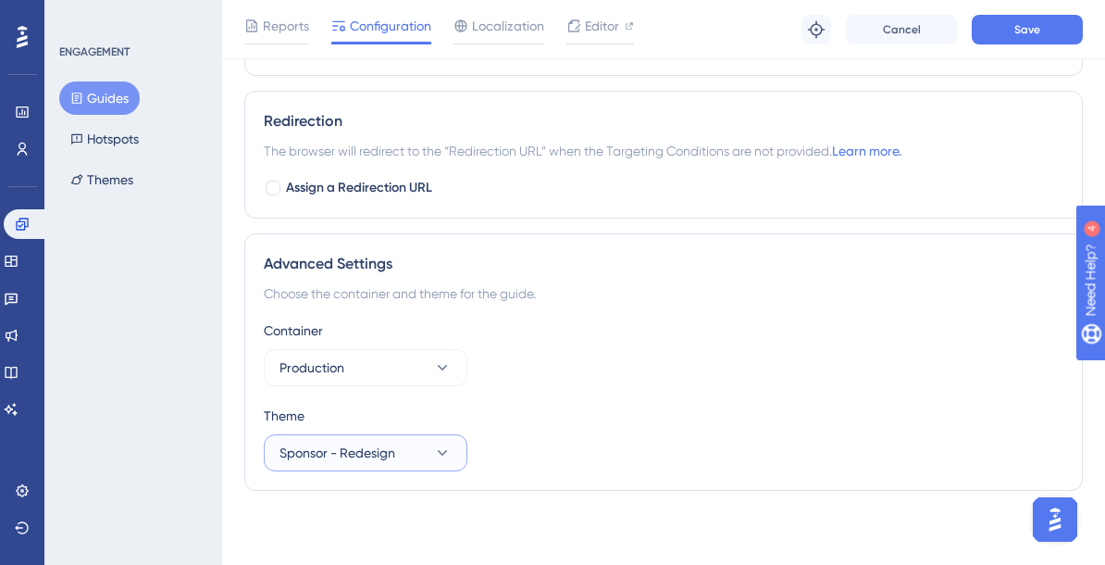
click at [376, 464] on button "Sponsor - Redesign" at bounding box center [366, 452] width 204 height 37
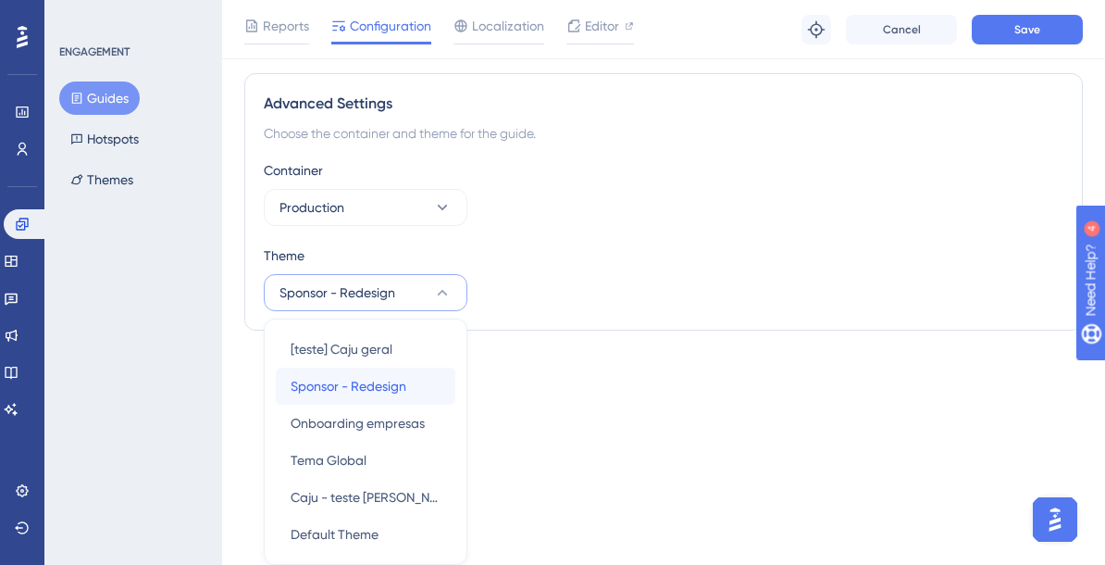
click at [442, 387] on button "Sponsor - Redesign Sponsor - Redesign" at bounding box center [366, 385] width 180 height 37
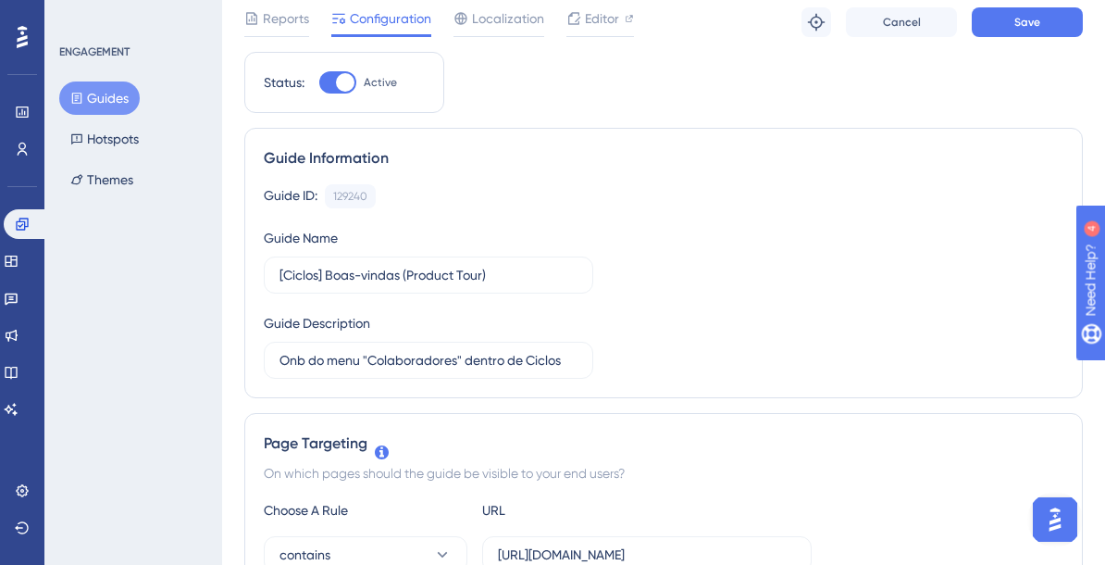
scroll to position [0, 0]
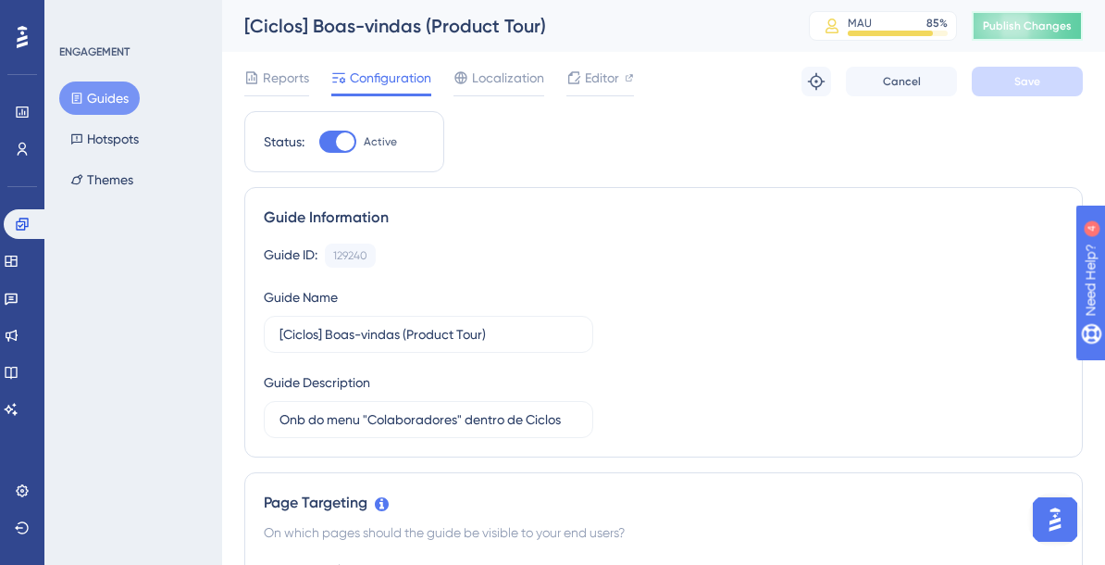
click at [1026, 34] on button "Publish Changes" at bounding box center [1027, 26] width 111 height 30
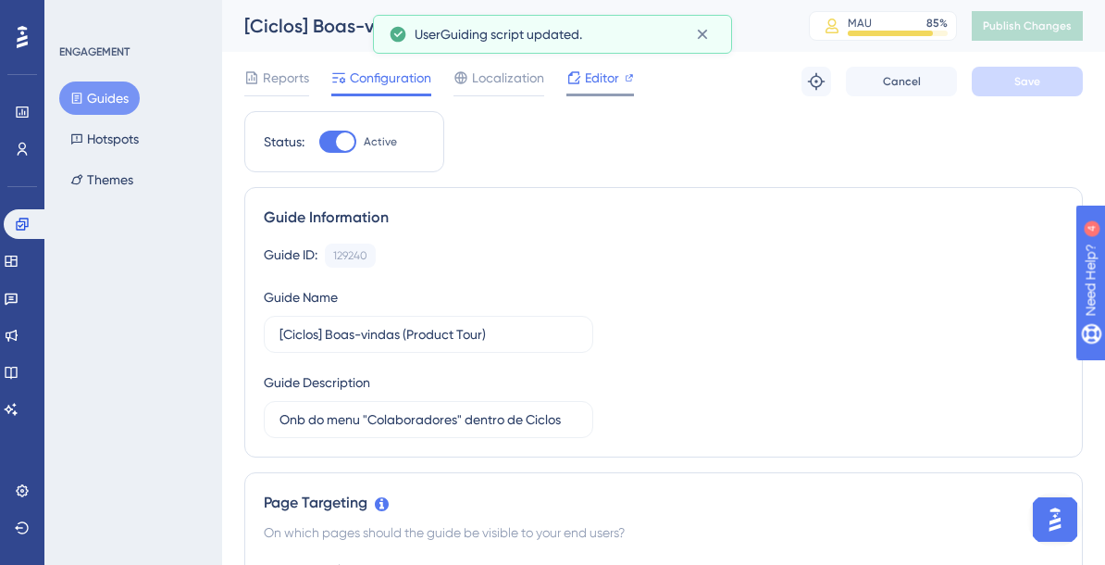
click at [589, 87] on span "Editor" at bounding box center [602, 78] width 34 height 22
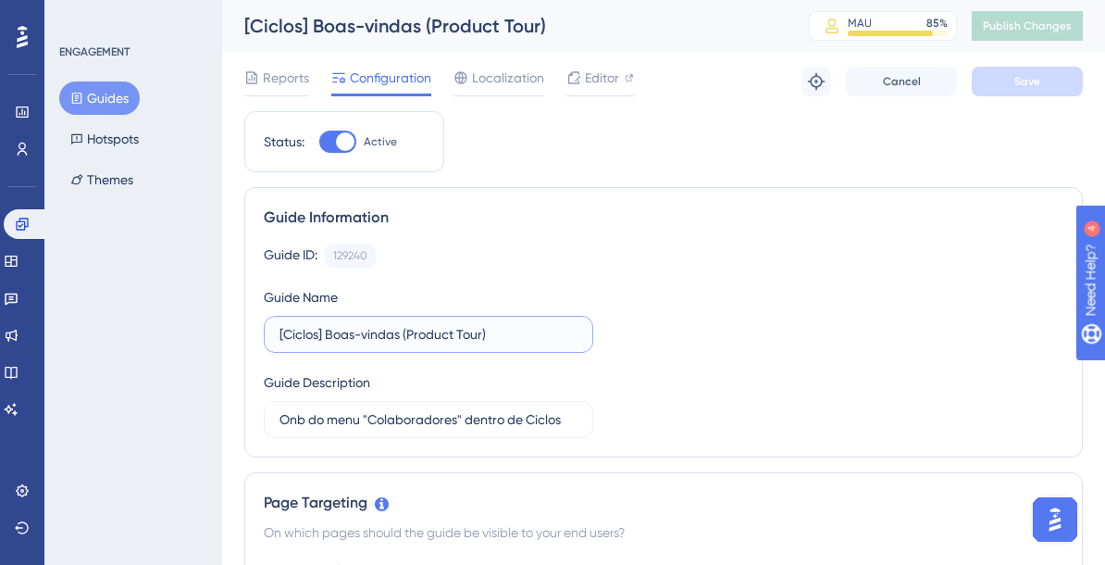
click at [448, 342] on input "[Ciclos] Boas-vindas (Product Tour)" at bounding box center [429, 334] width 298 height 20
click at [448, 409] on input "Onb do menu "Colaboradores" dentro de Ciclos" at bounding box center [429, 419] width 298 height 20
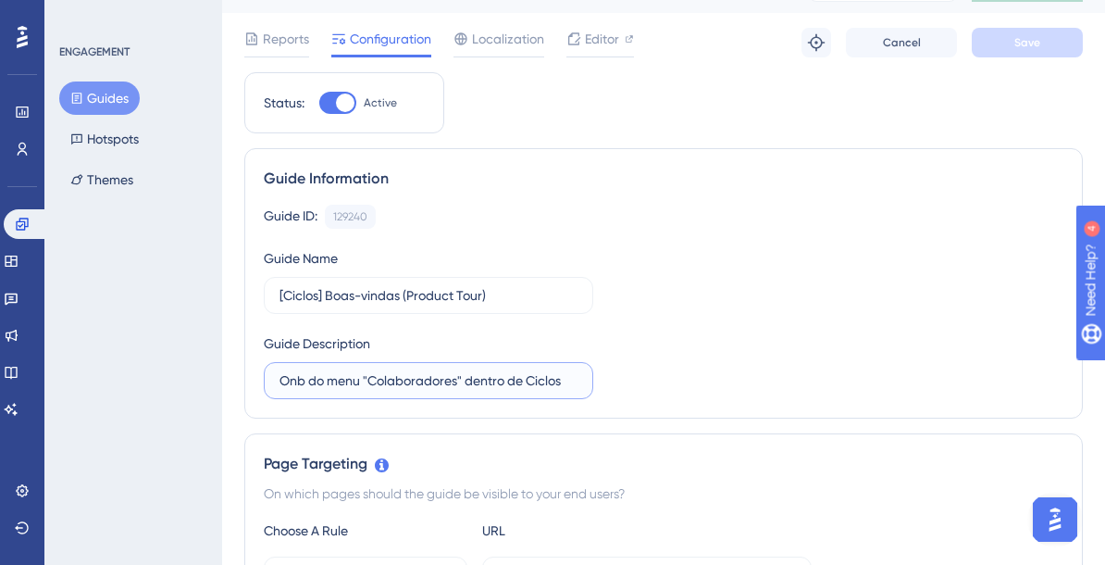
scroll to position [40, 0]
click at [431, 382] on input "Onb do menu "Colaboradores" dentro de Ciclos" at bounding box center [429, 379] width 298 height 20
click at [346, 379] on input "Onb do menu "Painel" dentro de Ciclos" at bounding box center [429, 379] width 298 height 20
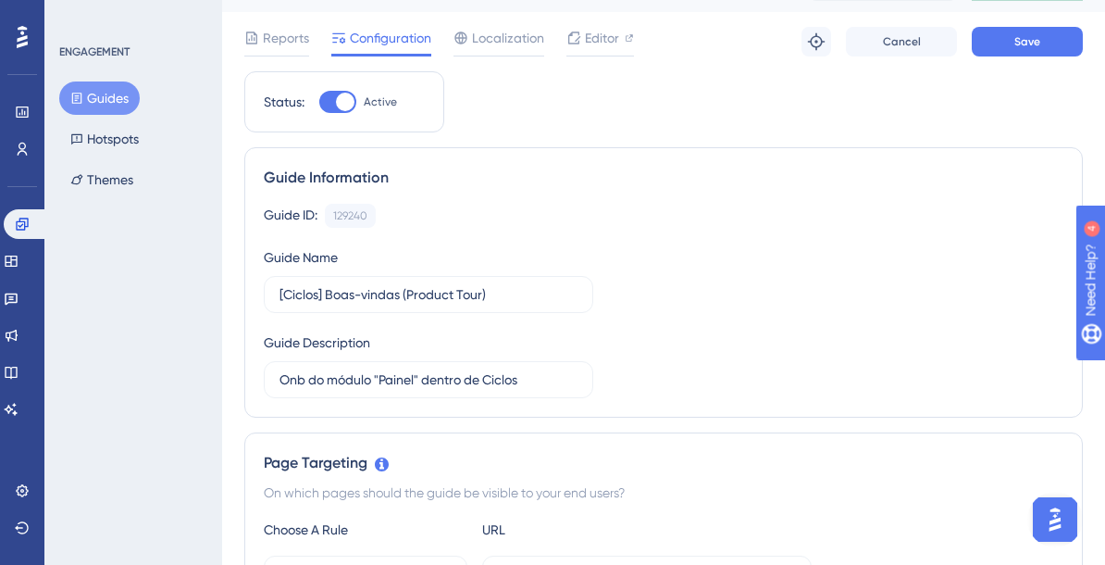
click at [687, 335] on div "Guide ID: 129240 Copy Guide Name [Ciclos] Boas-vindas (Product Tour) Guide Desc…" at bounding box center [664, 301] width 800 height 194
click at [504, 386] on input "Onb do módulo "Painel" dentro de Ciclos" at bounding box center [429, 379] width 298 height 20
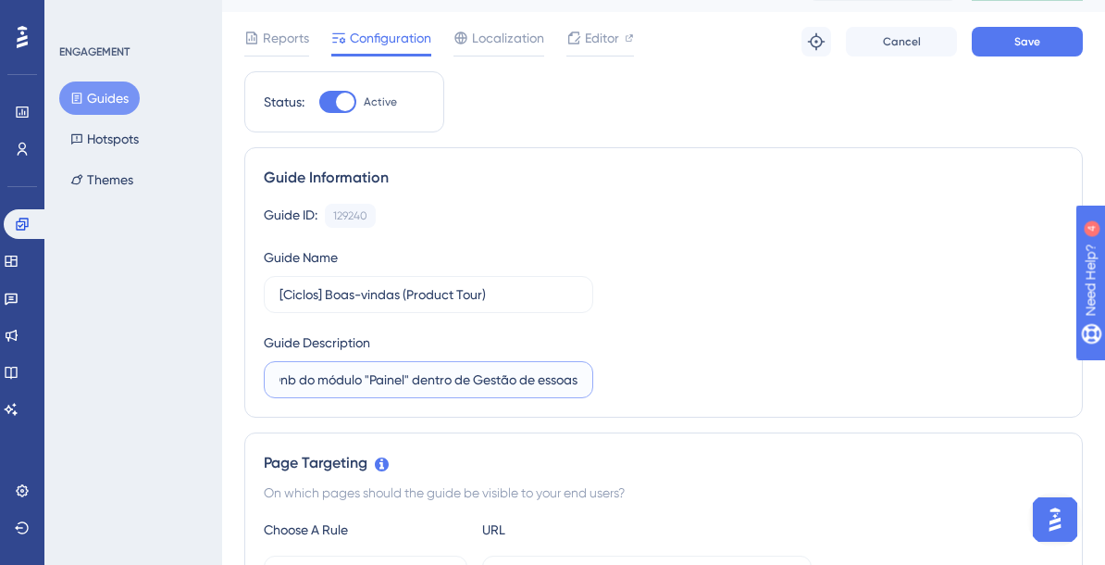
scroll to position [0, 15]
type input "Onb do módulo "Painel" dentro de Gestão de Pessoas"
click at [762, 350] on div "Guide ID: 129240 Copy Guide Name [Ciclos] Boas-vindas (Product Tour) Guide Desc…" at bounding box center [664, 301] width 800 height 194
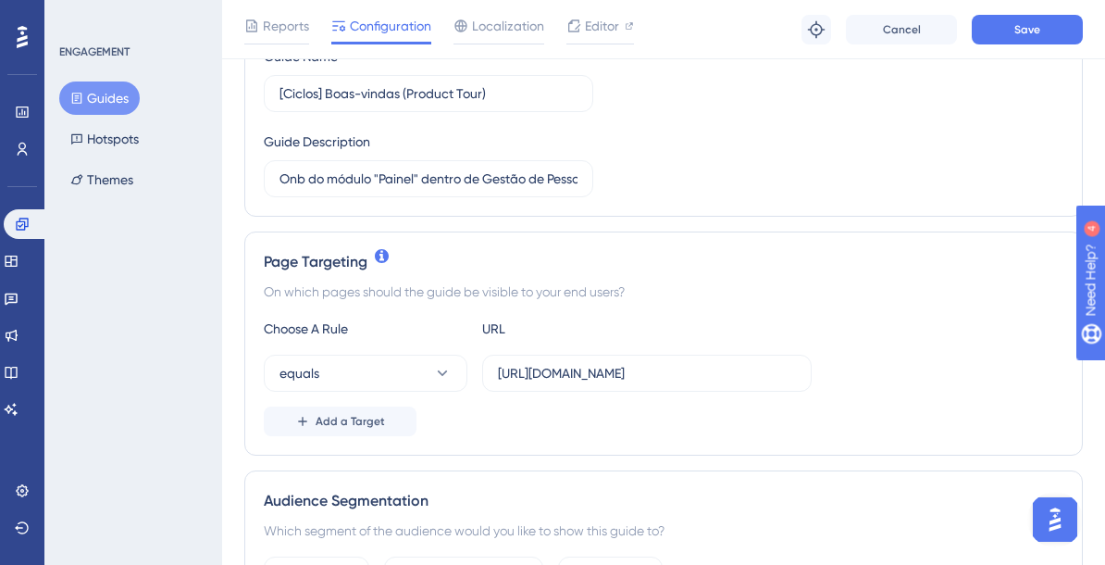
scroll to position [254, 0]
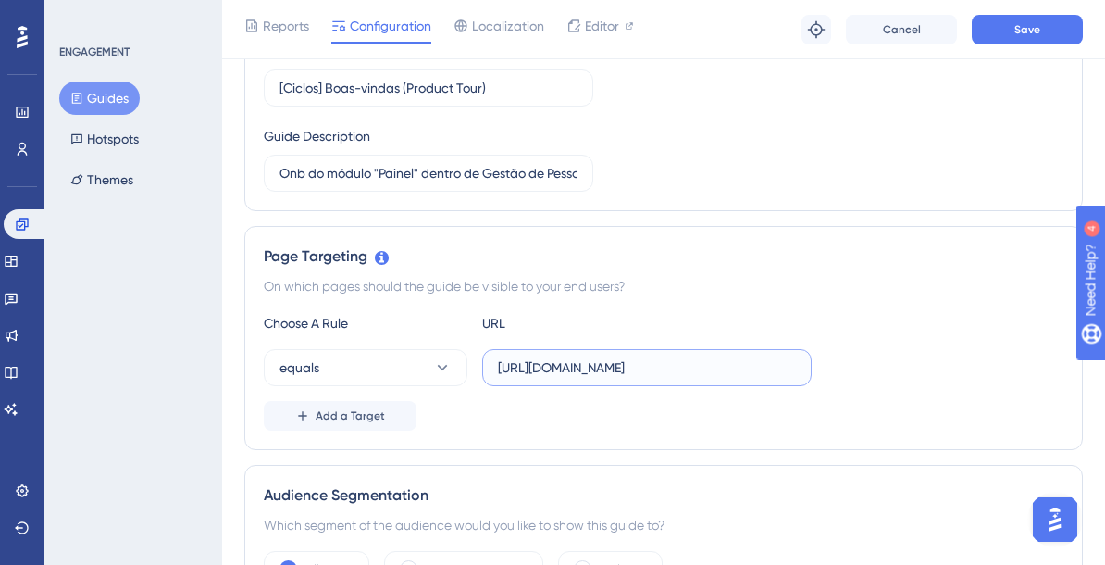
click at [739, 371] on input "https://empresa.caju.com.br/onboarding/#/directory/active" at bounding box center [647, 367] width 298 height 20
click at [676, 368] on input "https://empresa.caju.com.br/onboarding/#/directory/active" at bounding box center [647, 367] width 298 height 20
click at [362, 359] on button "equals" at bounding box center [366, 367] width 204 height 37
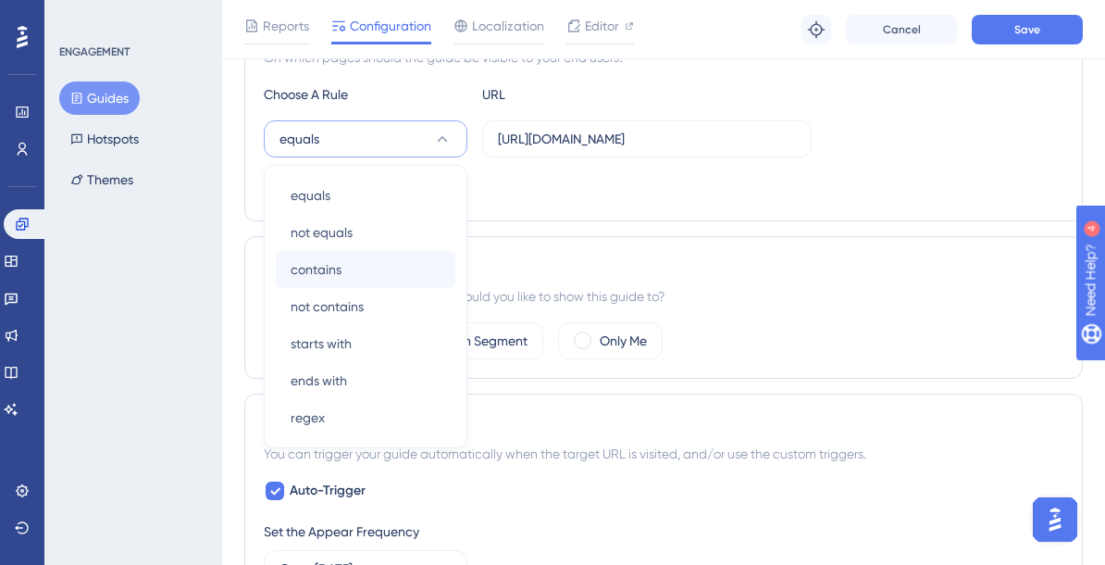
scroll to position [477, 0]
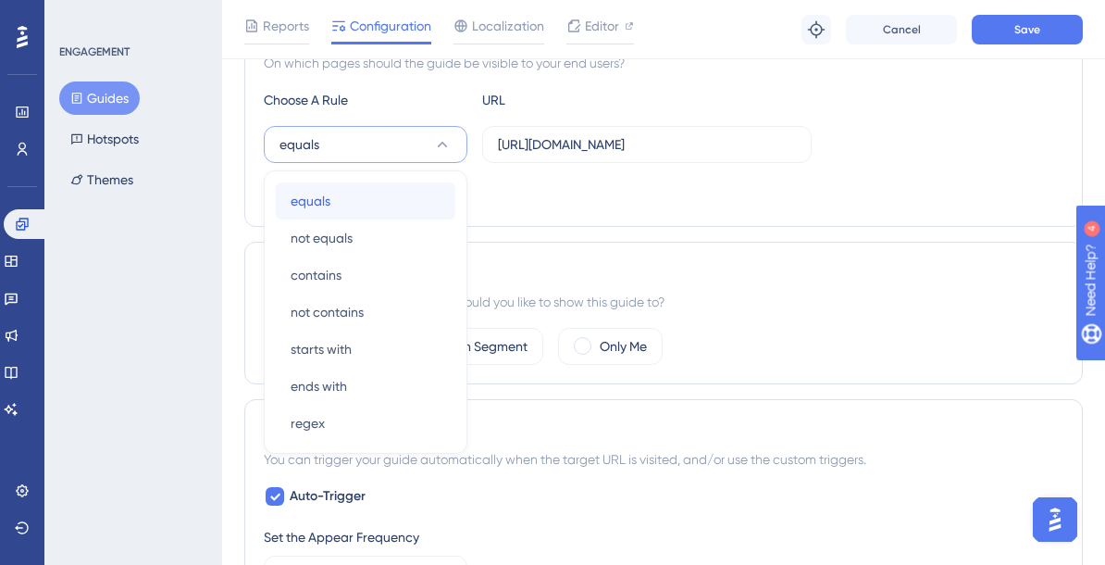
click at [404, 198] on div "equals equals" at bounding box center [366, 200] width 150 height 37
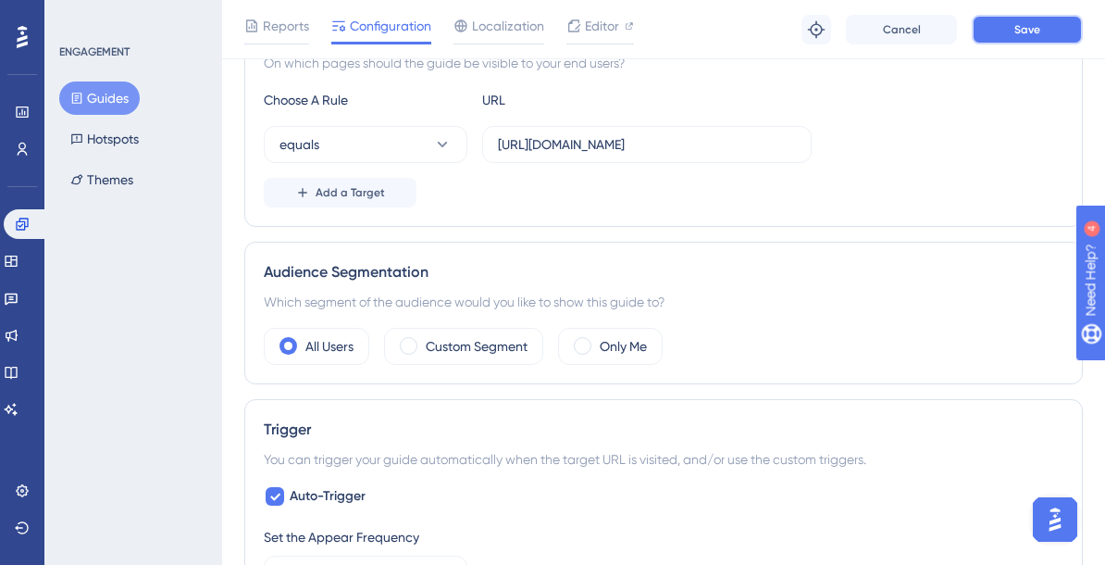
click at [993, 36] on button "Save" at bounding box center [1027, 30] width 111 height 30
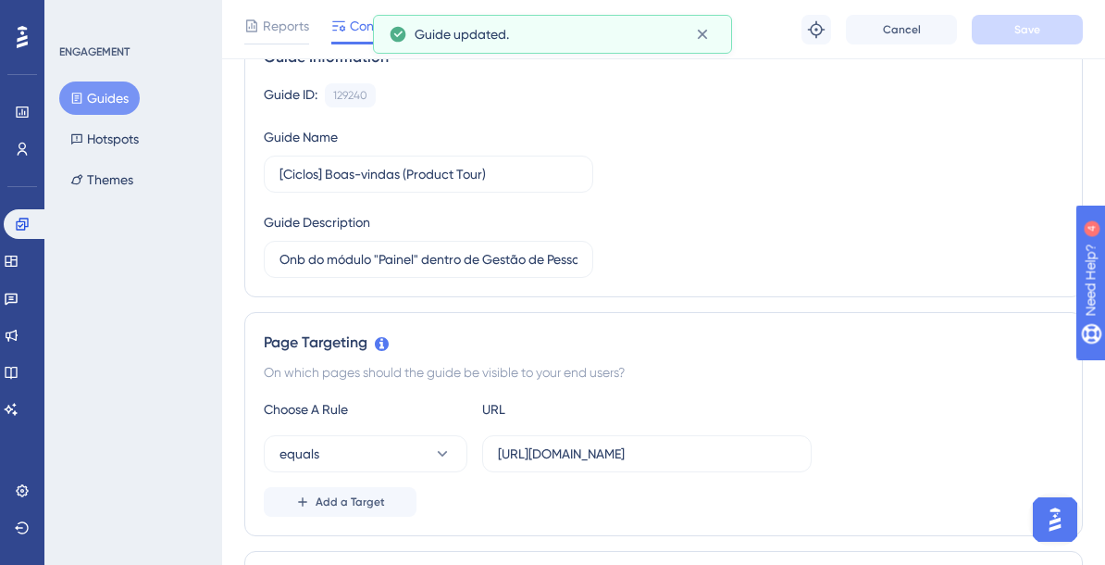
scroll to position [0, 0]
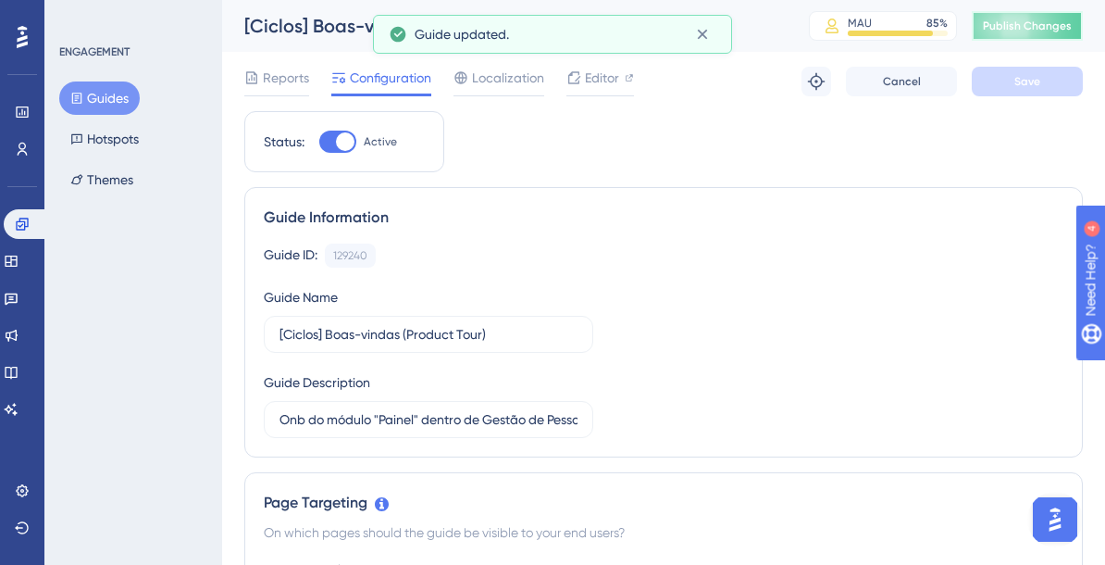
click at [1042, 34] on button "Publish Changes" at bounding box center [1027, 26] width 111 height 30
click at [601, 89] on div "Editor" at bounding box center [600, 82] width 68 height 30
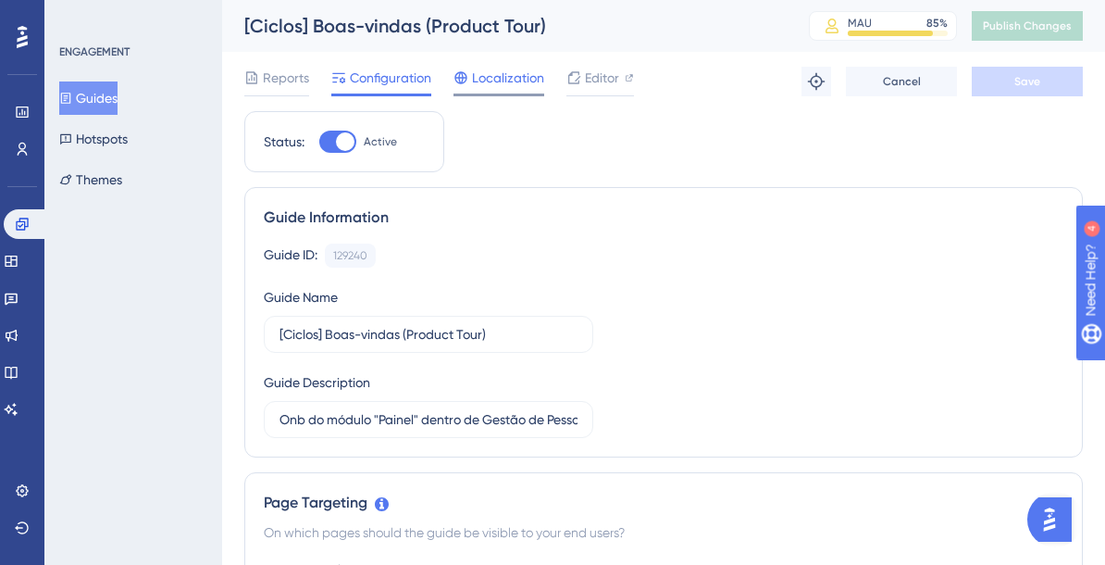
click at [496, 82] on span "Localization" at bounding box center [508, 78] width 72 height 22
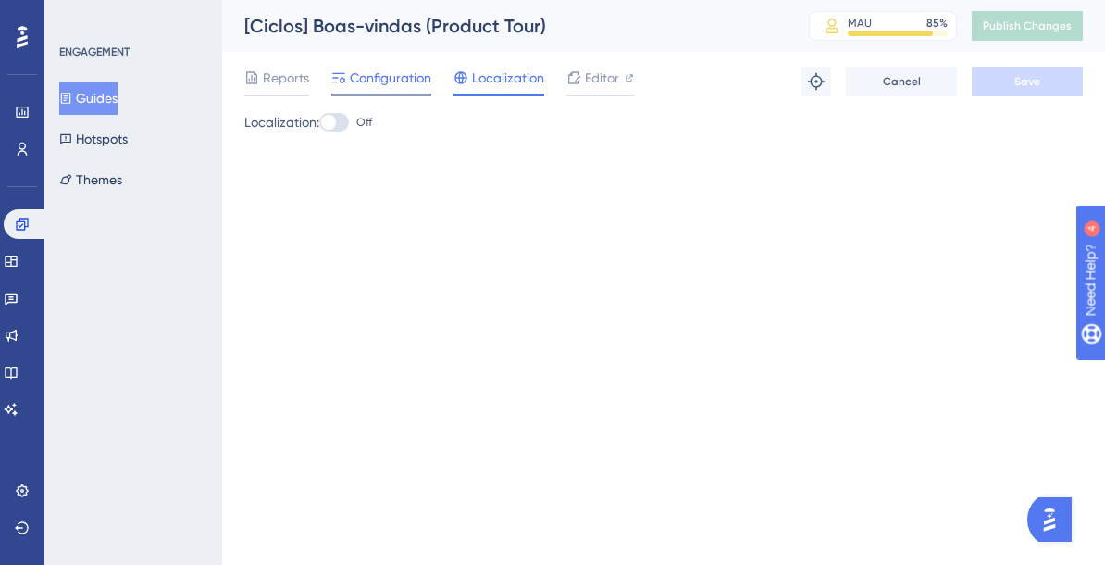
click at [403, 80] on span "Configuration" at bounding box center [390, 78] width 81 height 22
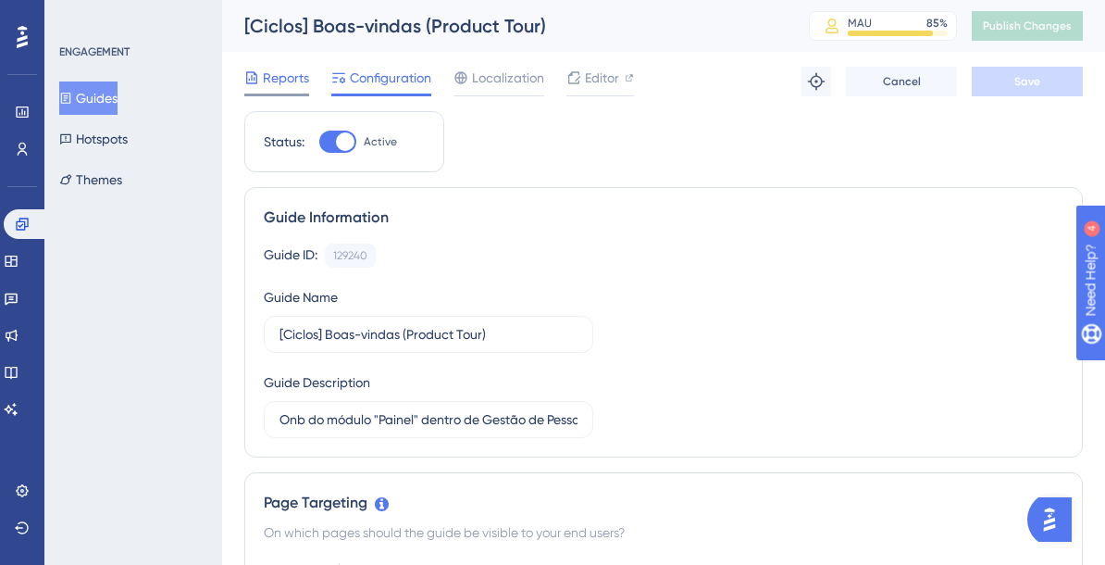
click at [273, 78] on span "Reports" at bounding box center [286, 78] width 46 height 22
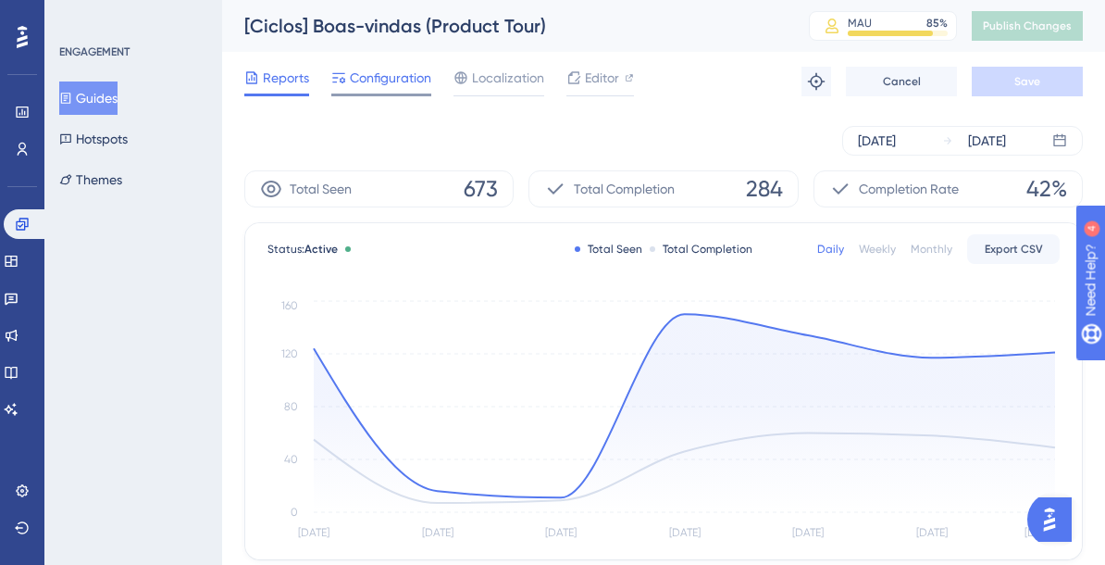
click at [405, 84] on span "Configuration" at bounding box center [390, 78] width 81 height 22
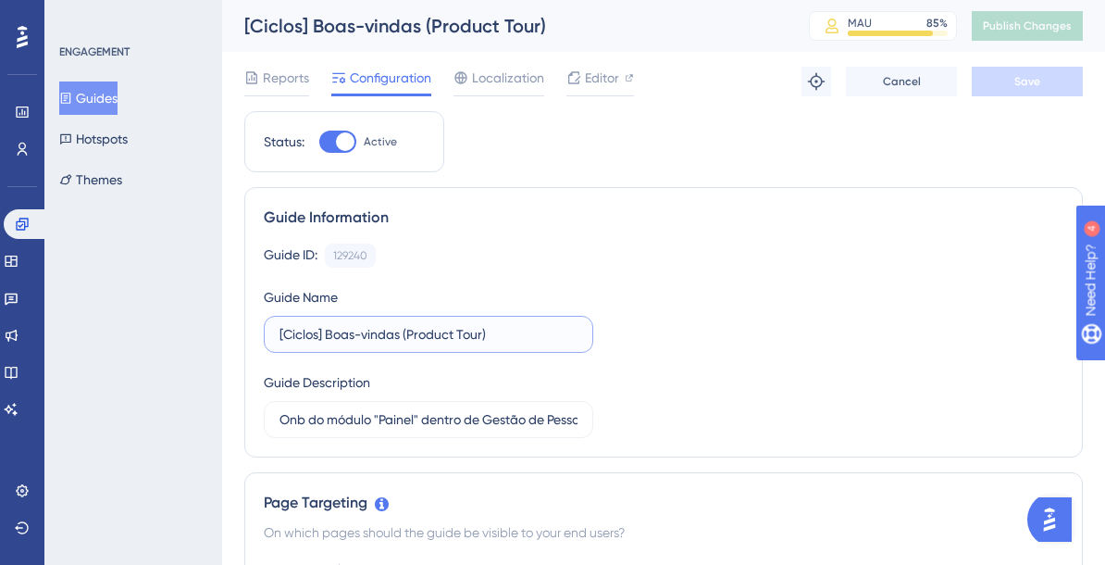
click at [317, 334] on input "[Ciclos] Boas-vindas (Product Tour)" at bounding box center [429, 334] width 298 height 20
click at [632, 239] on div "Guide Information Guide ID: 129240 Copy Guide Name [Ciclos] [PERSON_NAME] (Prod…" at bounding box center [663, 322] width 839 height 270
click at [108, 137] on button "Hotspots" at bounding box center [93, 138] width 68 height 33
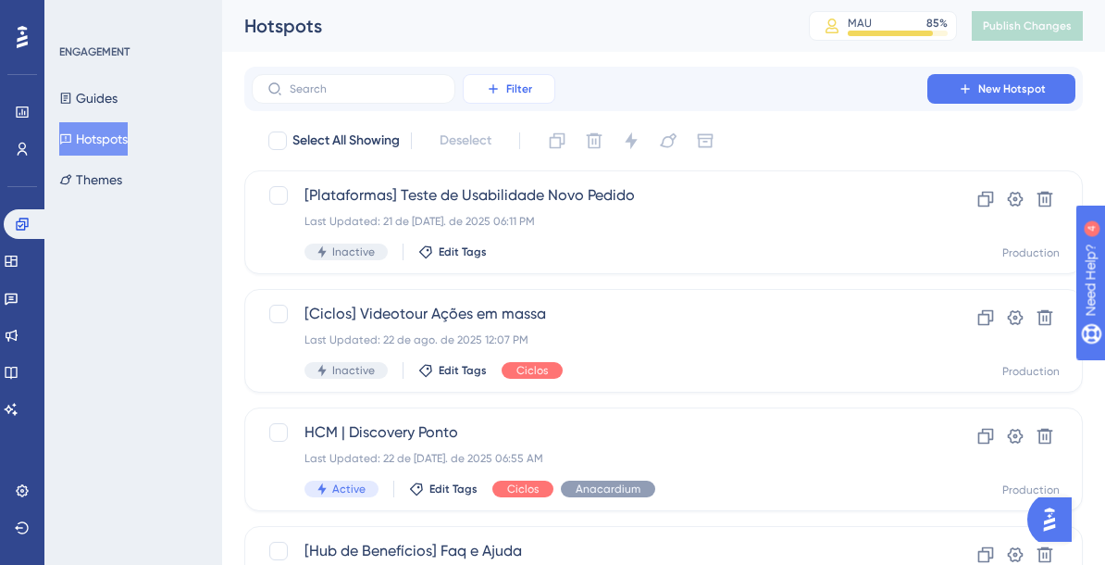
click at [531, 81] on button "Filter" at bounding box center [509, 89] width 93 height 30
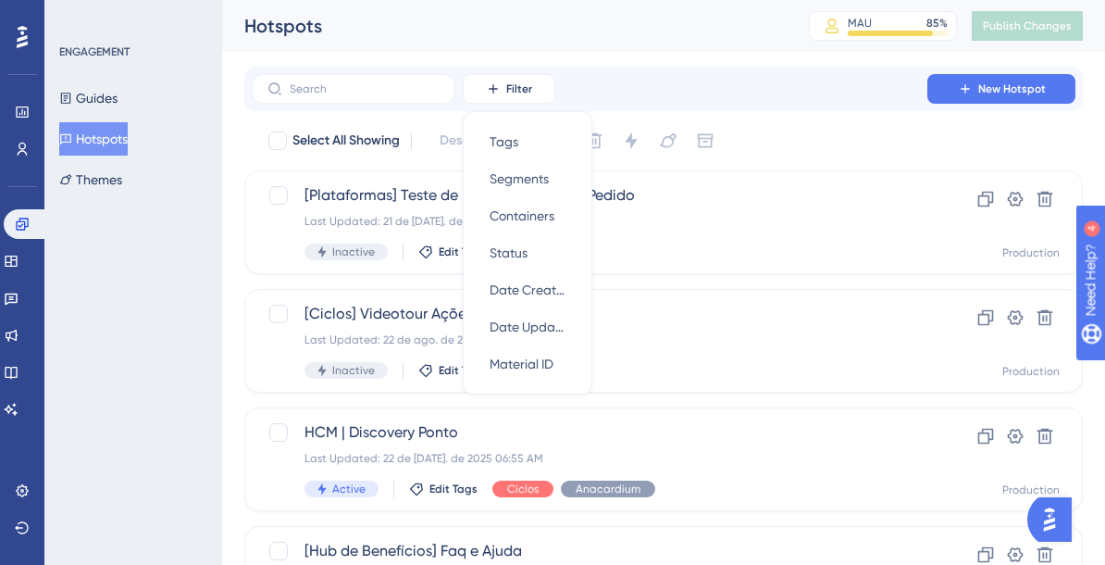
click at [125, 283] on div "ENGAGEMENT Guides Hotspots Themes" at bounding box center [133, 282] width 178 height 565
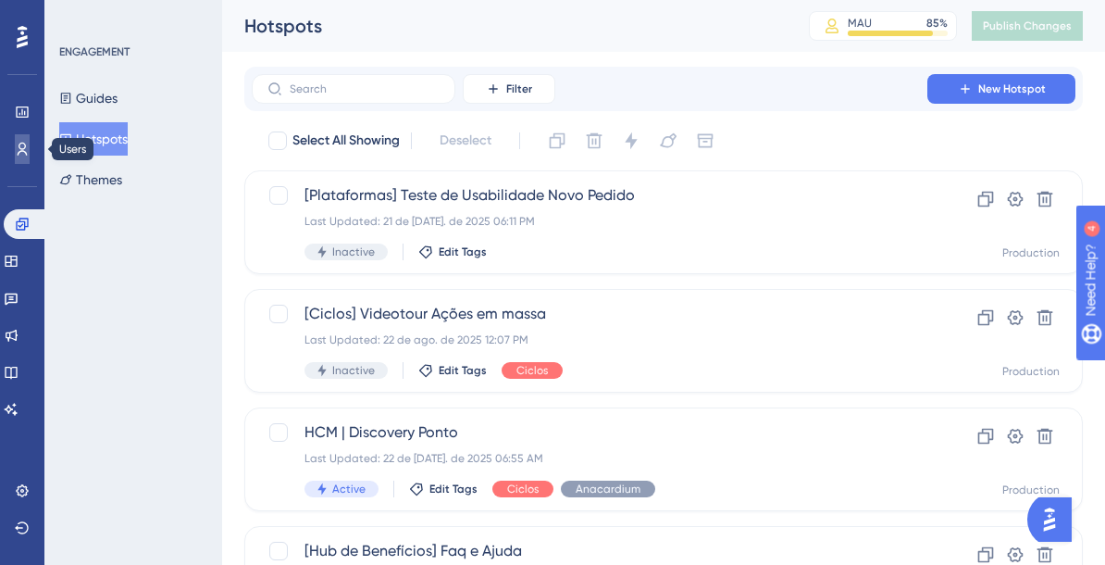
click at [25, 151] on icon at bounding box center [22, 149] width 15 height 15
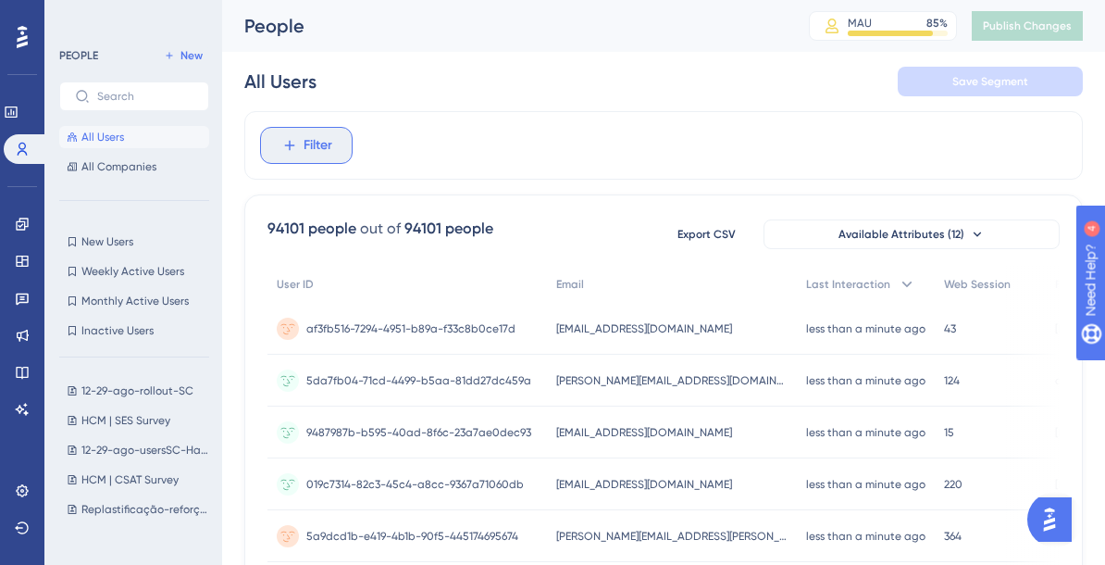
click at [332, 142] on button "Filter" at bounding box center [306, 145] width 93 height 37
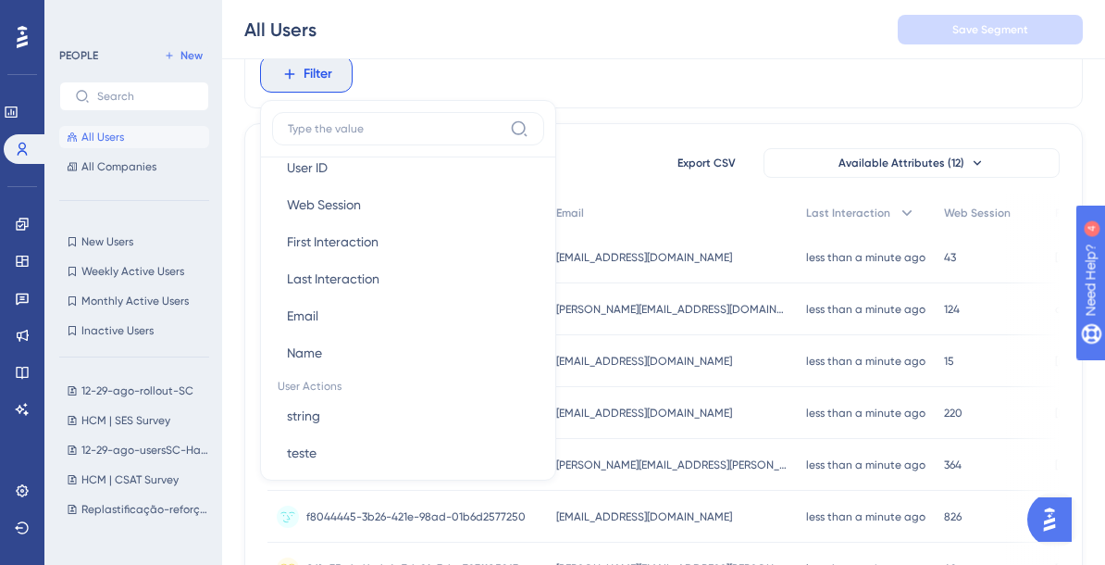
scroll to position [880, 0]
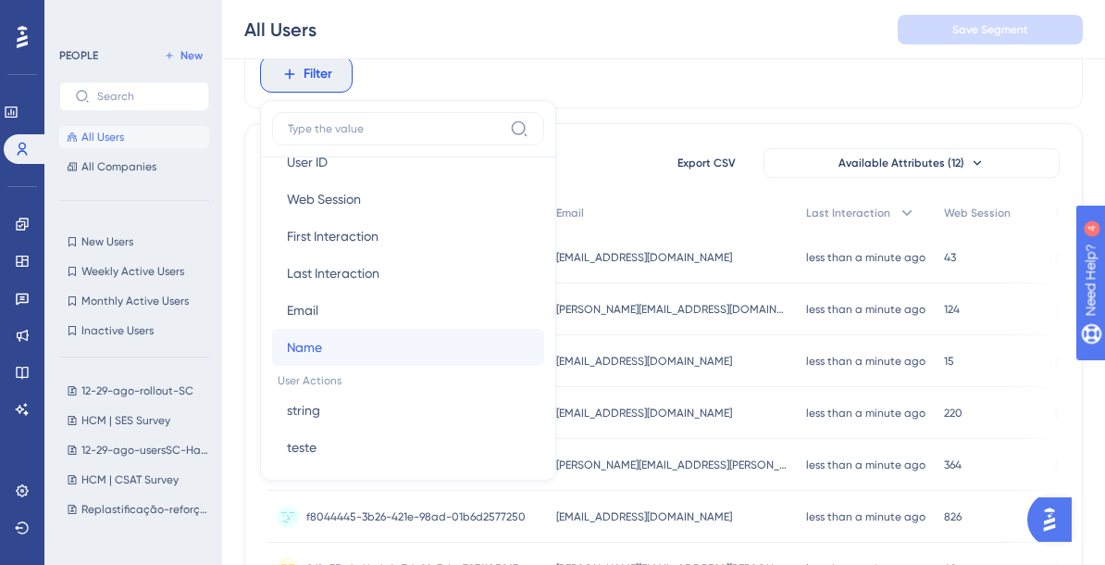
click at [332, 340] on button "Name Name" at bounding box center [408, 347] width 272 height 37
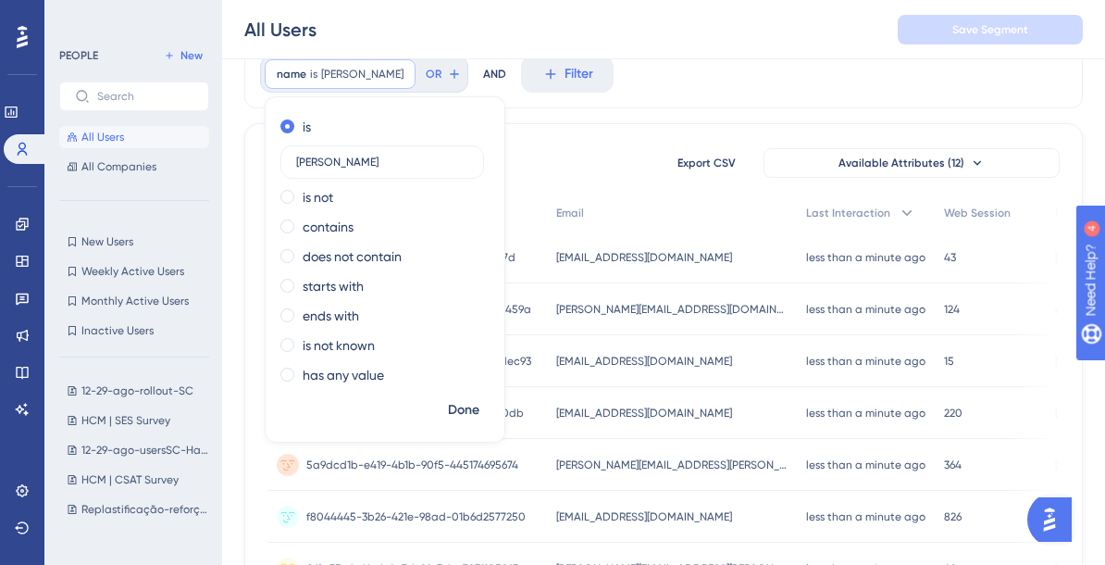
type input "Eduardo Leandro"
click at [459, 414] on span "Done" at bounding box center [463, 410] width 31 height 22
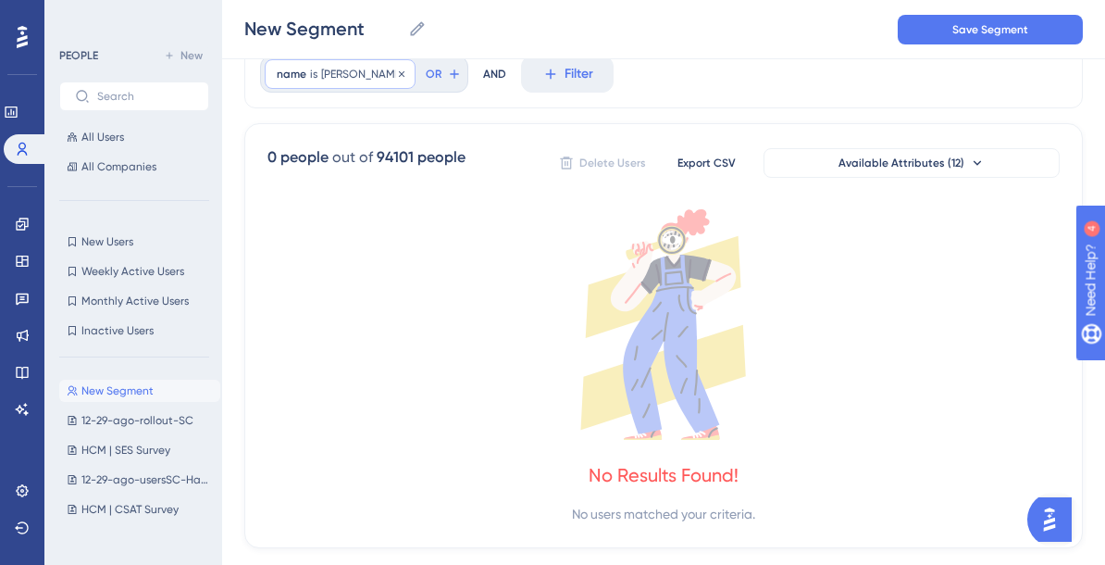
click at [385, 74] on span "Eduardo Leandro" at bounding box center [362, 74] width 82 height 15
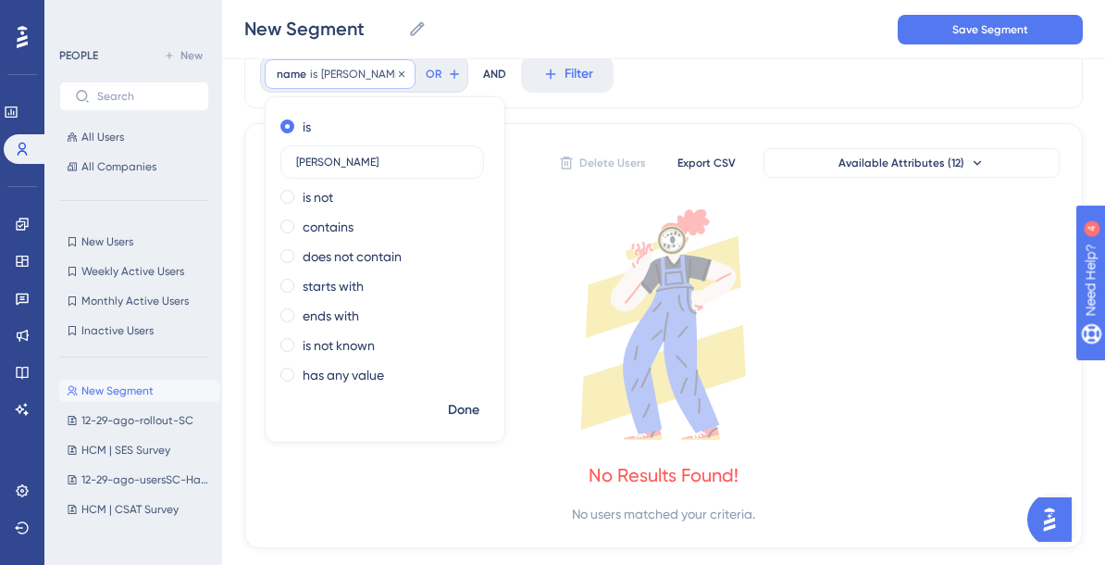
click at [385, 74] on span "Eduardo Leandro" at bounding box center [362, 74] width 82 height 15
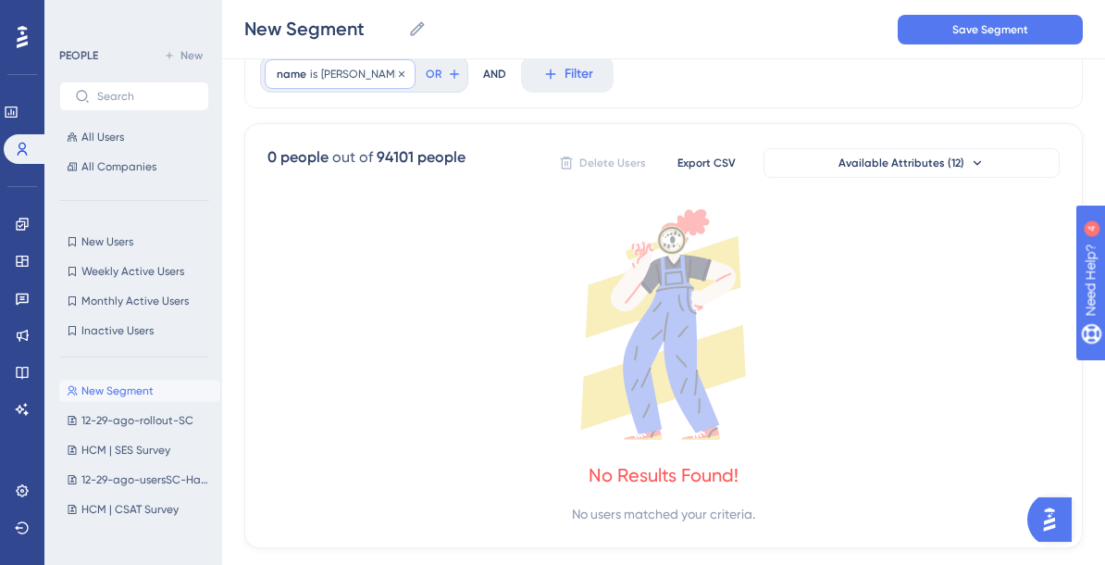
click at [385, 74] on span "Eduardo Leandro" at bounding box center [362, 74] width 82 height 15
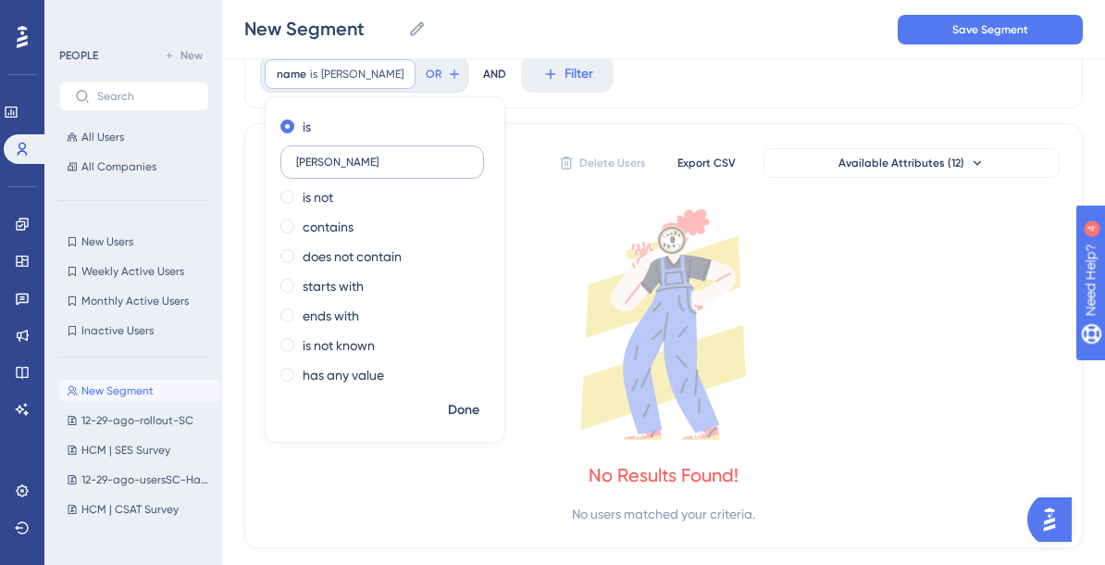
click at [362, 167] on input "Eduardo Leandro" at bounding box center [382, 161] width 172 height 13
type input "[PERSON_NAME]"
click at [449, 406] on span "Done" at bounding box center [463, 410] width 31 height 22
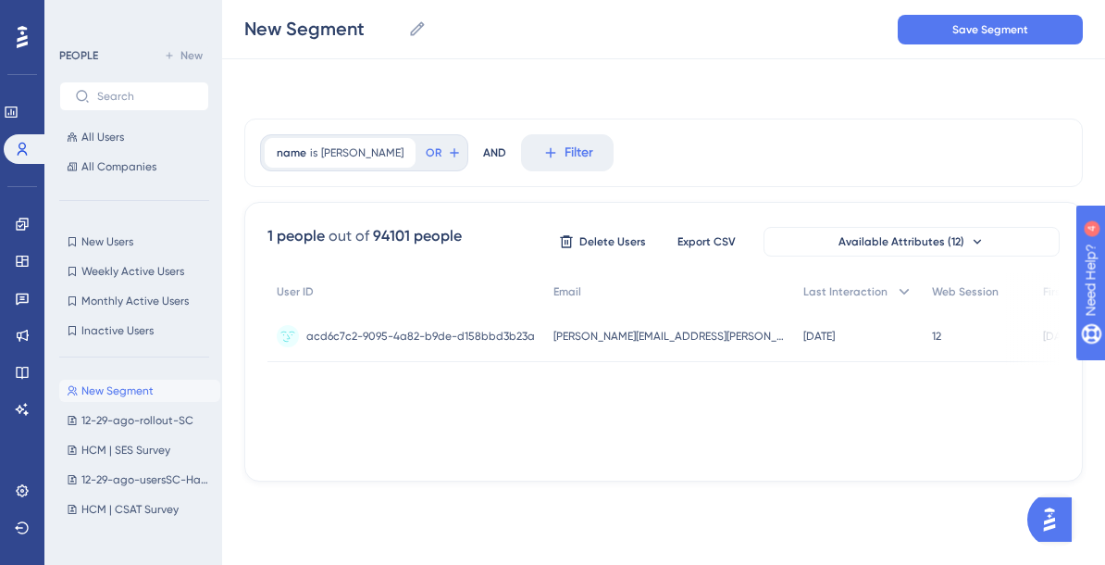
scroll to position [0, 0]
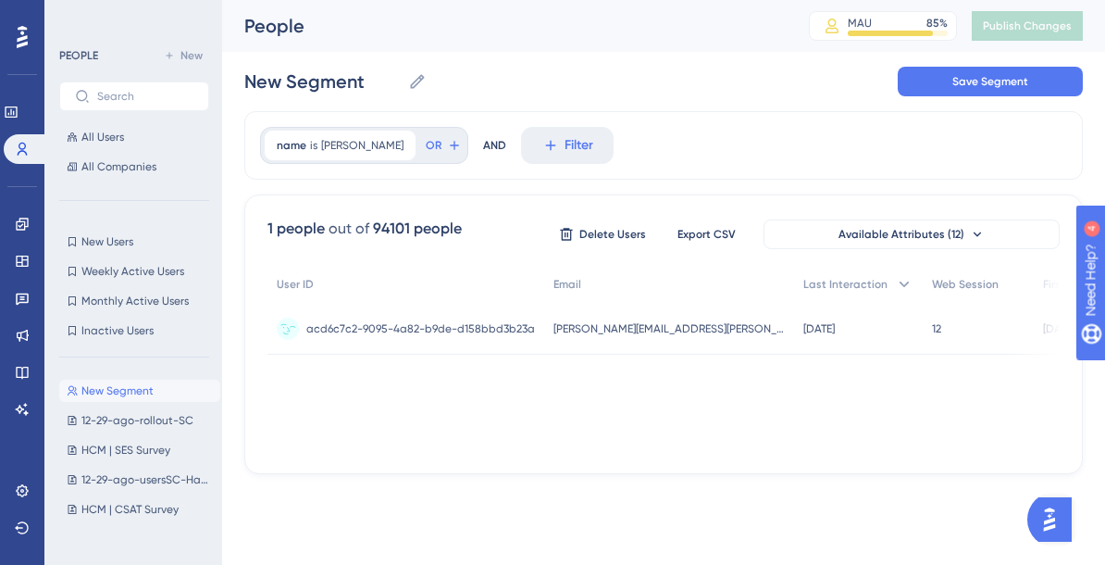
click at [669, 324] on span "eduardo.marques@caju.com.br" at bounding box center [668, 328] width 231 height 15
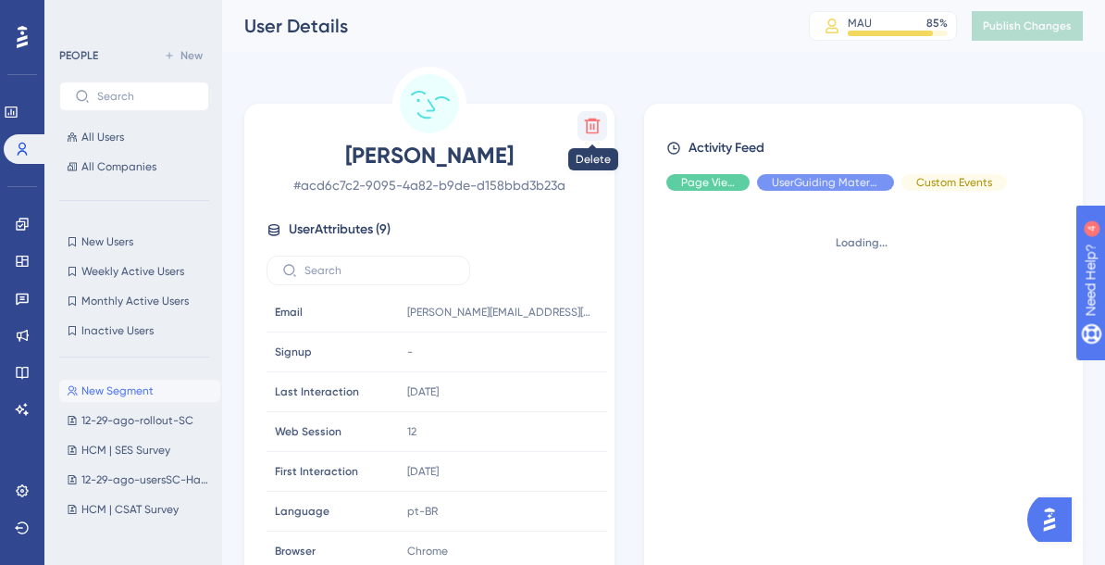
click at [593, 123] on icon at bounding box center [593, 126] width 16 height 16
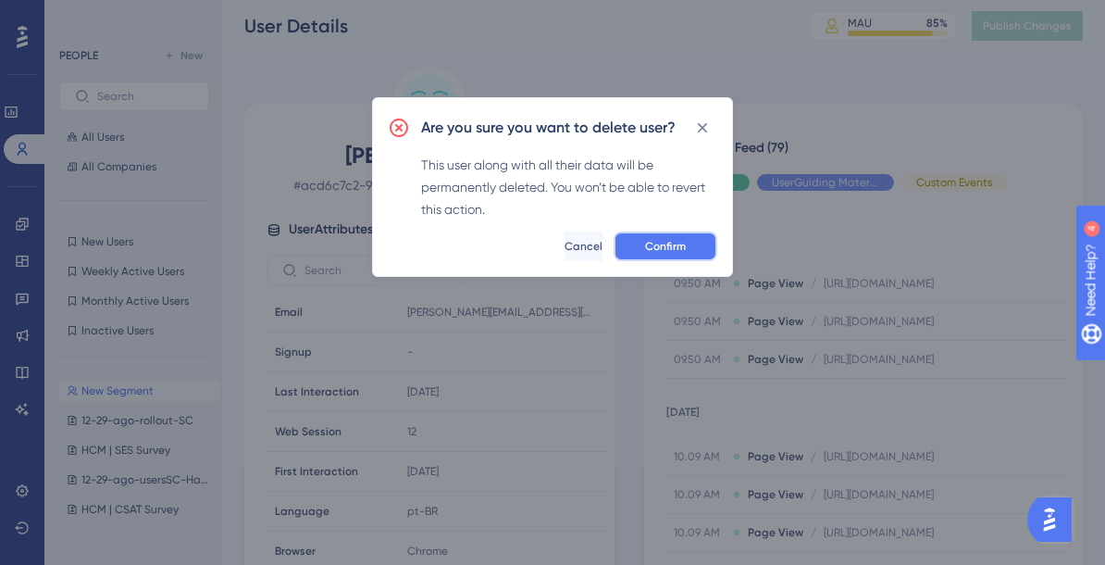
click at [668, 241] on span "Confirm" at bounding box center [665, 246] width 41 height 15
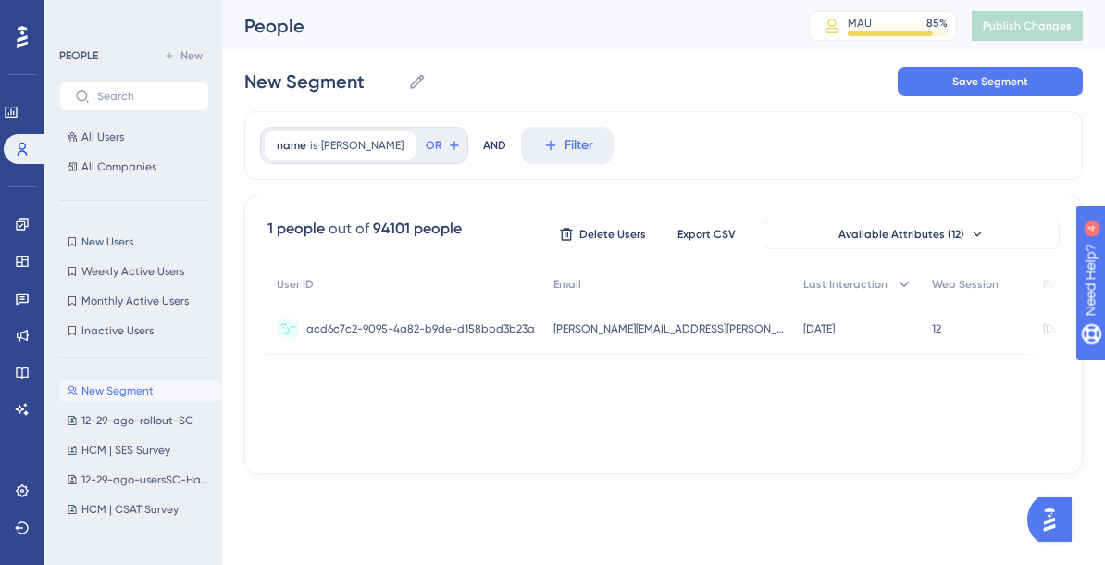
click at [329, 332] on span "acd6c7c2-9095-4a82-b9de-d158bbd3b23a" at bounding box center [420, 328] width 229 height 15
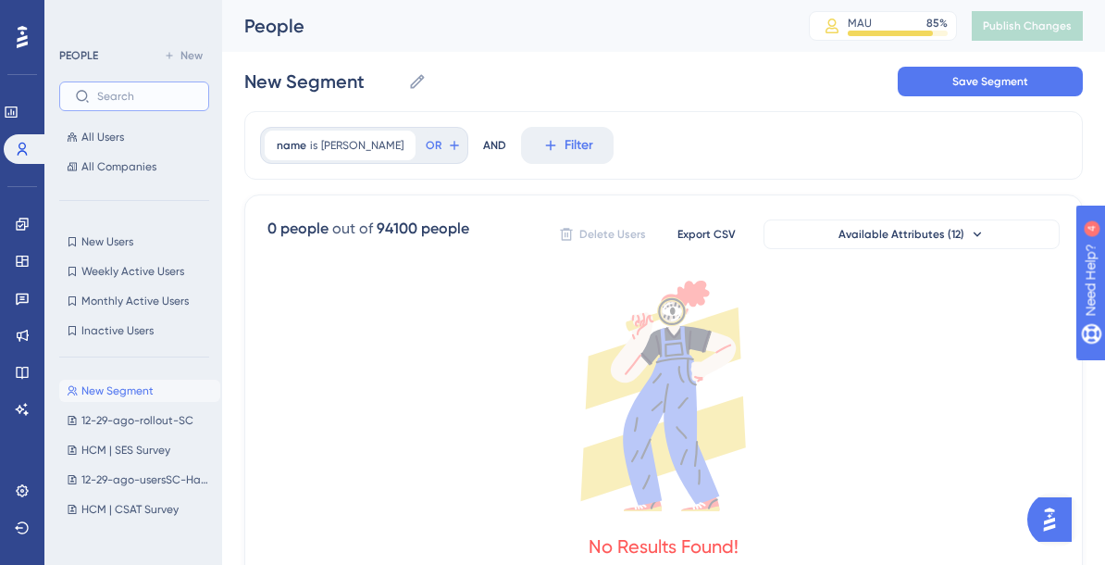
click at [154, 95] on input "text" at bounding box center [145, 96] width 96 height 13
type input "$"
click at [381, 145] on span "[PERSON_NAME]" at bounding box center [362, 145] width 82 height 15
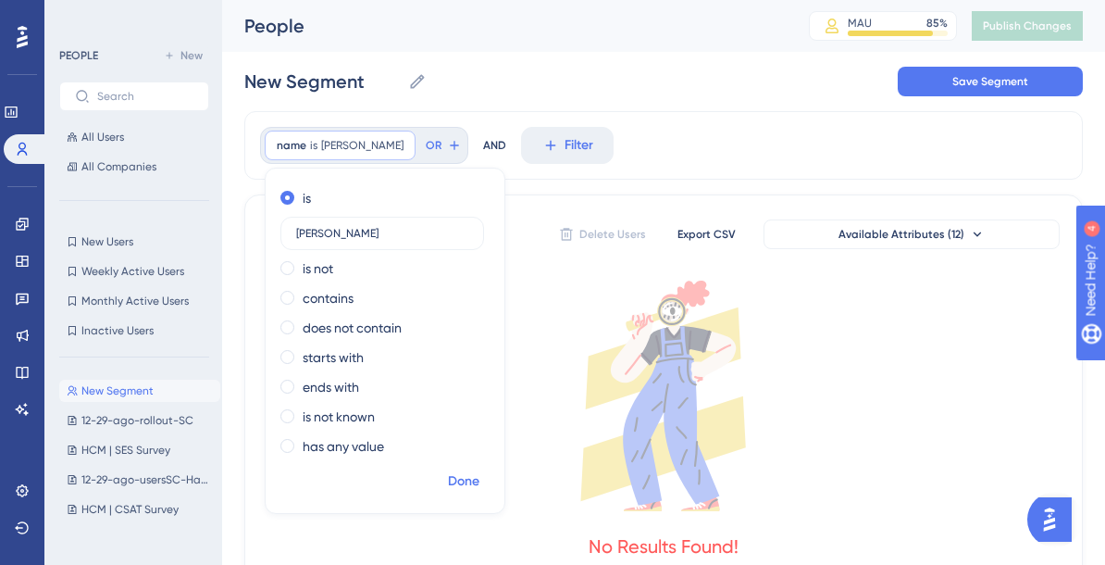
click at [475, 482] on span "Done" at bounding box center [463, 481] width 31 height 22
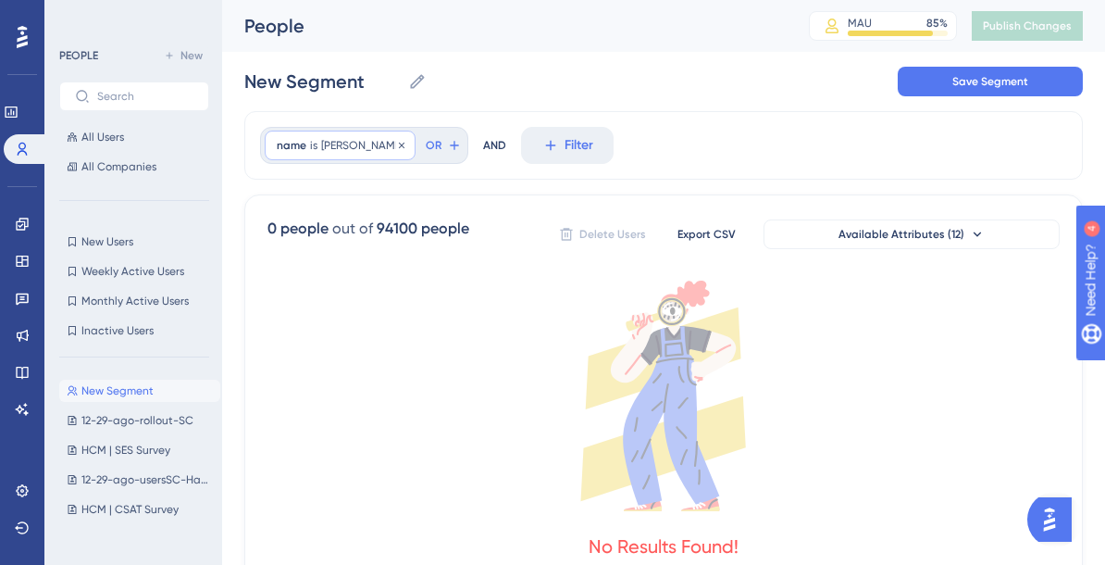
click at [371, 143] on span "[PERSON_NAME]" at bounding box center [362, 145] width 82 height 15
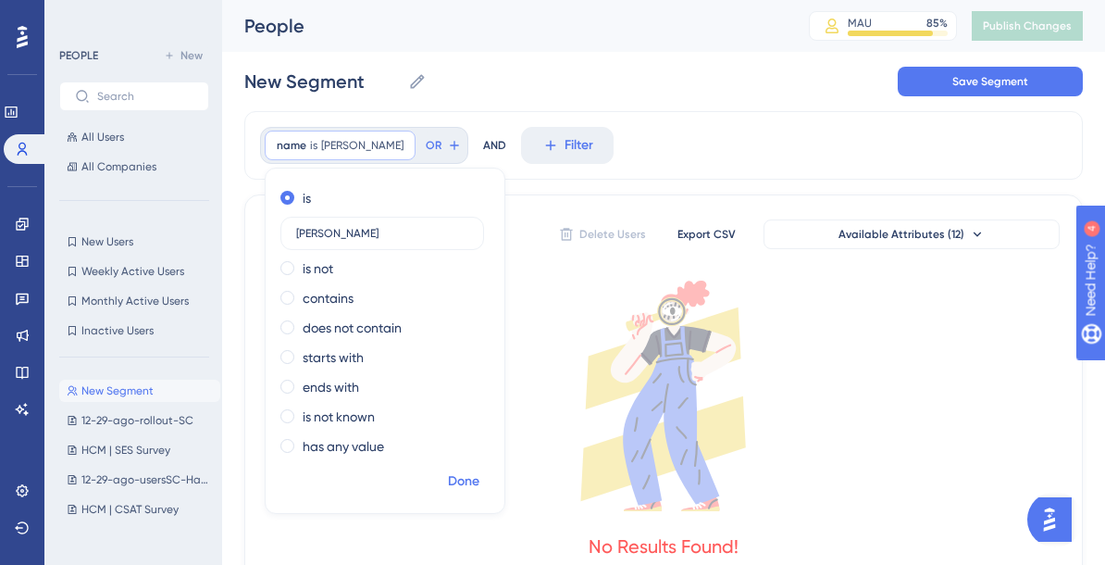
click at [469, 484] on span "Done" at bounding box center [463, 481] width 31 height 22
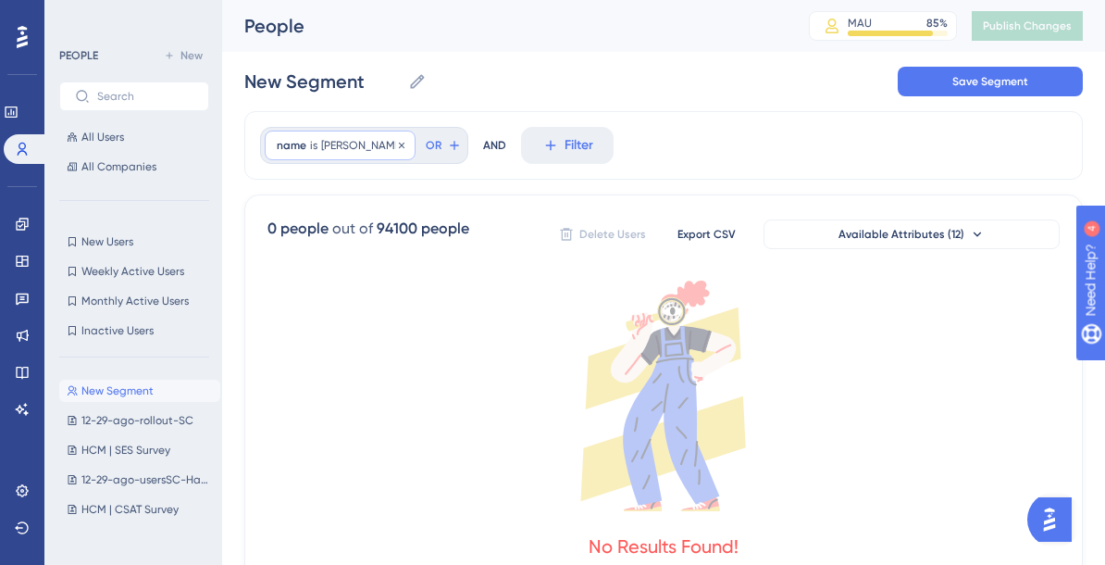
click at [370, 145] on span "[PERSON_NAME]" at bounding box center [362, 145] width 82 height 15
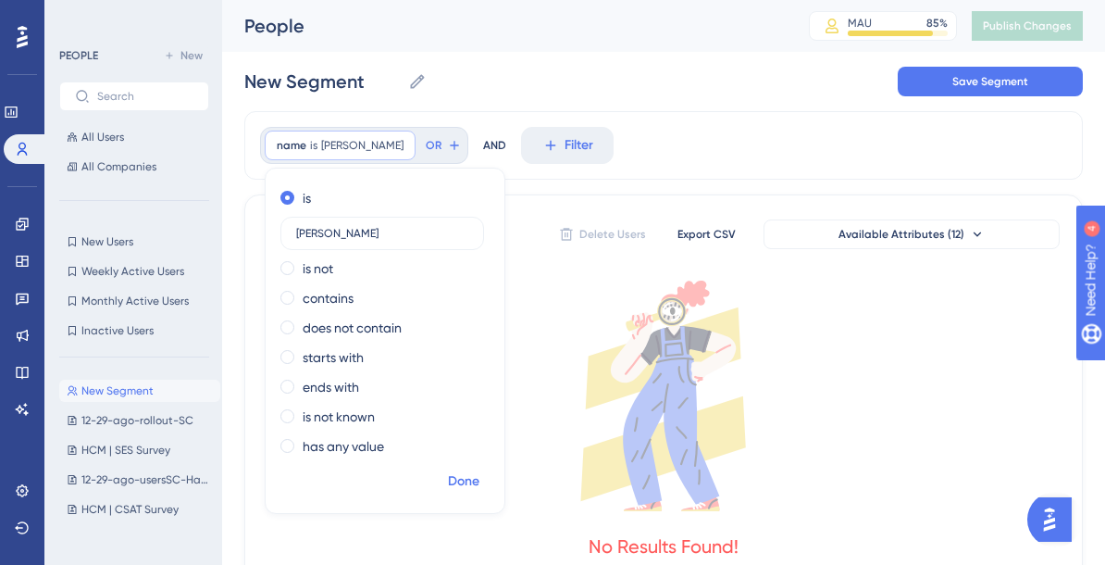
click at [471, 489] on span "Done" at bounding box center [463, 481] width 31 height 22
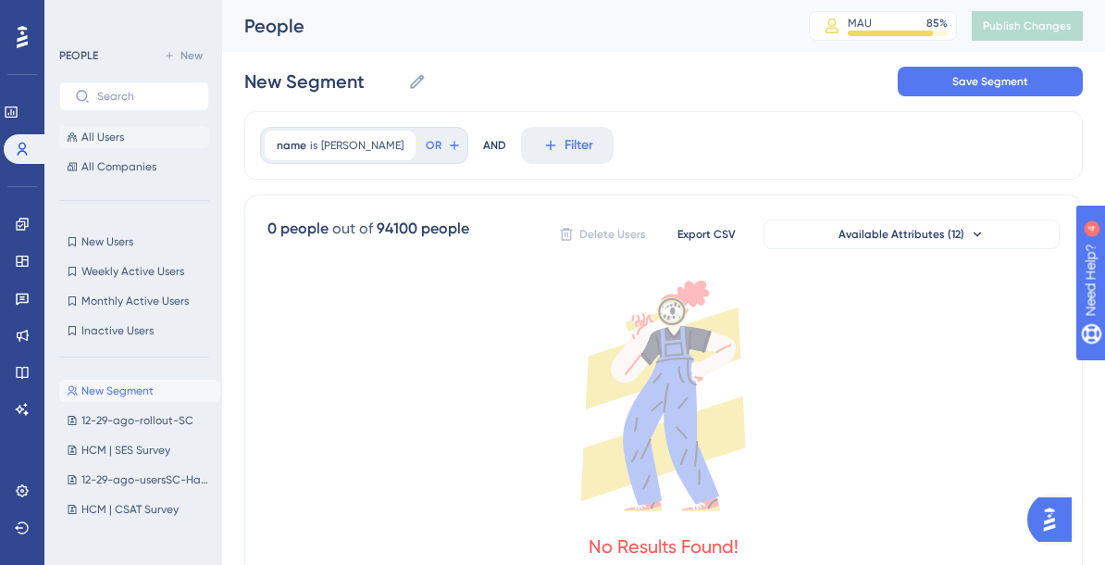
click at [67, 138] on icon at bounding box center [72, 136] width 11 height 11
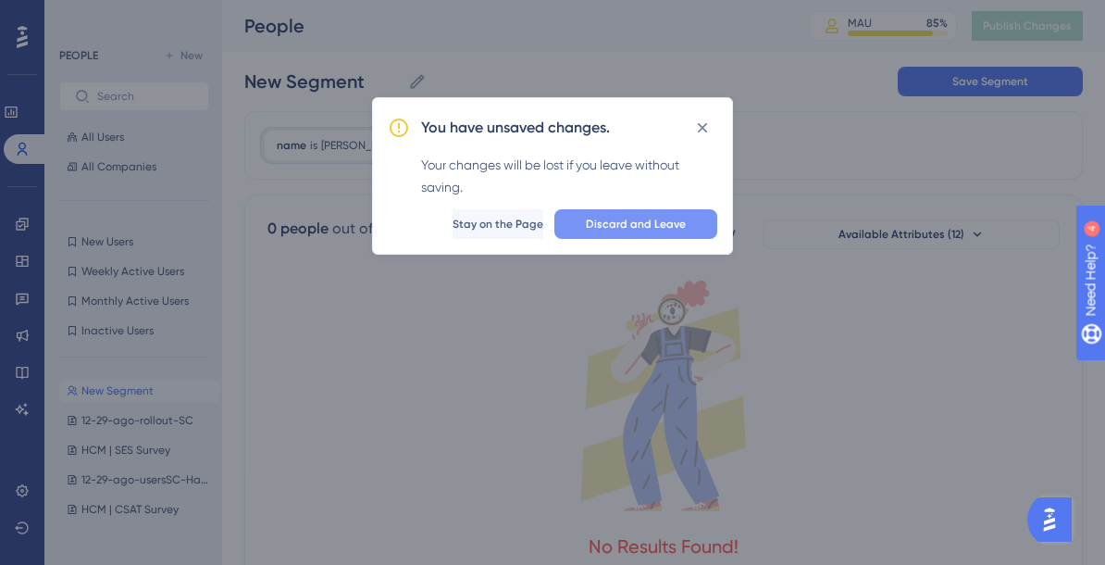
click at [634, 218] on span "Discard and Leave" at bounding box center [636, 224] width 100 height 15
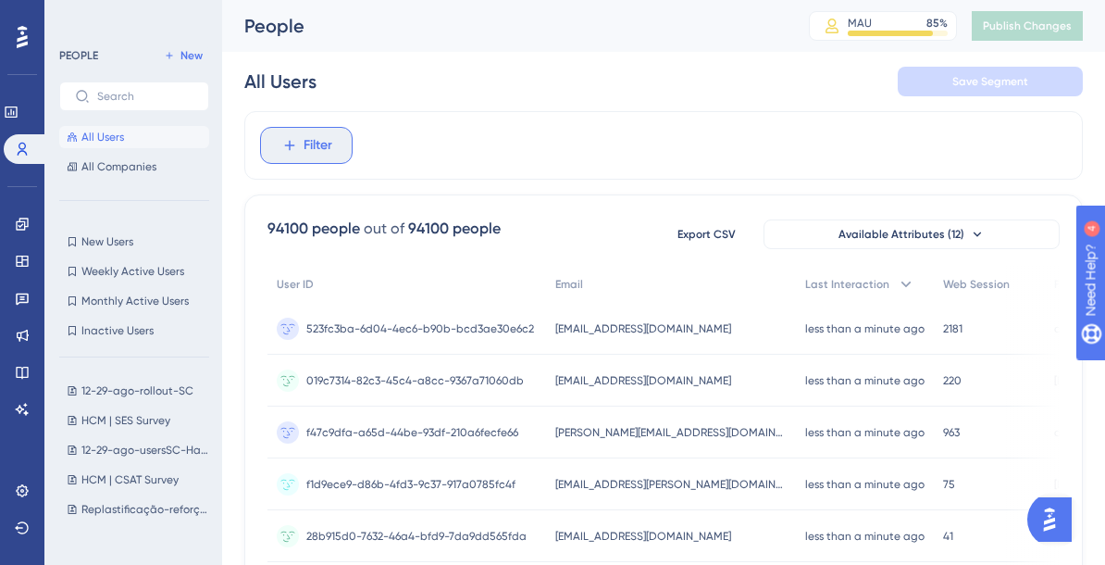
click at [327, 147] on span "Filter" at bounding box center [318, 145] width 29 height 22
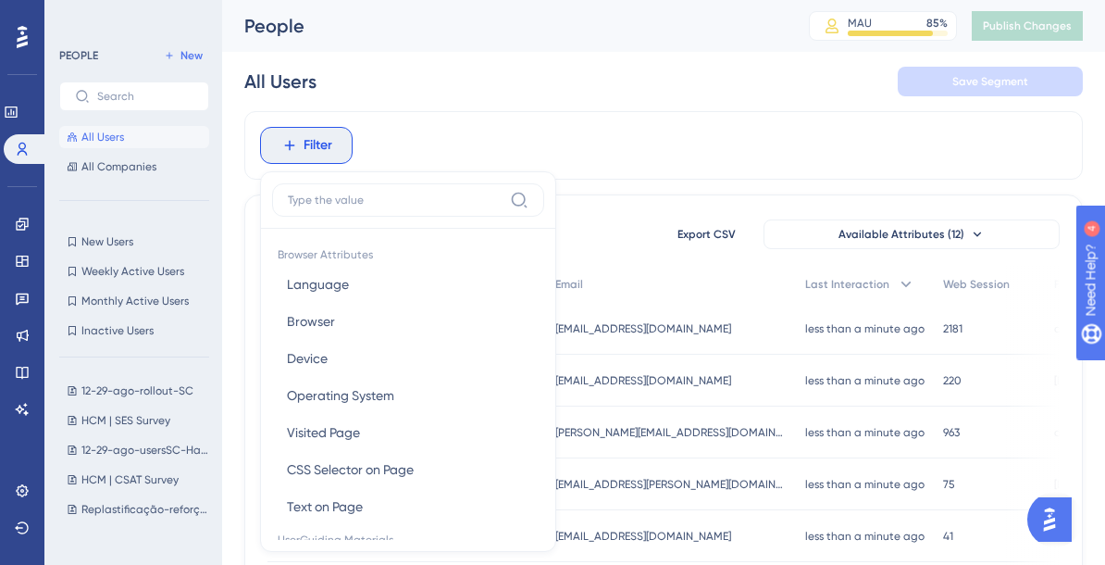
scroll to position [76, 0]
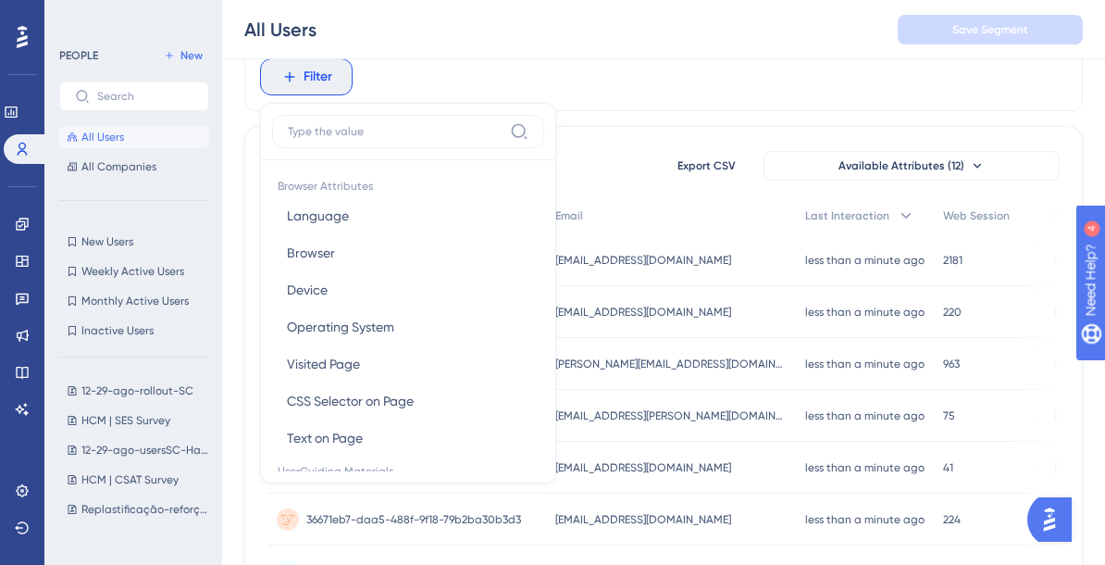
click at [636, 109] on div "Filter Browser Attributes Language Language Browser Browser Device Device Opera…" at bounding box center [663, 77] width 839 height 68
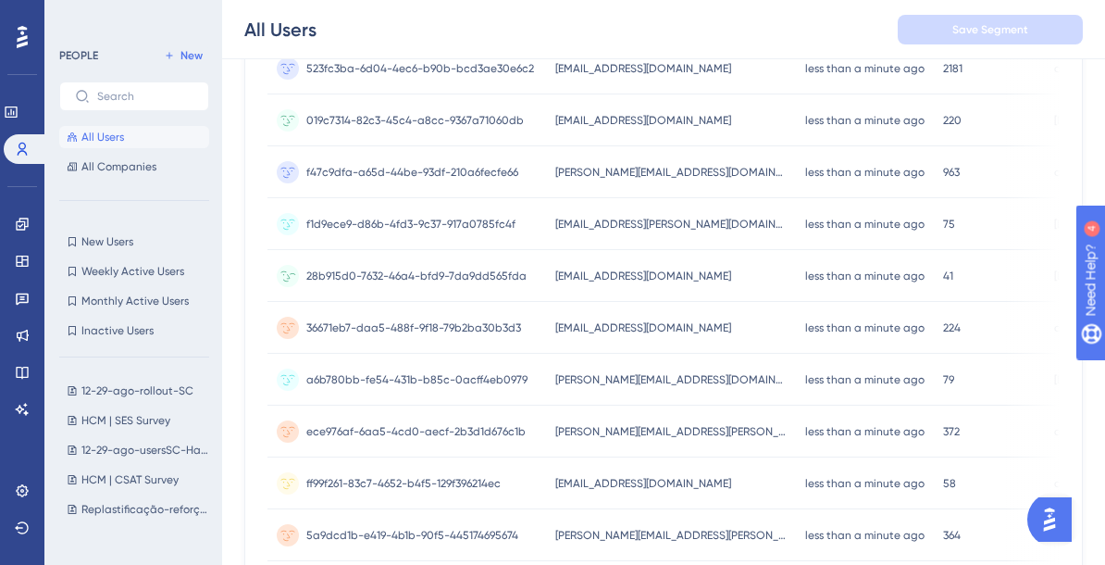
scroll to position [0, 0]
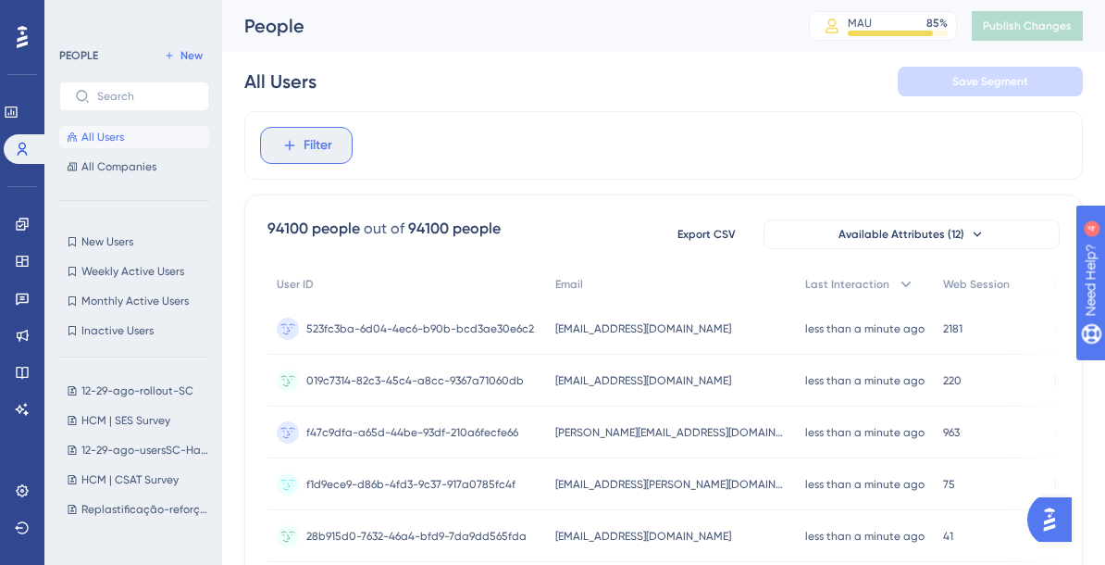
click at [304, 147] on span "Filter" at bounding box center [318, 145] width 29 height 22
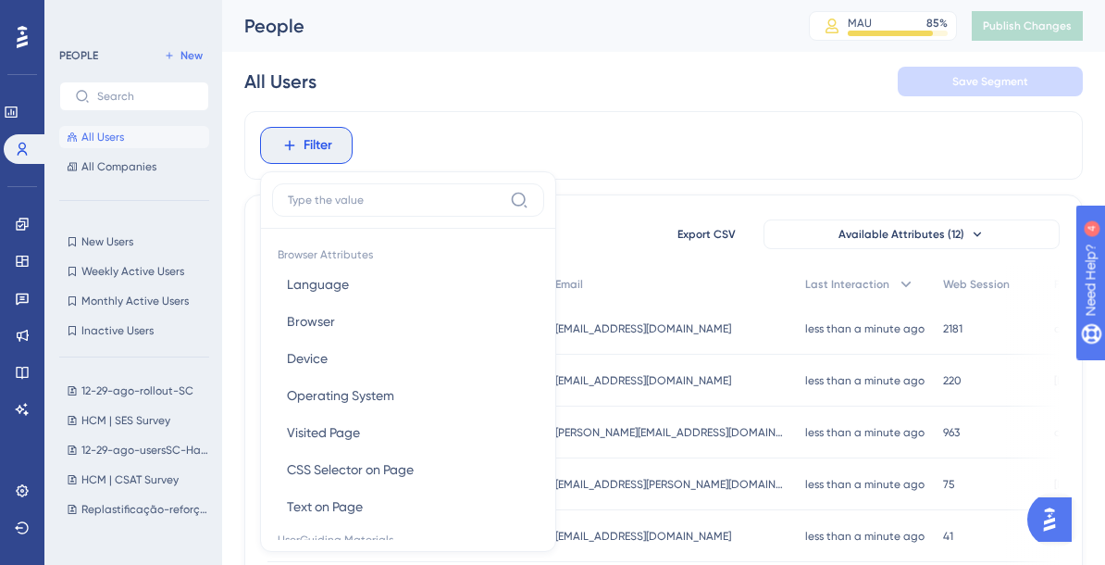
scroll to position [76, 0]
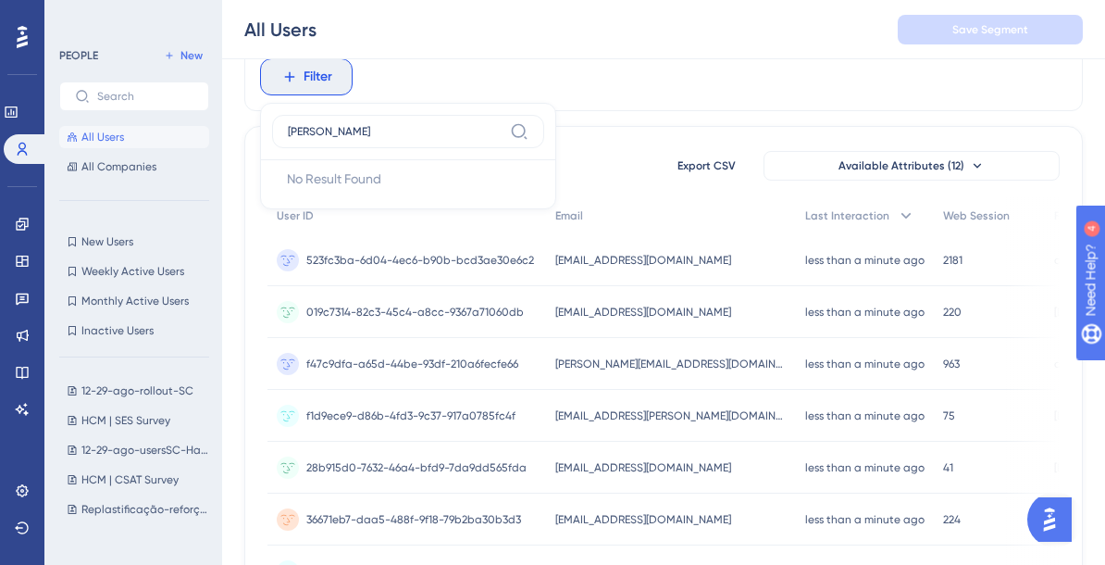
type input "eduardo"
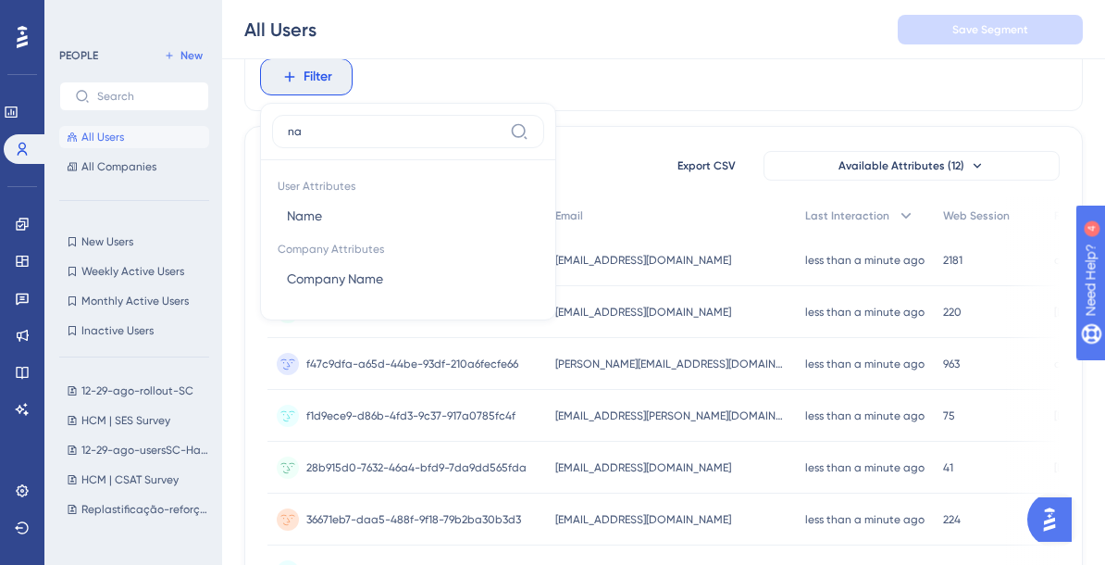
type input "na"
click at [373, 212] on button "Name Name" at bounding box center [408, 215] width 272 height 37
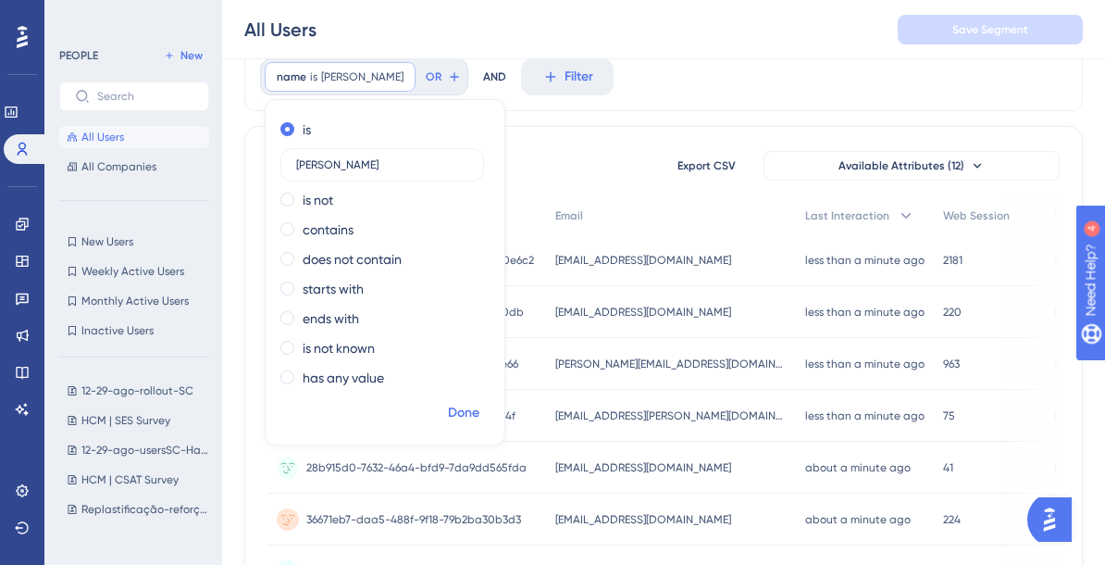
type input "[PERSON_NAME]"
click at [481, 409] on button "Done" at bounding box center [464, 412] width 52 height 33
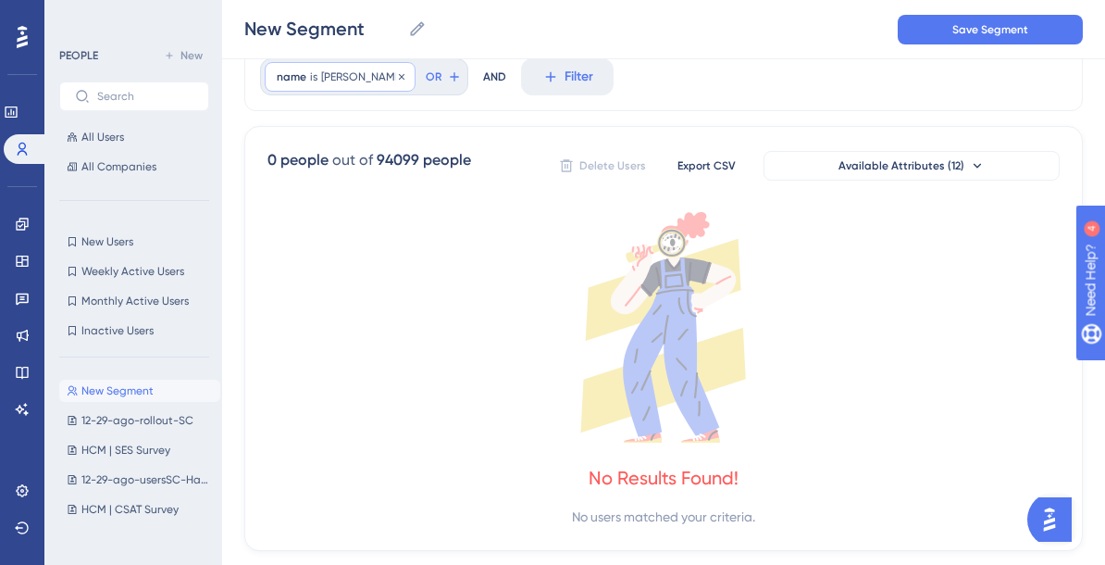
click at [382, 79] on span "[PERSON_NAME]" at bounding box center [362, 76] width 82 height 15
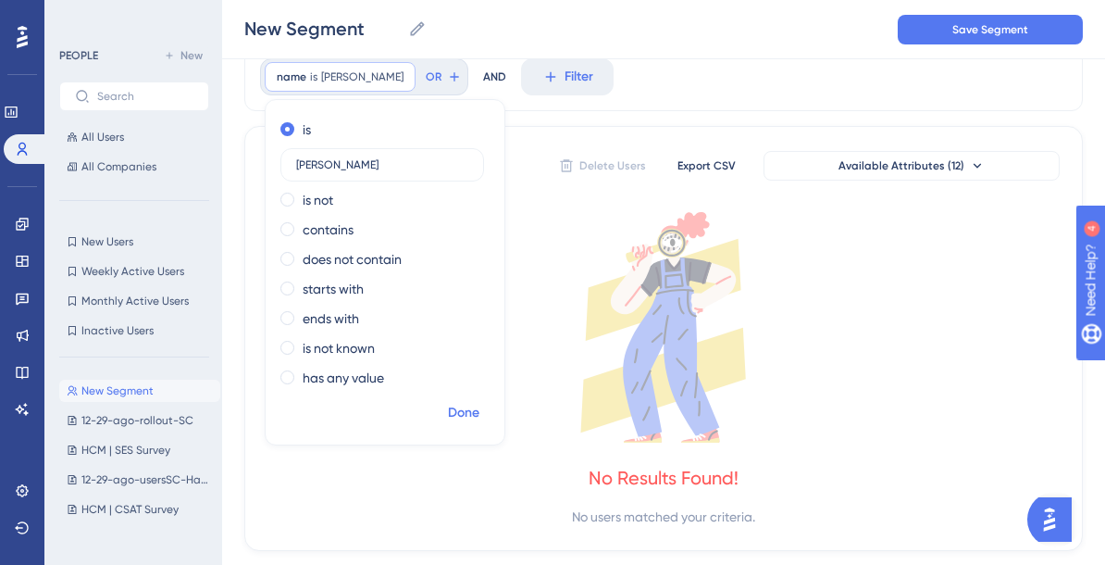
click at [469, 414] on span "Done" at bounding box center [463, 413] width 31 height 22
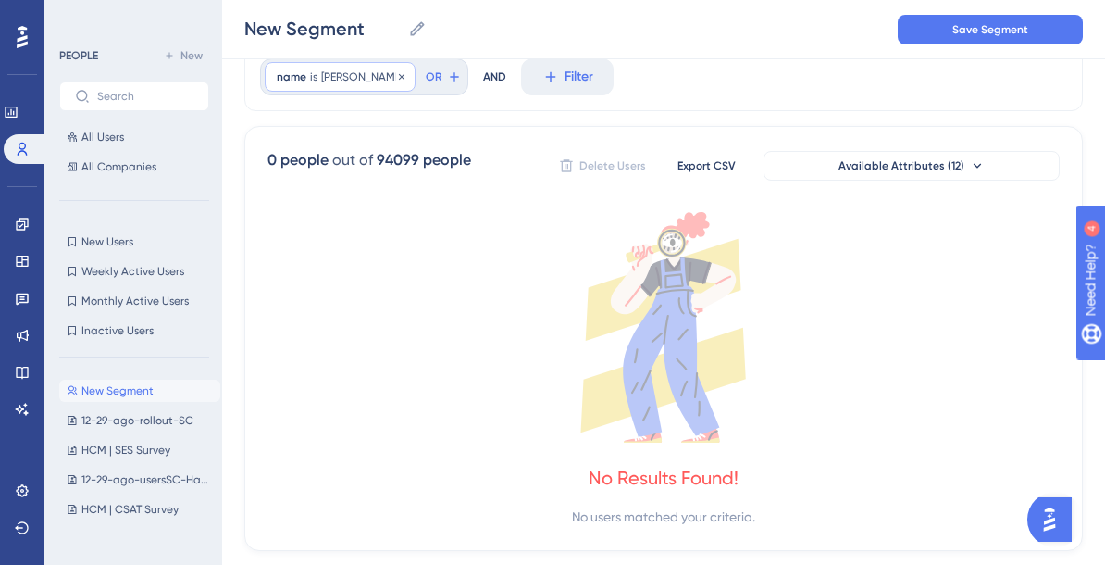
click at [377, 82] on span "[PERSON_NAME]" at bounding box center [362, 76] width 82 height 15
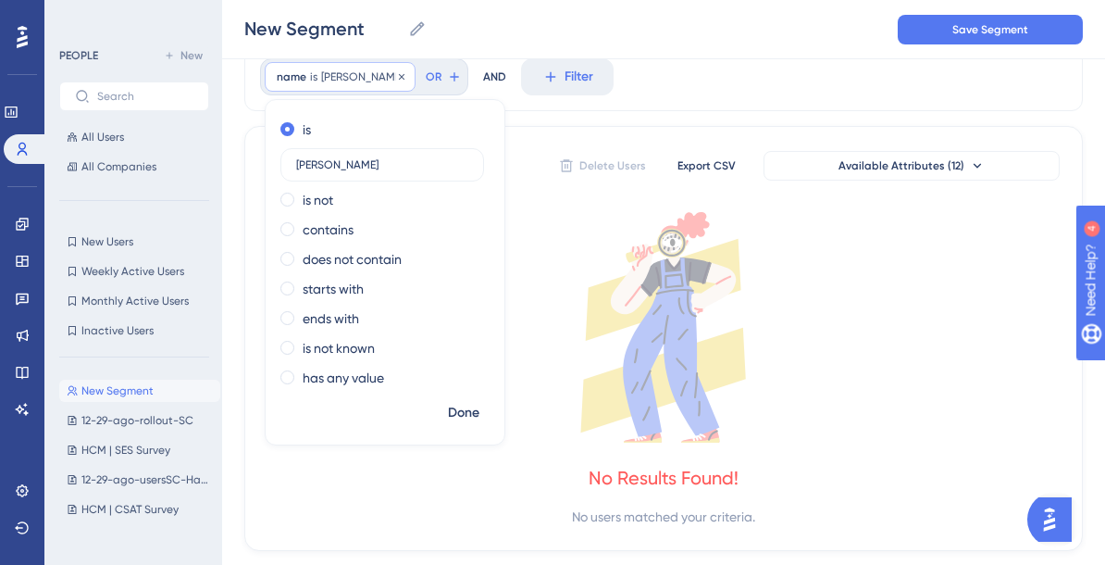
type input "[PERSON_NAME]"
click at [454, 412] on span "Done" at bounding box center [463, 413] width 31 height 22
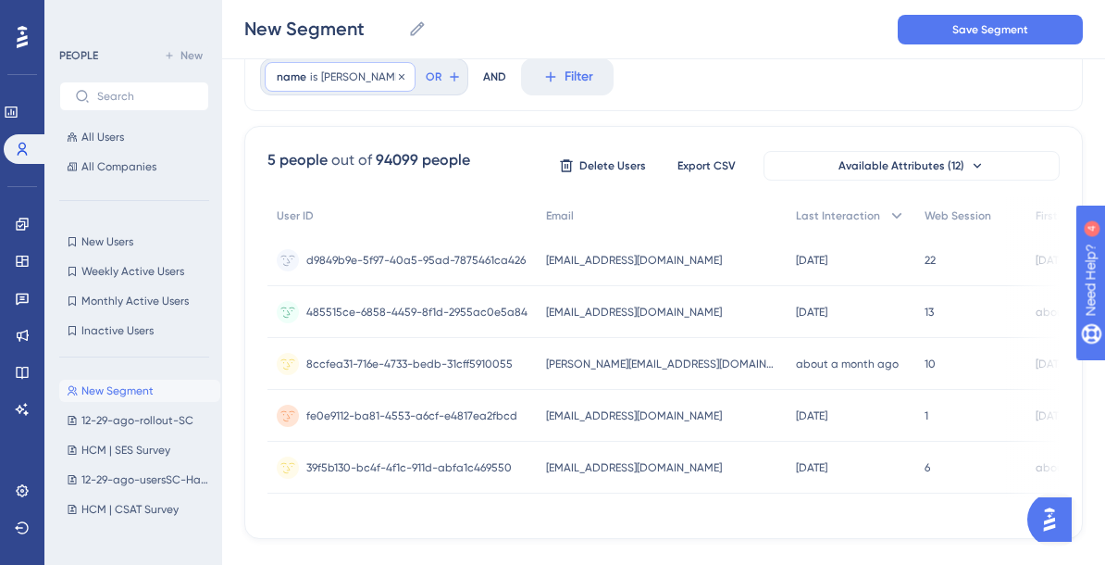
click at [314, 72] on span "is" at bounding box center [313, 76] width 7 height 15
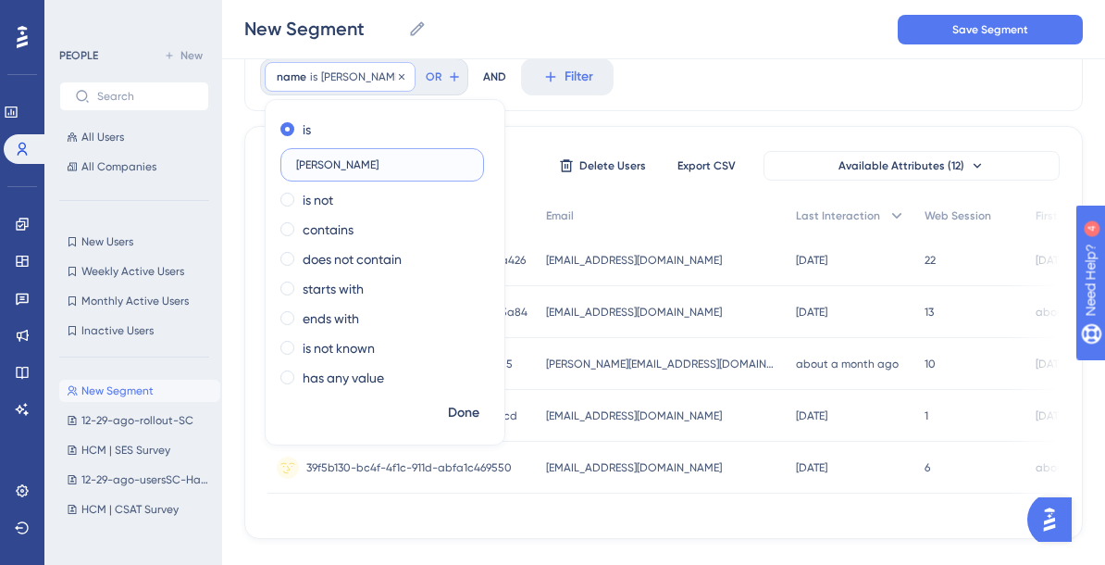
type input "[PERSON_NAME]"
click at [468, 412] on span "Done" at bounding box center [463, 413] width 31 height 22
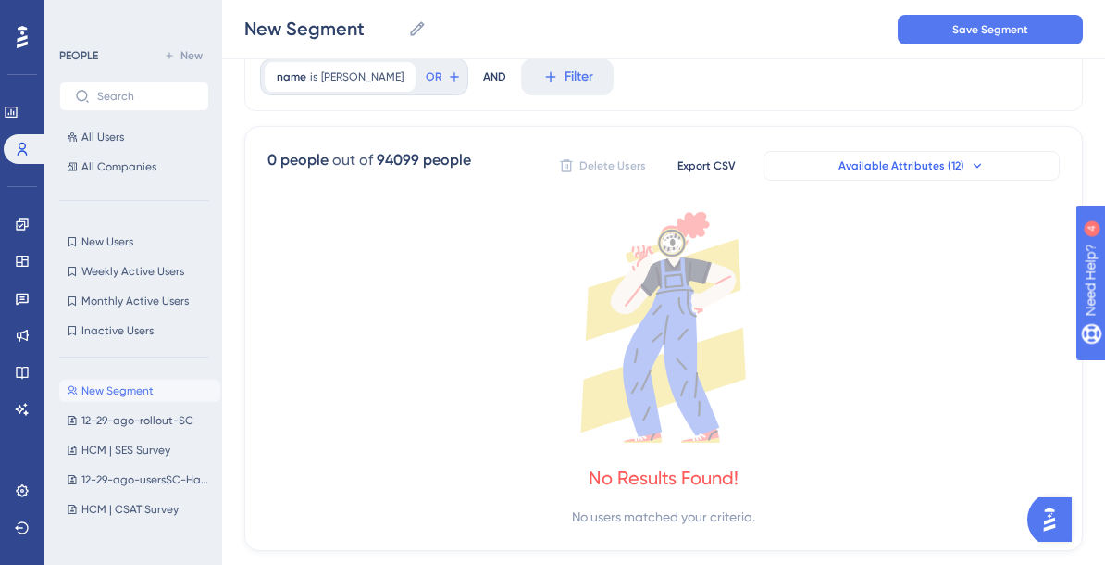
click at [902, 167] on span "Available Attributes (12)" at bounding box center [902, 165] width 126 height 15
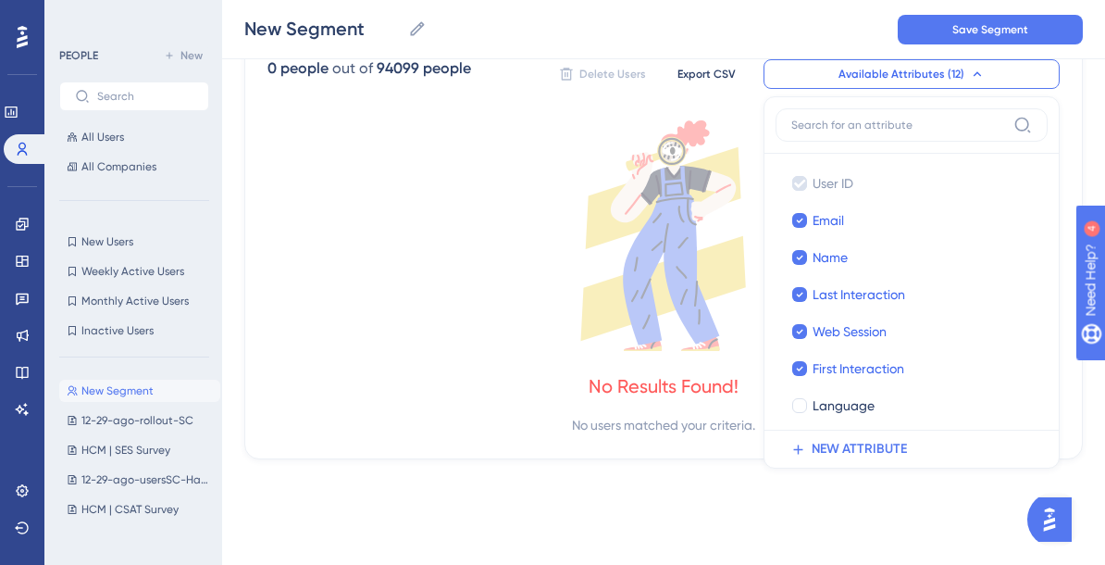
click at [346, 281] on icon at bounding box center [663, 235] width 792 height 230
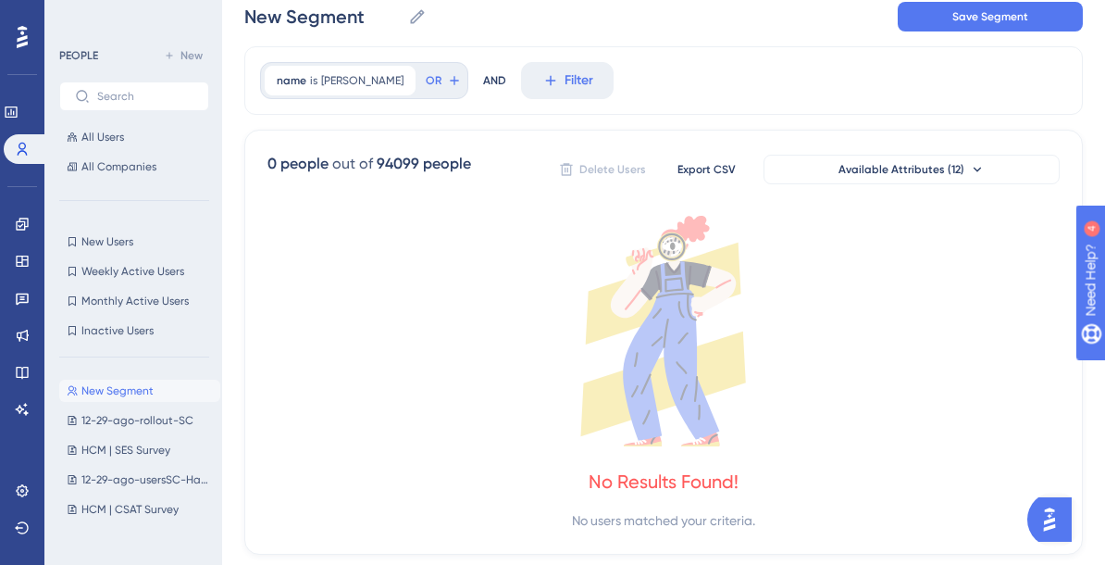
scroll to position [0, 0]
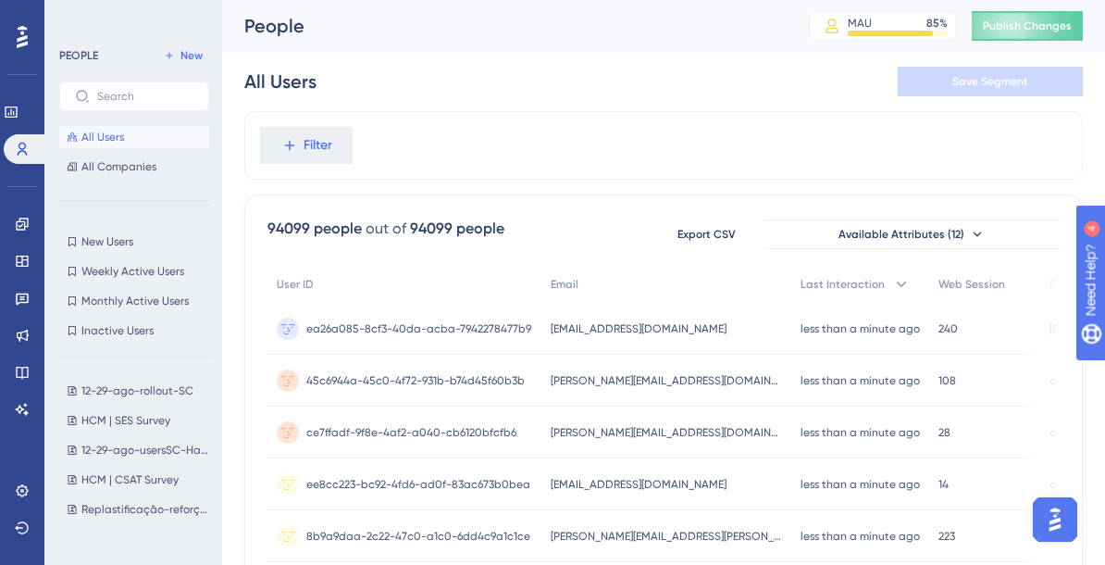
click at [107, 135] on span "All Users" at bounding box center [102, 137] width 43 height 15
click at [273, 162] on button "Filter" at bounding box center [306, 145] width 93 height 37
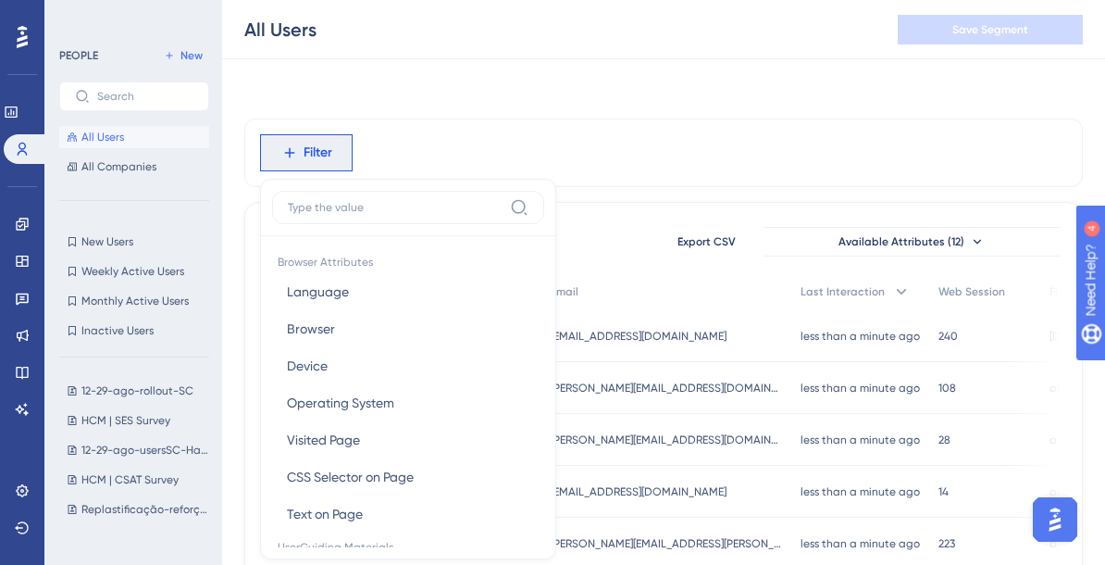
scroll to position [79, 0]
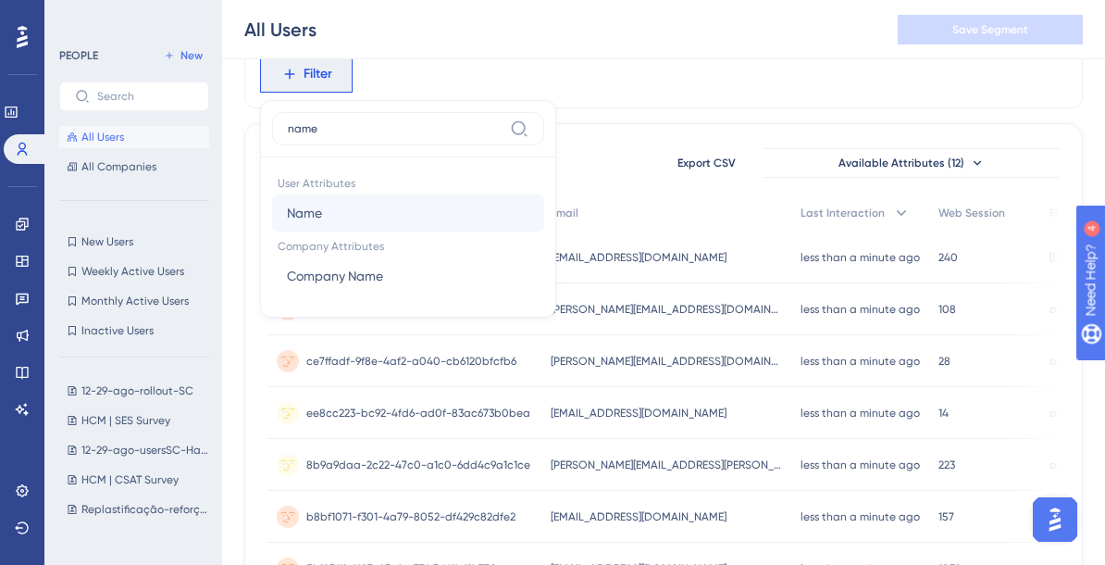
type input "name"
click at [353, 204] on button "Name Name" at bounding box center [408, 212] width 272 height 37
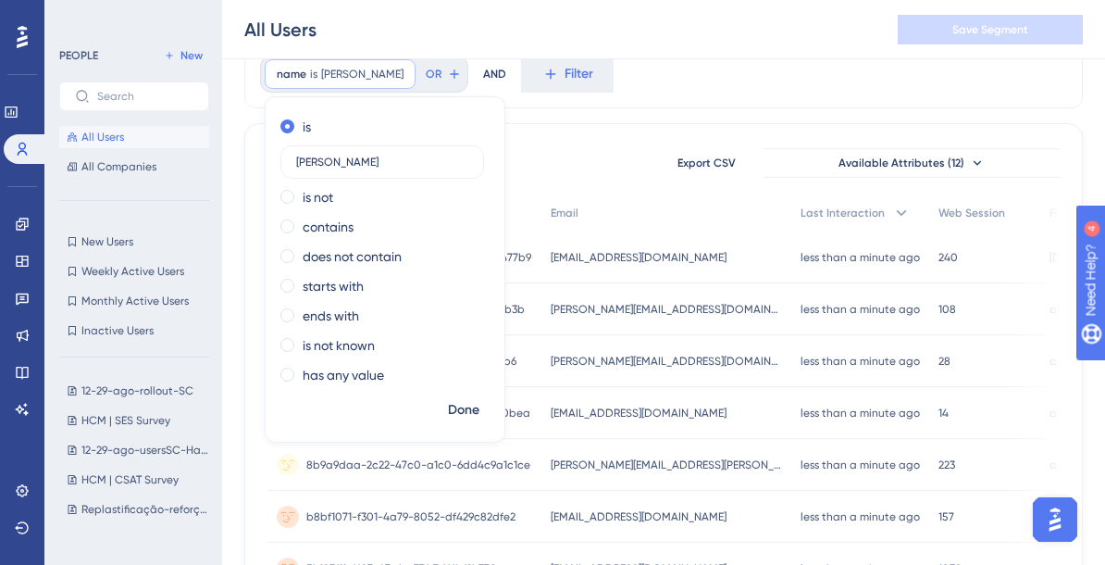
type input "[PERSON_NAME]"
click at [457, 404] on span "Done" at bounding box center [463, 410] width 31 height 22
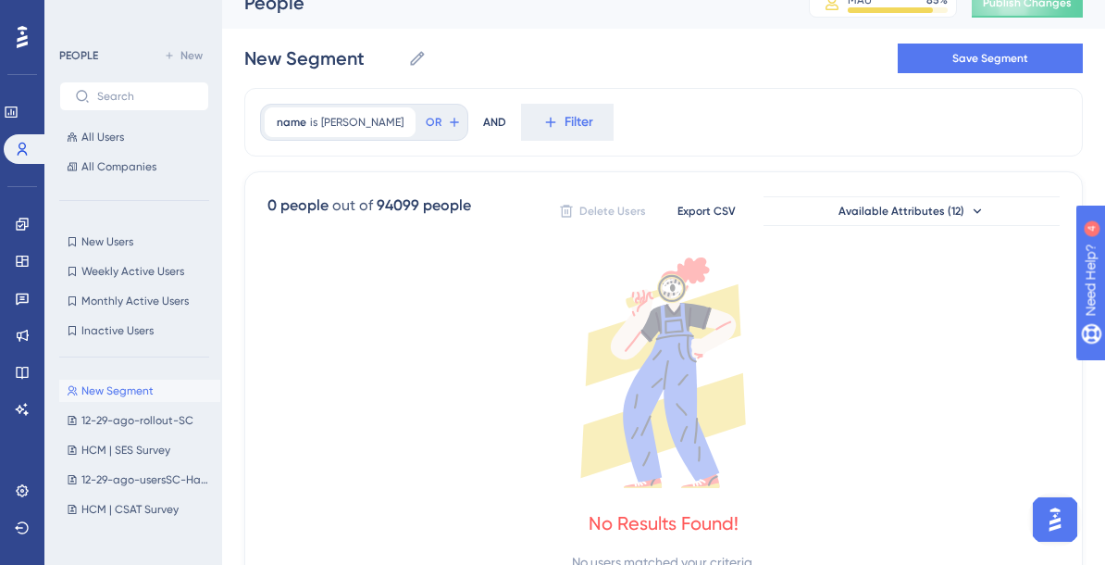
scroll to position [21, 0]
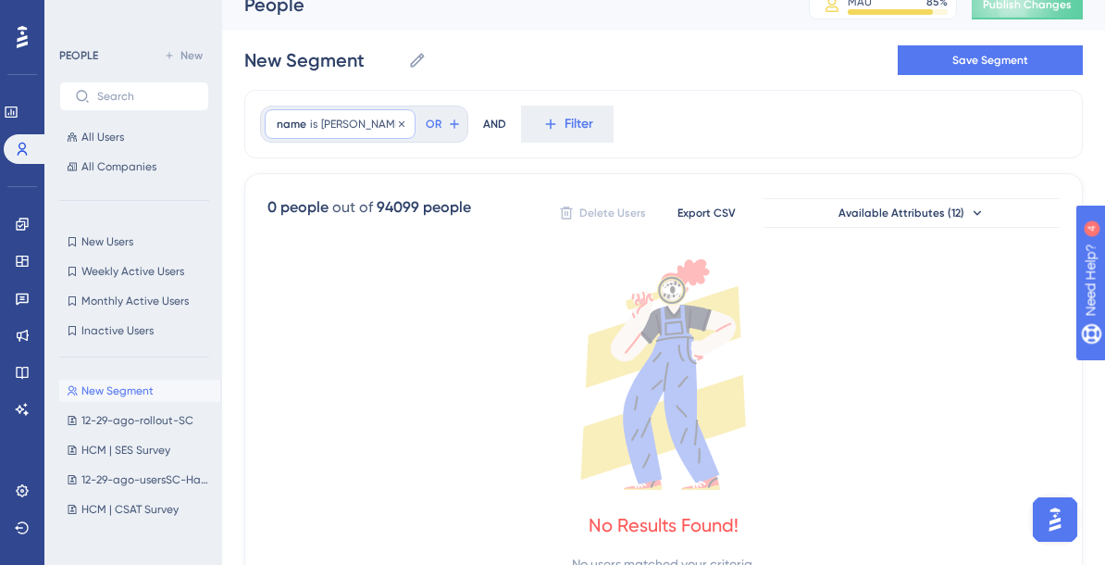
click at [366, 121] on span "[PERSON_NAME]" at bounding box center [362, 124] width 82 height 15
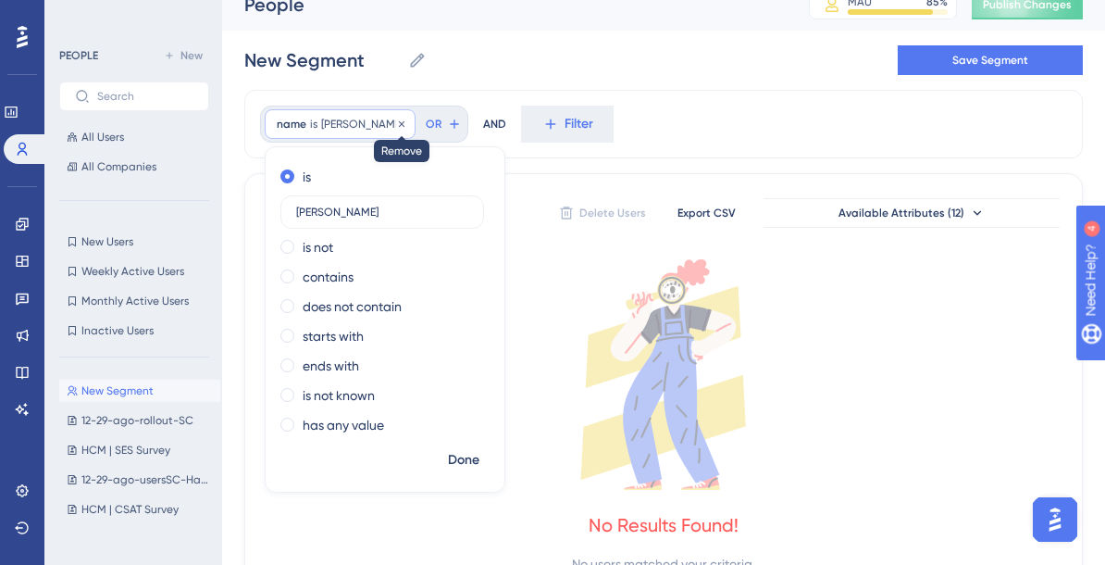
type input "[PERSON_NAME]"
click at [441, 458] on button "Done" at bounding box center [464, 459] width 52 height 33
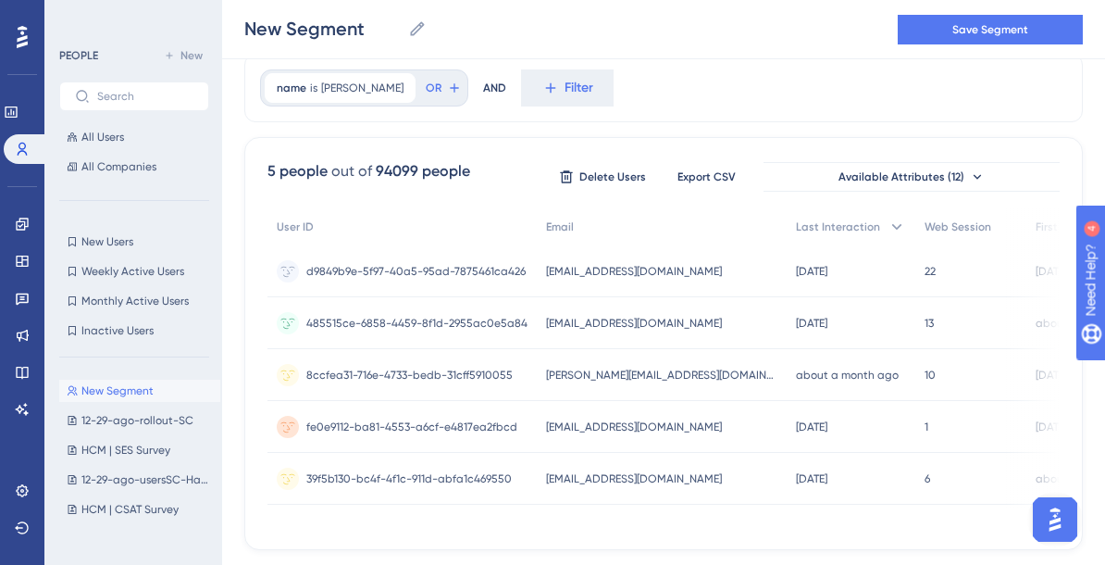
scroll to position [68, 0]
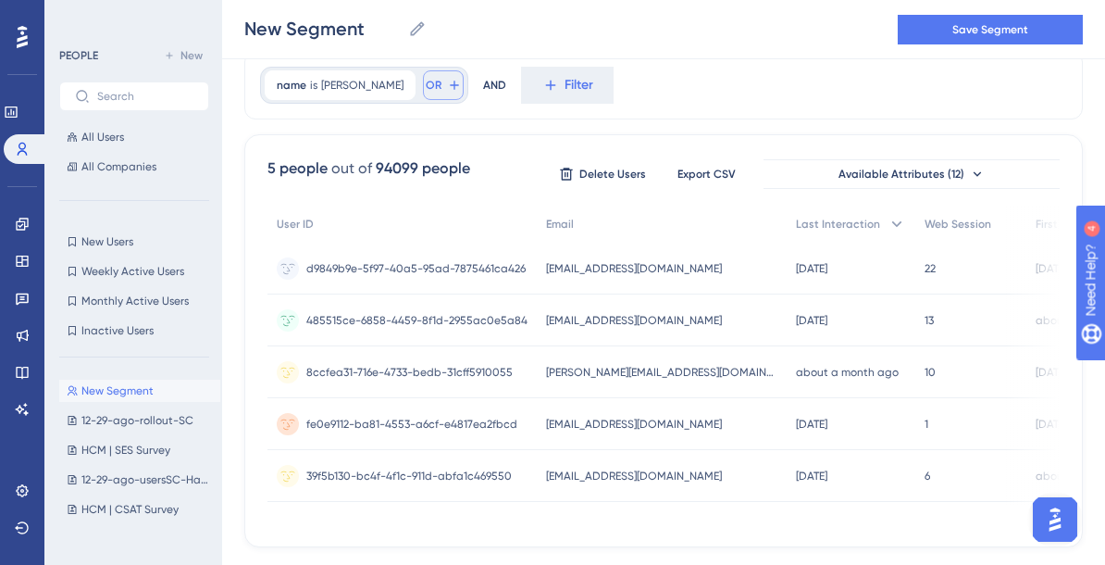
click at [450, 84] on icon at bounding box center [454, 85] width 8 height 8
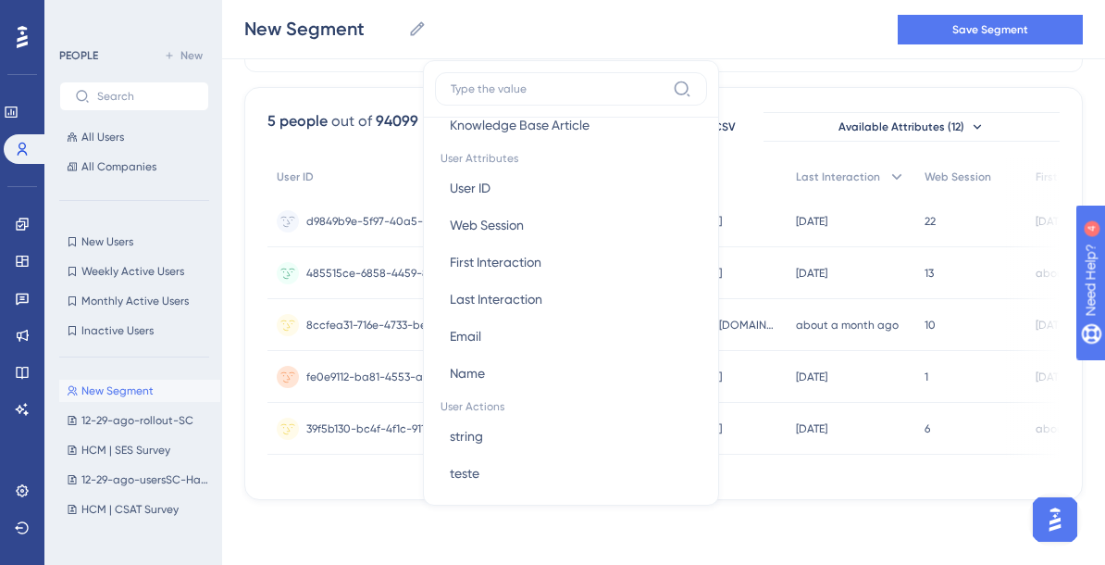
scroll to position [819, 0]
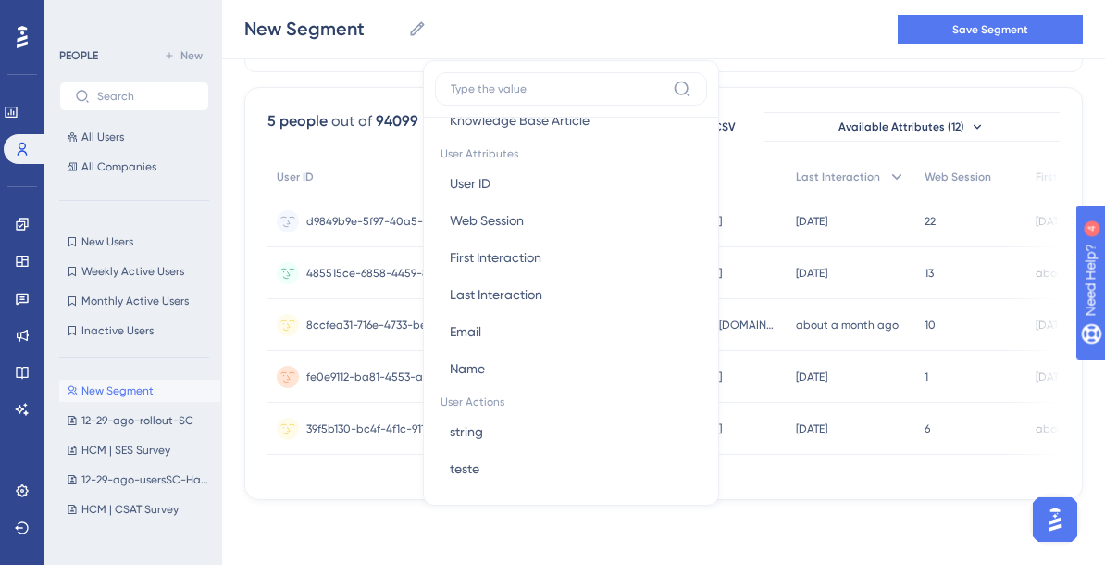
click at [810, 517] on div "Performance Users Engagement Widgets Feedback Product Updates Knowledge Base AI…" at bounding box center [663, 207] width 883 height 644
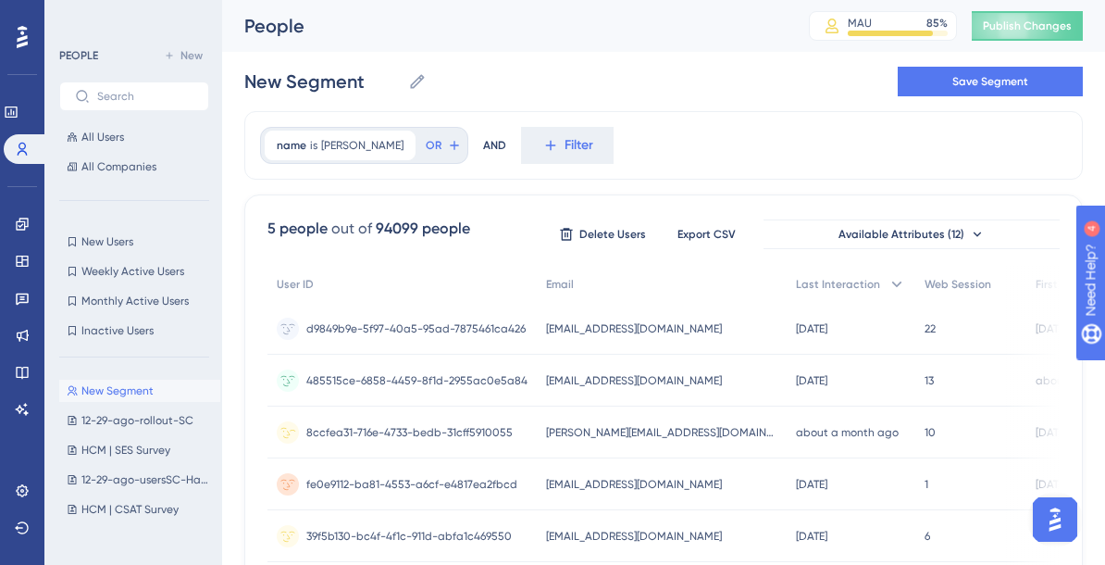
scroll to position [116, 0]
